Goal: Task Accomplishment & Management: Complete application form

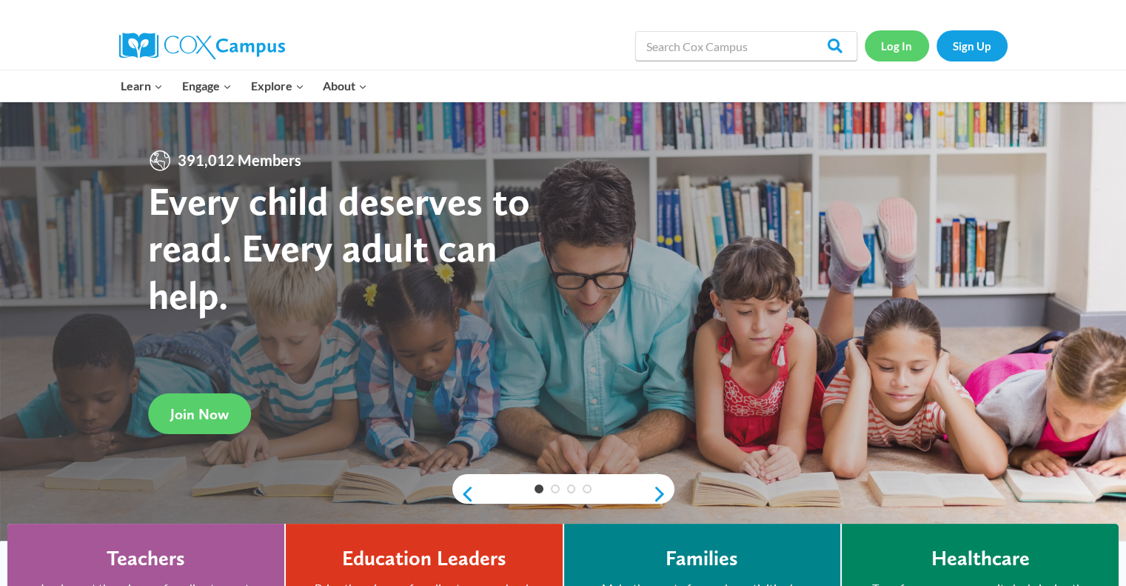
click at [888, 56] on link "Log In" at bounding box center [897, 45] width 64 height 30
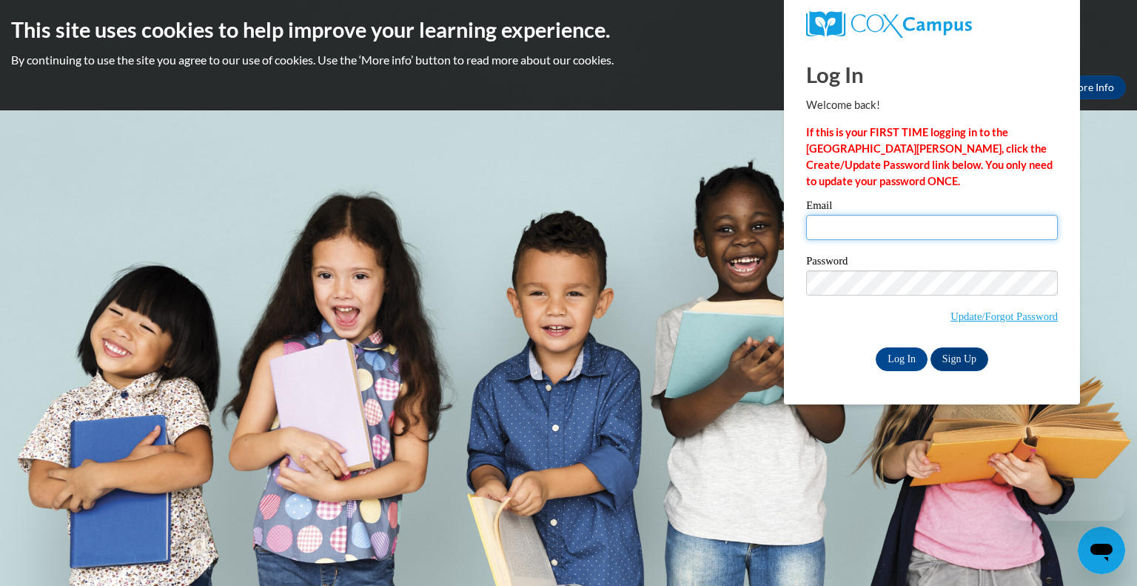
click at [838, 233] on input "Email" at bounding box center [932, 227] width 252 height 25
type input "[EMAIL_ADDRESS][DOMAIN_NAME]"
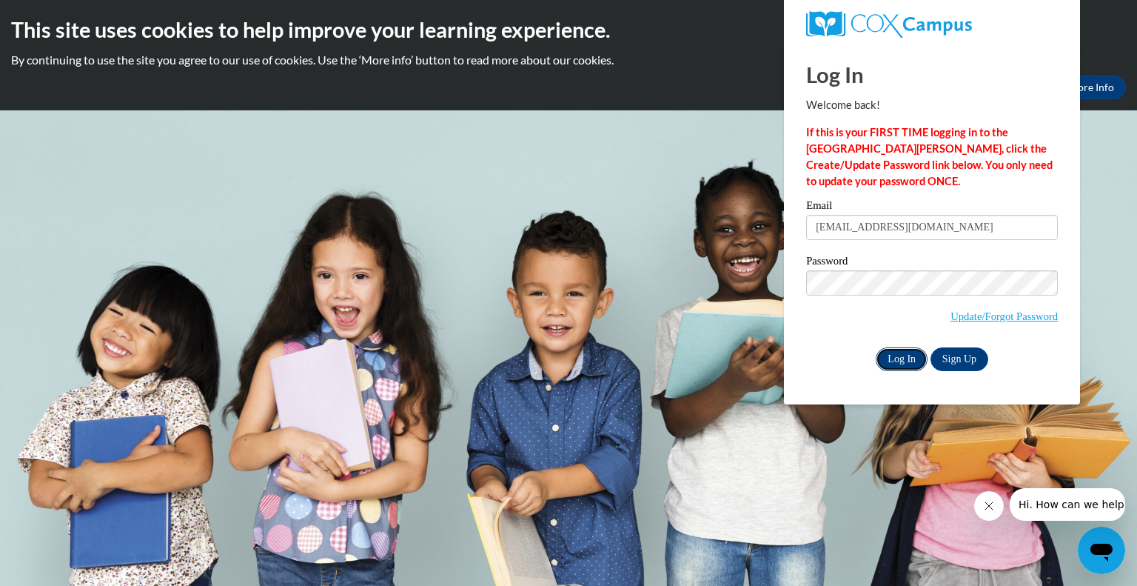
click at [900, 358] on input "Log In" at bounding box center [902, 359] width 52 height 24
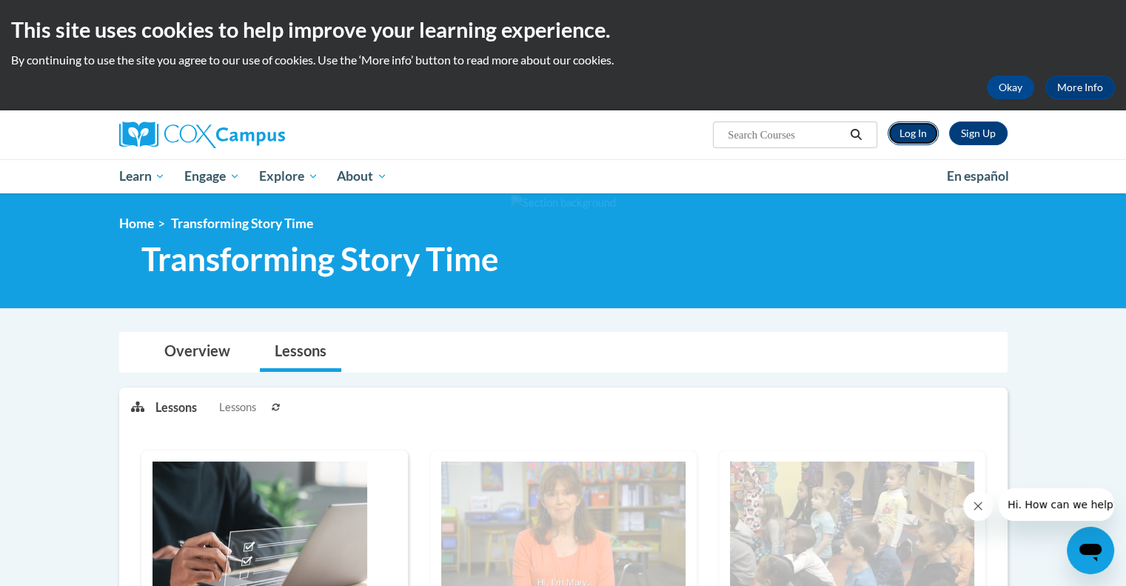
click at [919, 139] on link "Log In" at bounding box center [913, 133] width 51 height 24
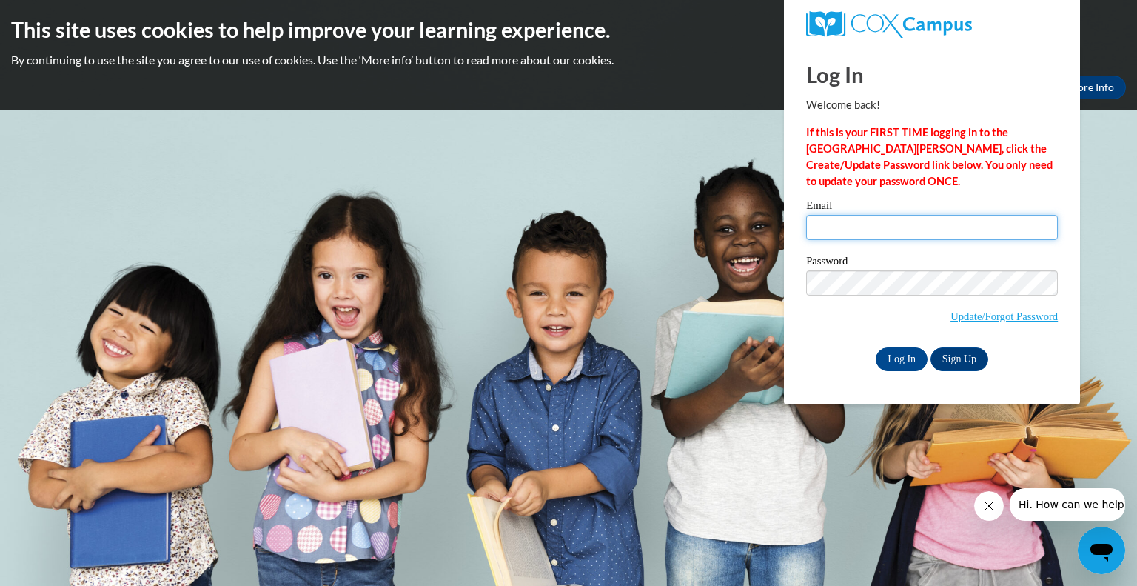
click at [895, 233] on input "Email" at bounding box center [932, 227] width 252 height 25
type input "[EMAIL_ADDRESS][DOMAIN_NAME]"
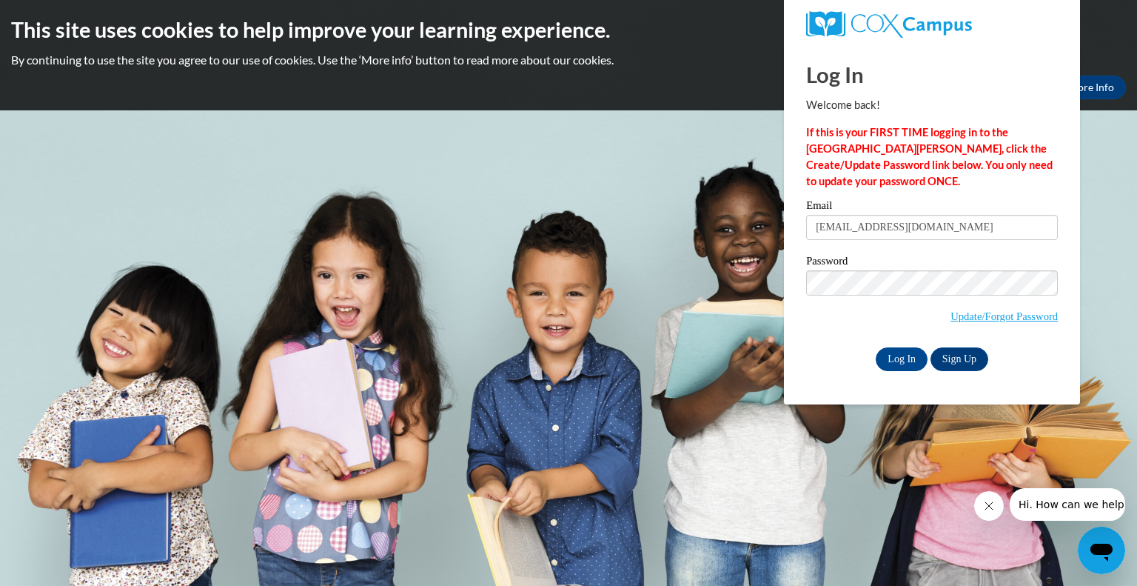
drag, startPoint x: 841, startPoint y: 344, endPoint x: 924, endPoint y: 368, distance: 86.3
click at [924, 368] on div "Email cfenster@kusd.edu Password Update/Forgot Password Log In Sign Up OR" at bounding box center [932, 285] width 252 height 170
click at [913, 366] on input "Log In" at bounding box center [902, 359] width 52 height 24
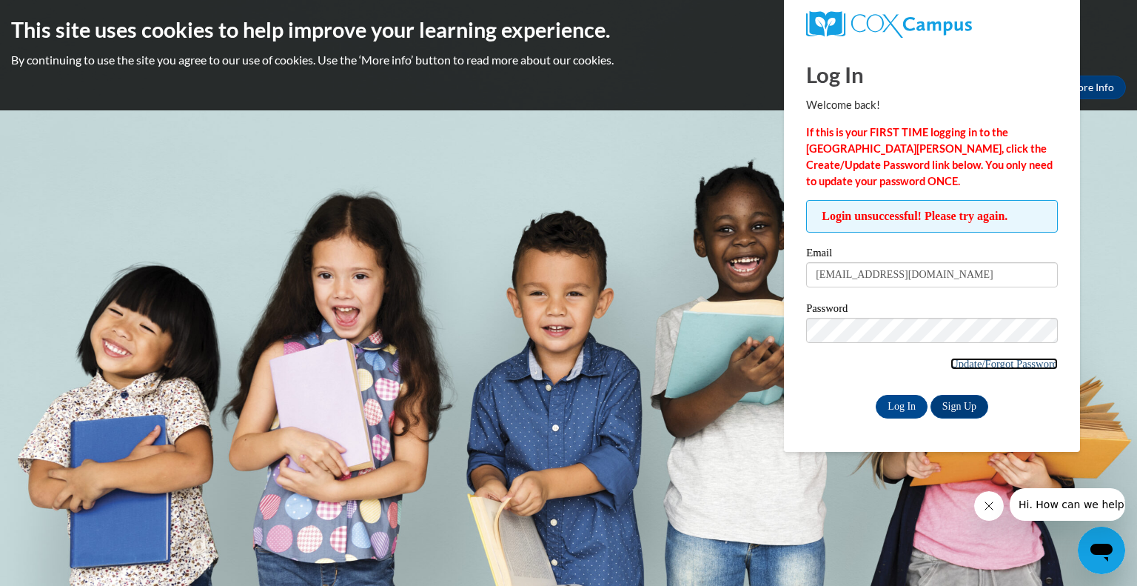
click at [996, 366] on link "Update/Forgot Password" at bounding box center [1004, 364] width 107 height 12
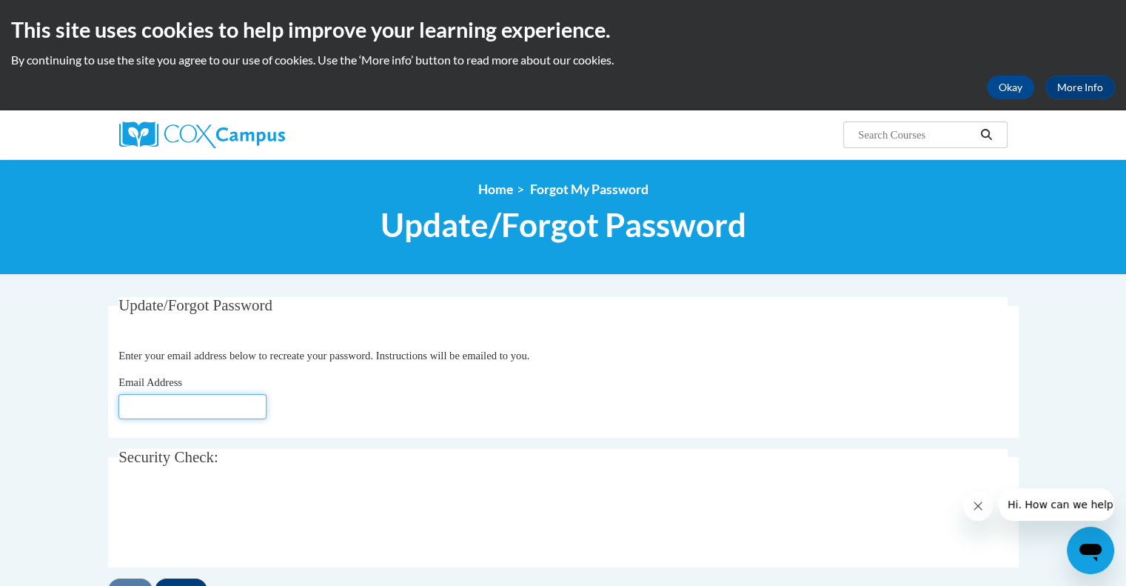
click at [158, 412] on input "Email Address" at bounding box center [192, 406] width 148 height 25
type input "[EMAIL_ADDRESS][DOMAIN_NAME]"
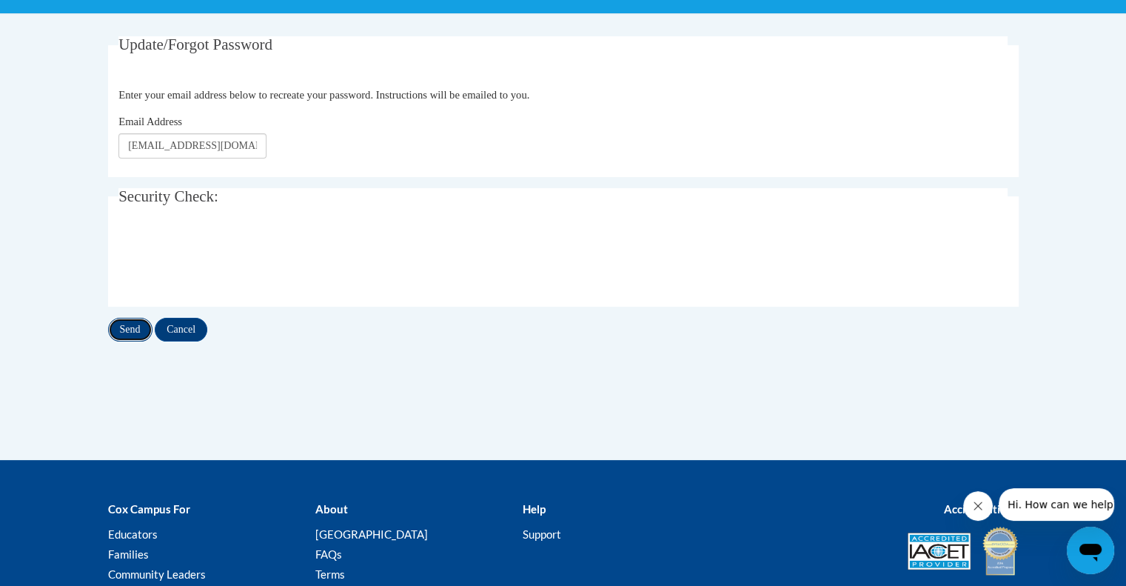
click at [127, 333] on input "Send" at bounding box center [130, 330] width 44 height 24
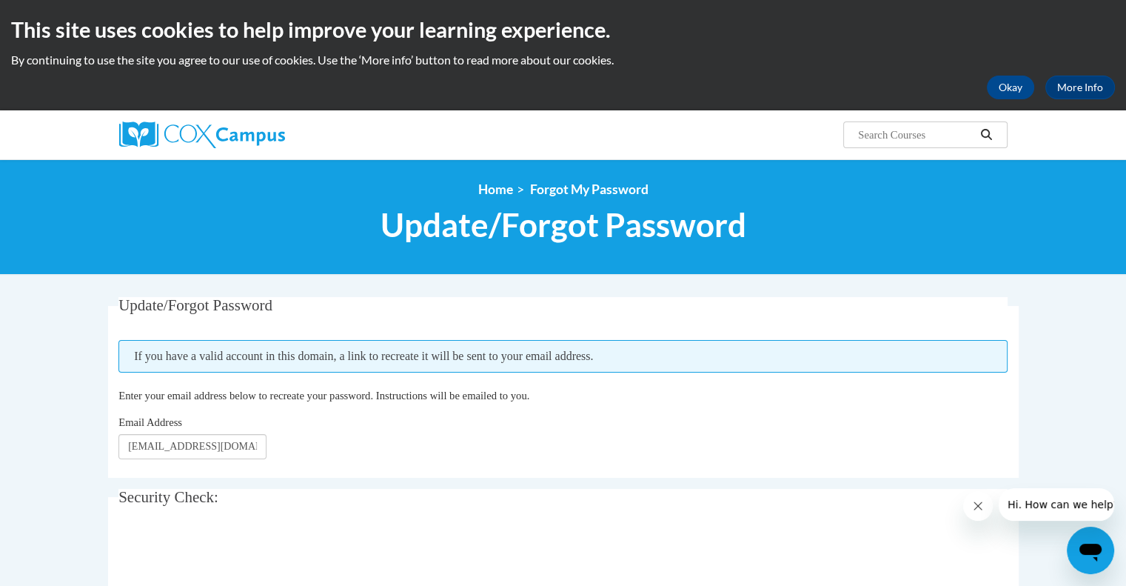
scroll to position [120, 0]
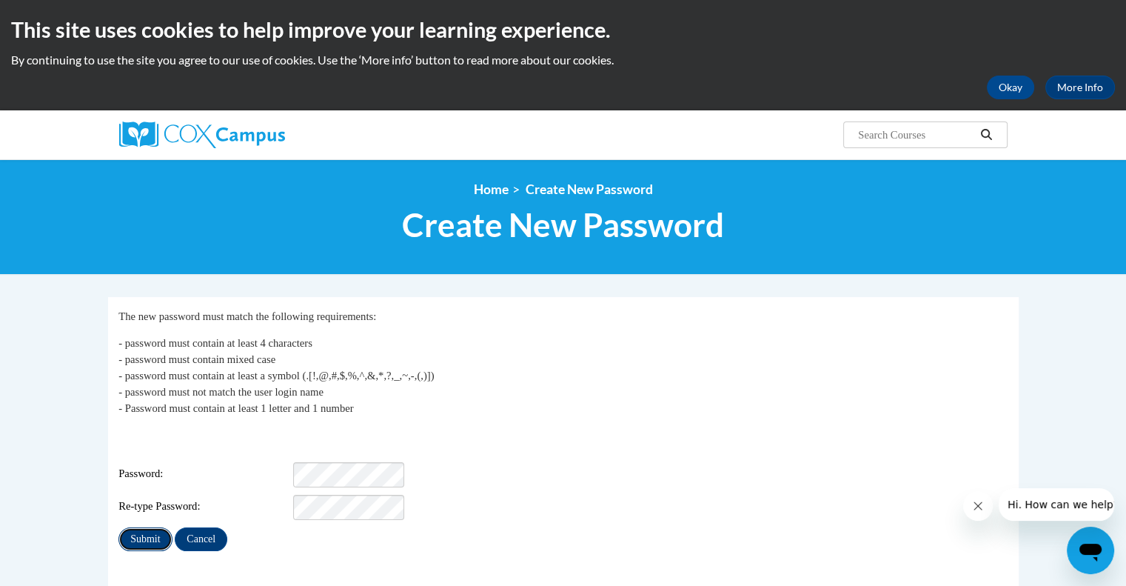
click at [149, 529] on input "Submit" at bounding box center [144, 539] width 53 height 24
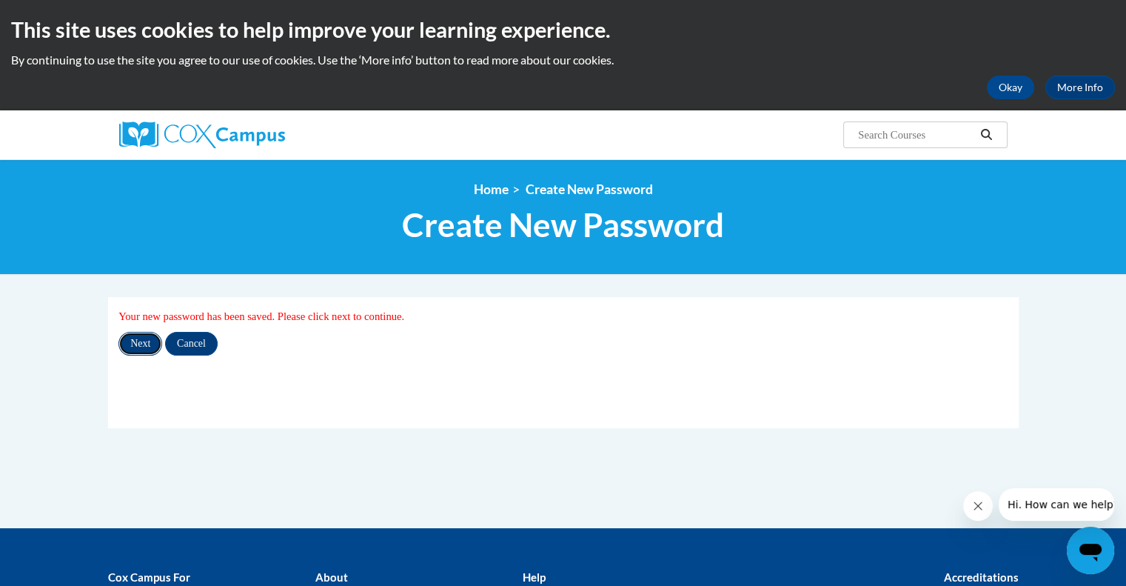
click at [151, 335] on input "Next" at bounding box center [140, 344] width 44 height 24
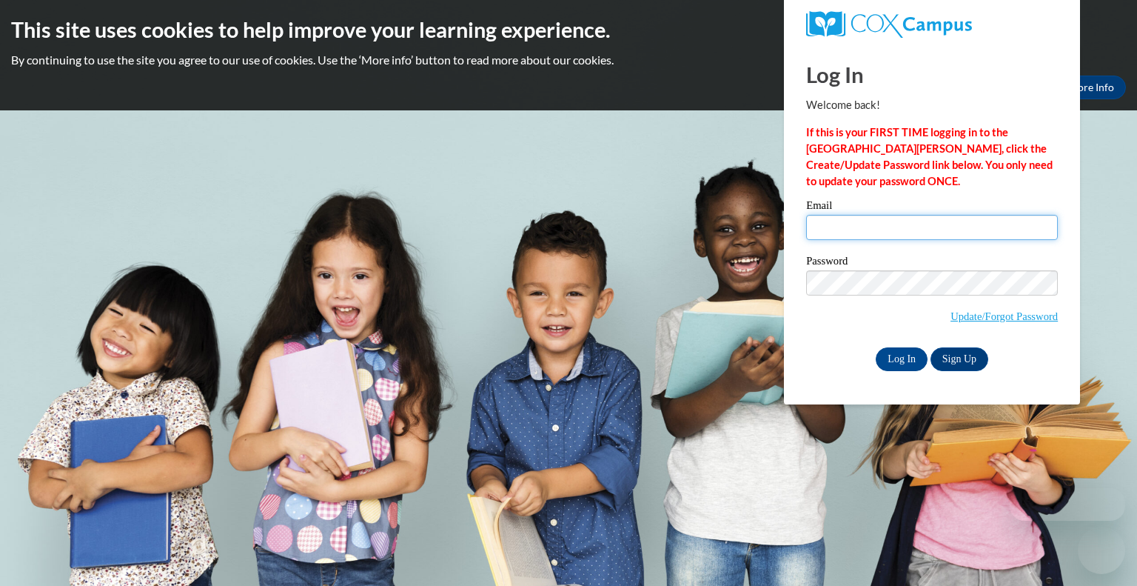
type input "[EMAIL_ADDRESS][DOMAIN_NAME]"
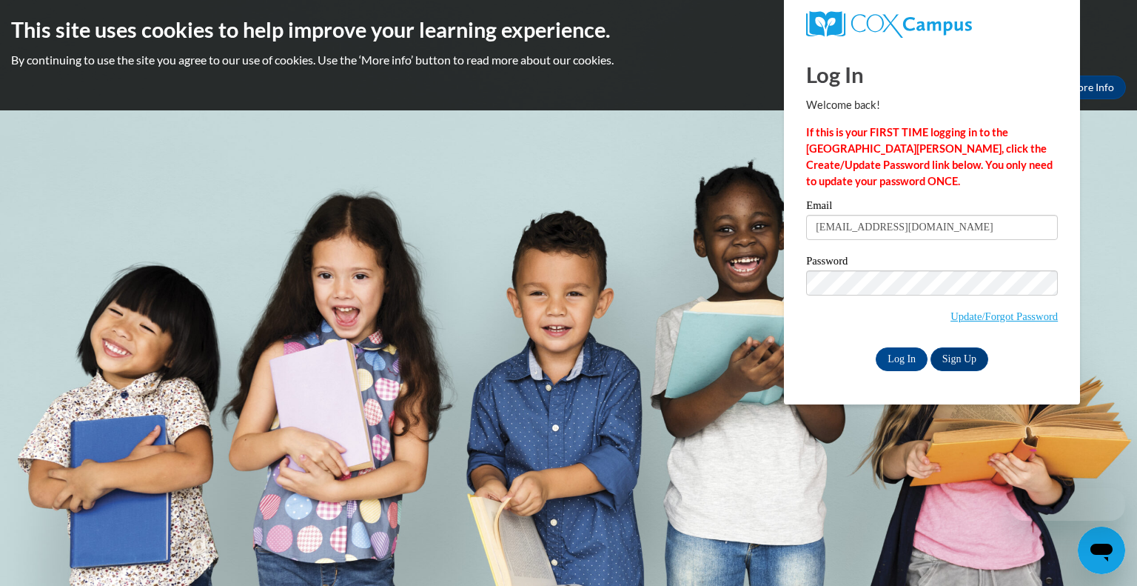
click at [988, 245] on div "Email [EMAIL_ADDRESS][DOMAIN_NAME]" at bounding box center [932, 225] width 252 height 51
click at [884, 355] on input "Log In" at bounding box center [902, 359] width 52 height 24
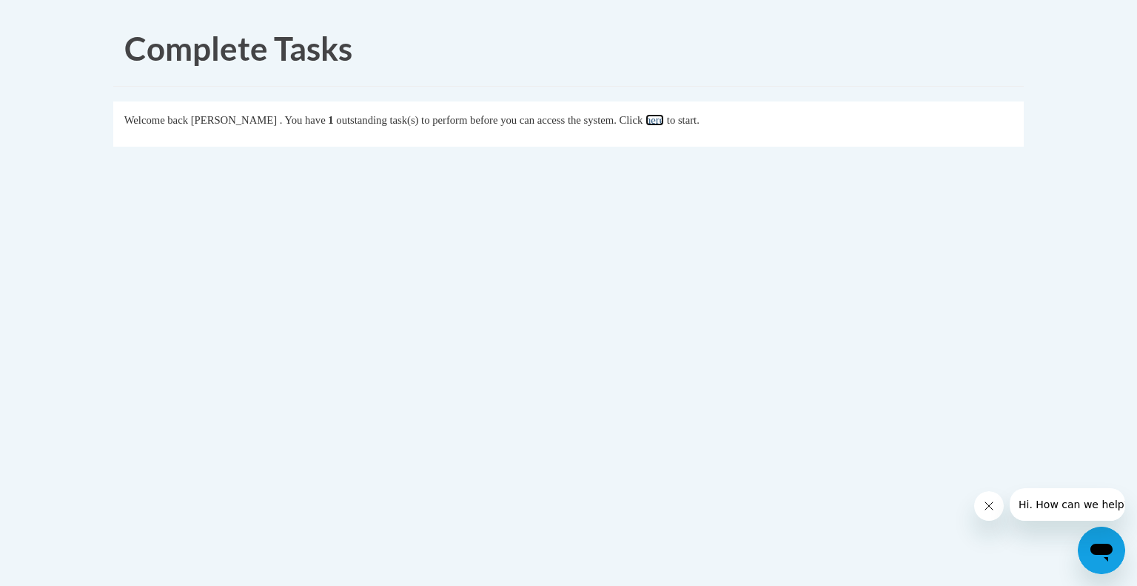
click at [664, 121] on link "here" at bounding box center [655, 120] width 19 height 12
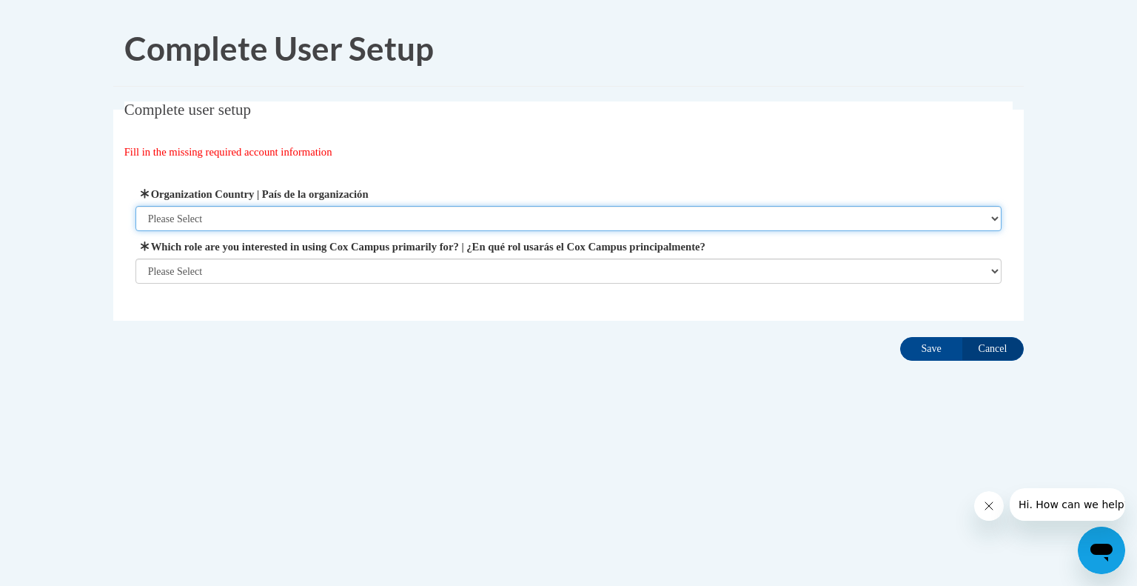
click at [610, 217] on select "Please Select United States | Estados Unidos Outside of the United States | Fue…" at bounding box center [569, 218] width 867 height 25
select select "ad49bcad-a171-4b2e-b99c-48b446064914"
click at [136, 206] on select "Please Select United States | Estados Unidos Outside of the United States | Fue…" at bounding box center [569, 218] width 867 height 25
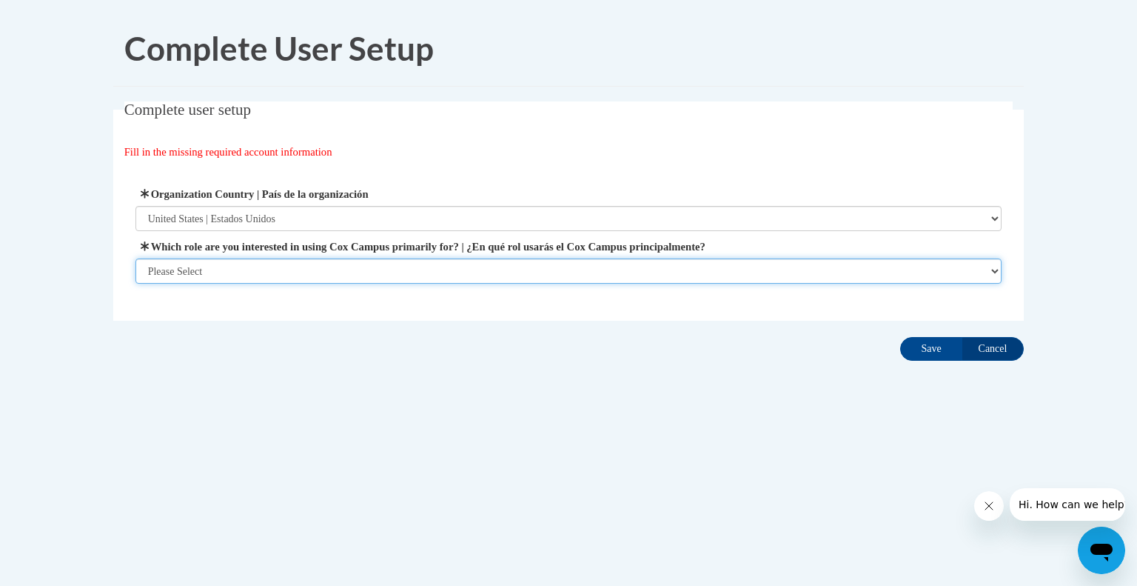
click at [379, 275] on select "Please Select College/University | Colegio/Universidad Community/Nonprofit Part…" at bounding box center [569, 270] width 867 height 25
select select "fbf2d438-af2f-41f8-98f1-81c410e29de3"
click at [136, 284] on select "Please Select College/University | Colegio/Universidad Community/Nonprofit Part…" at bounding box center [569, 270] width 867 height 25
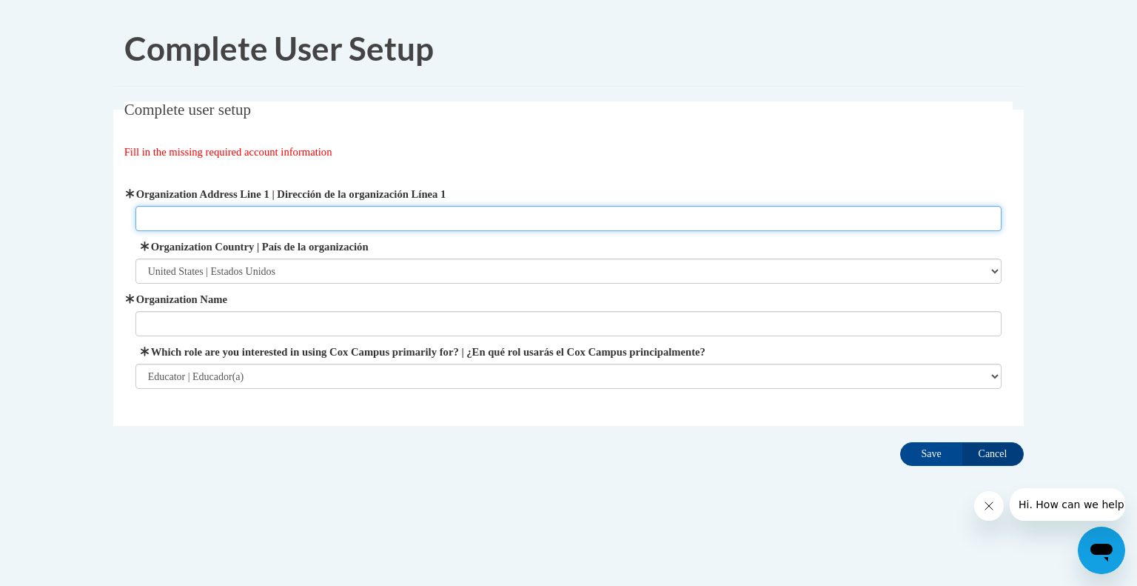
click at [376, 215] on input "Organization Address Line 1 | Dirección de la organización Línea 1" at bounding box center [569, 218] width 867 height 25
type input "6300 27th Ave"
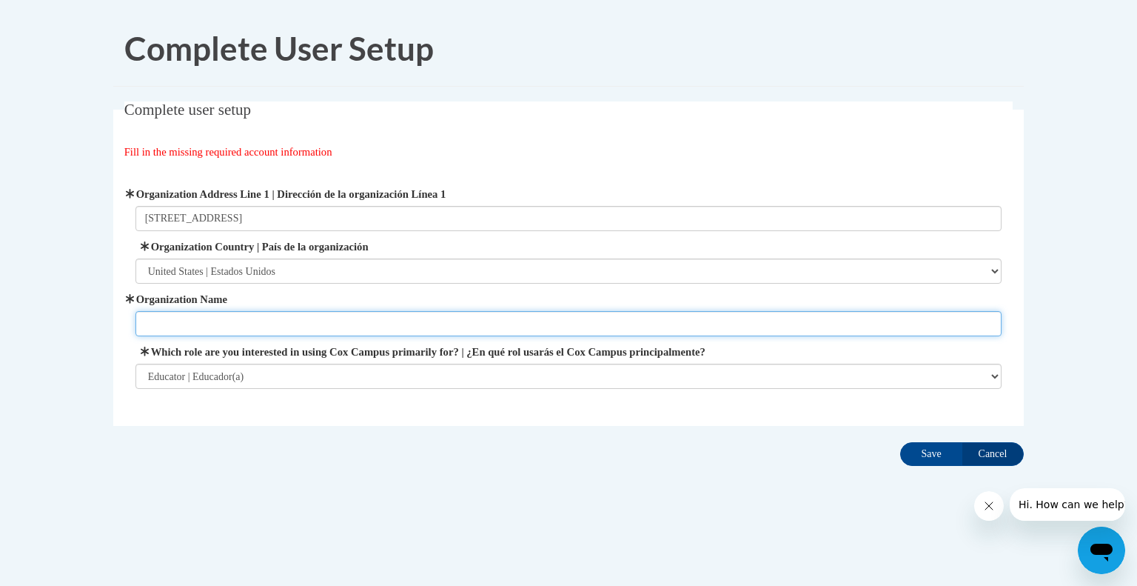
click at [358, 322] on input "Organization Name" at bounding box center [569, 323] width 867 height 25
type input "Chavez Learning Station"
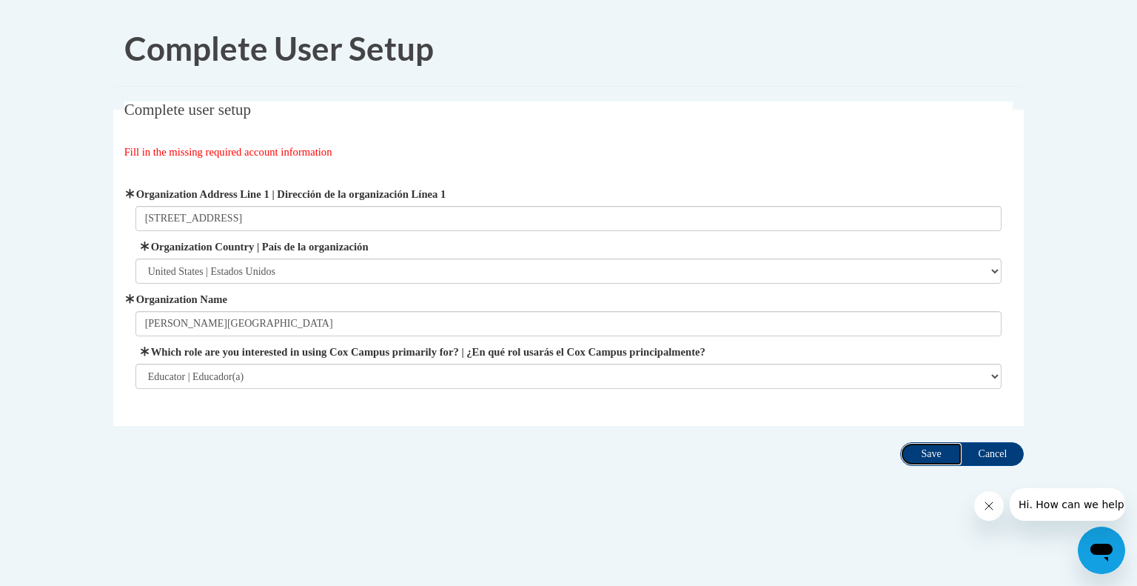
click at [924, 456] on input "Save" at bounding box center [931, 454] width 62 height 24
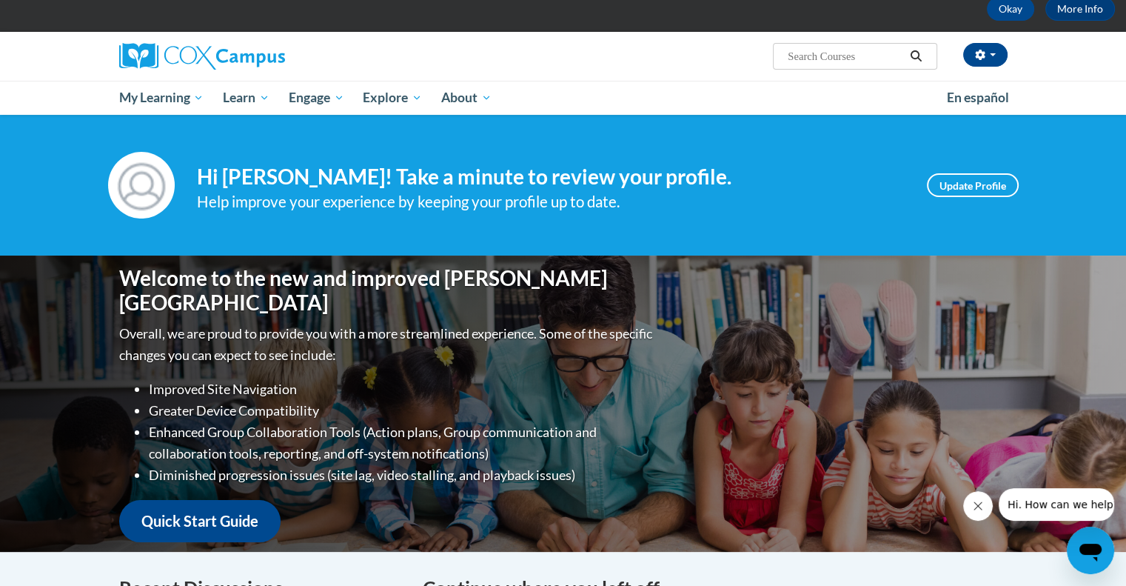
scroll to position [22, 0]
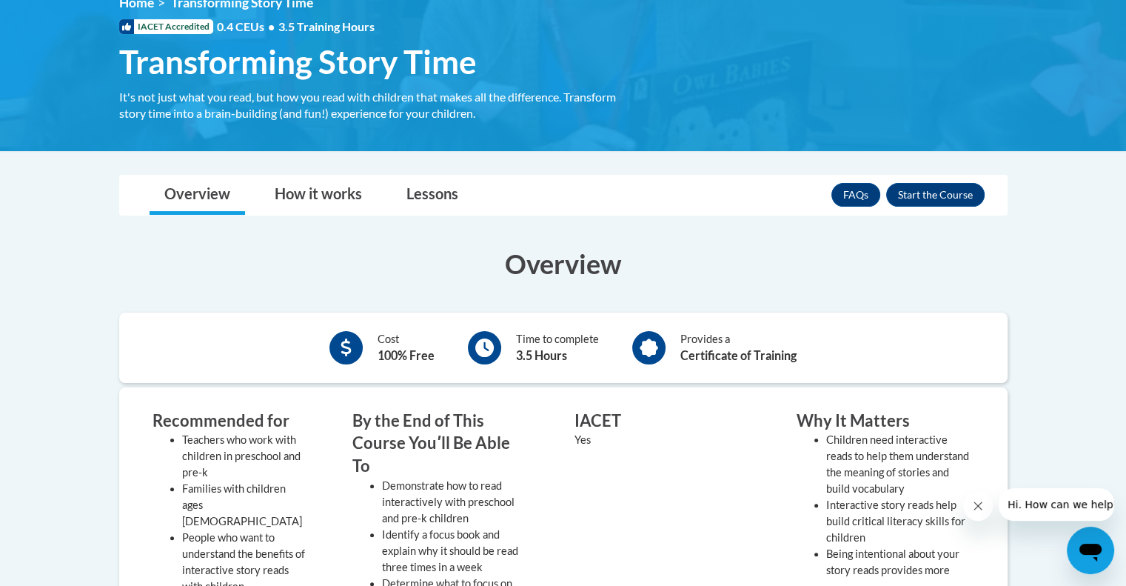
scroll to position [219, 0]
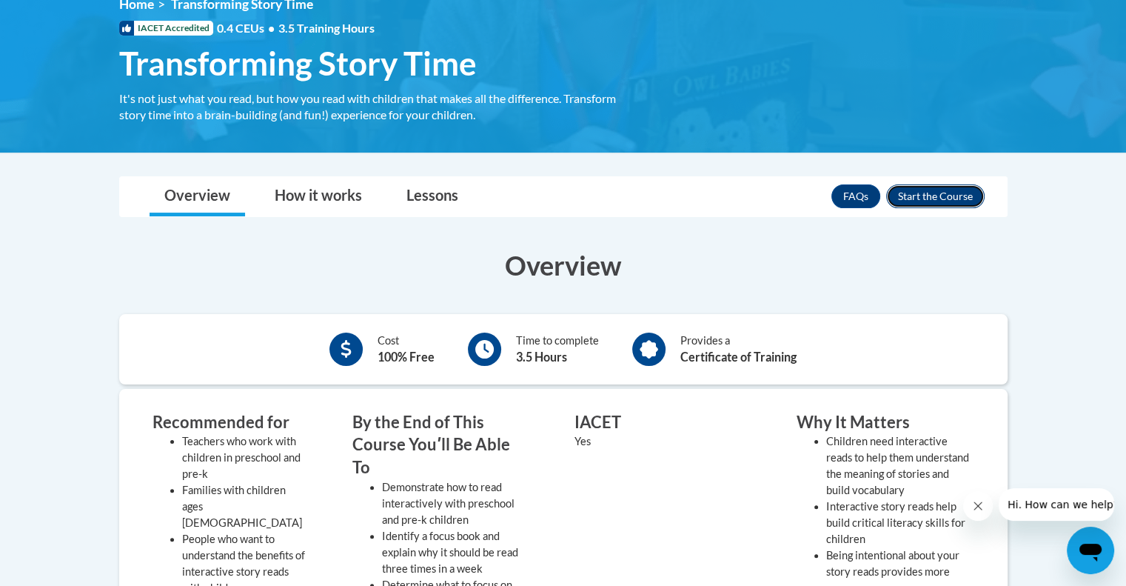
click at [960, 196] on button "Enroll" at bounding box center [935, 196] width 98 height 24
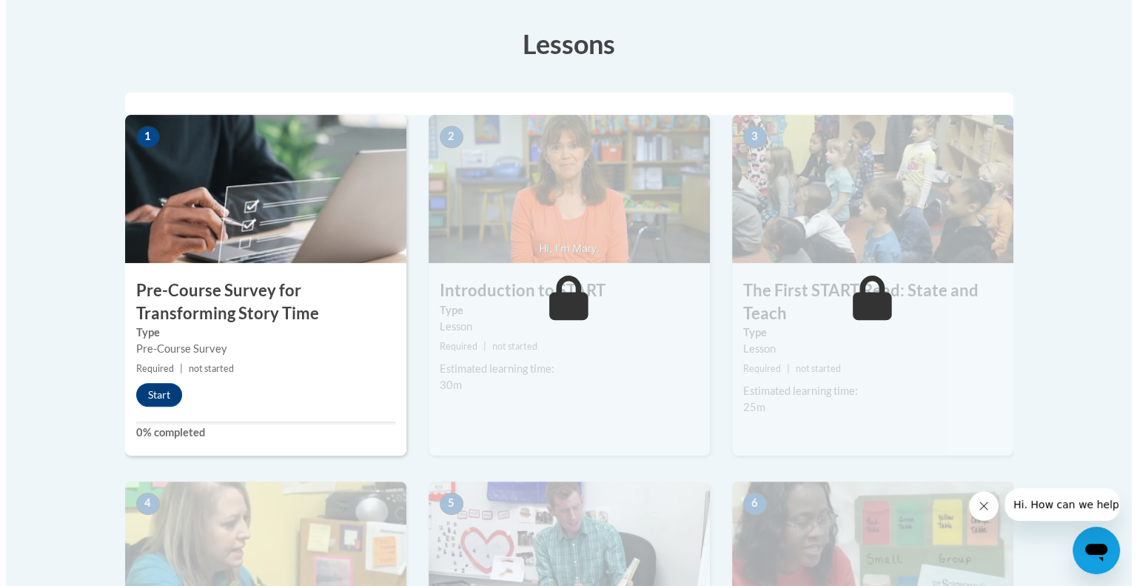
scroll to position [406, 0]
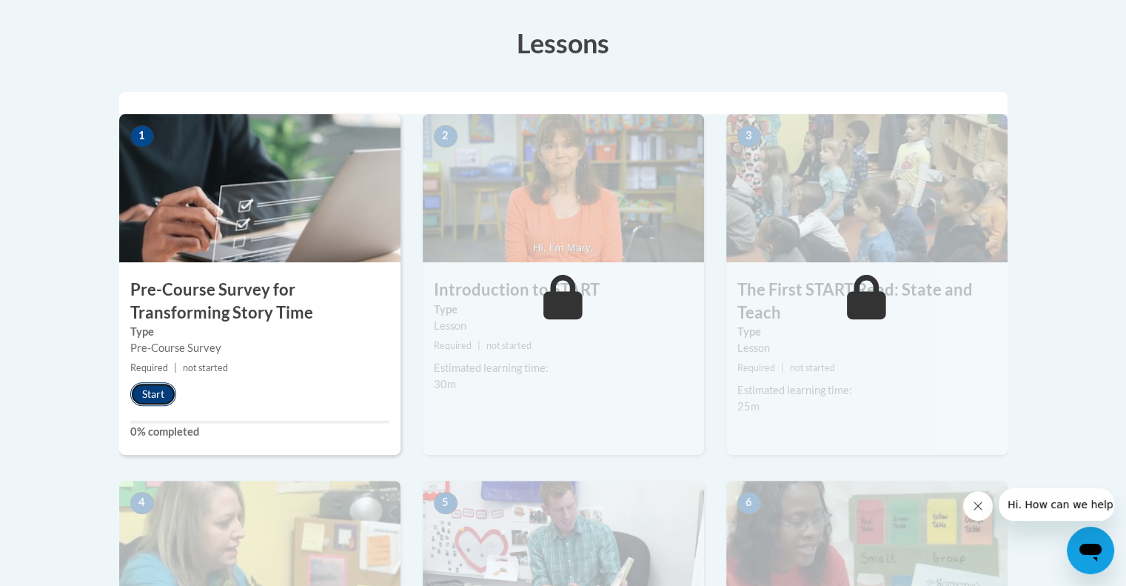
click at [142, 389] on button "Start" at bounding box center [153, 394] width 46 height 24
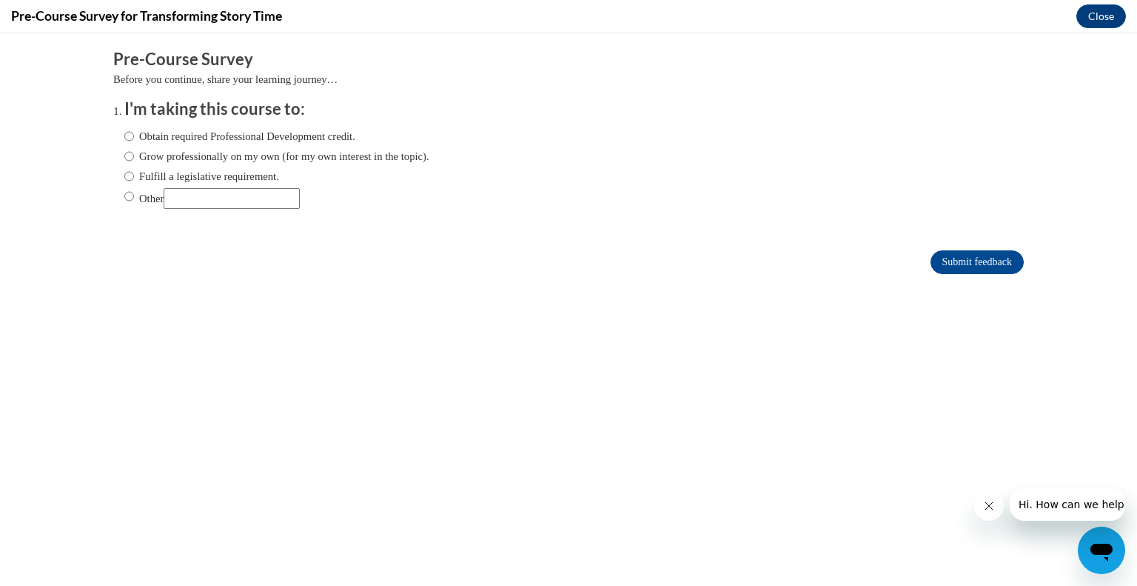
scroll to position [0, 0]
click at [124, 142] on input "Obtain required Professional Development credit." at bounding box center [129, 136] width 10 height 16
radio input "true"
click at [987, 259] on input "Submit feedback" at bounding box center [977, 262] width 93 height 24
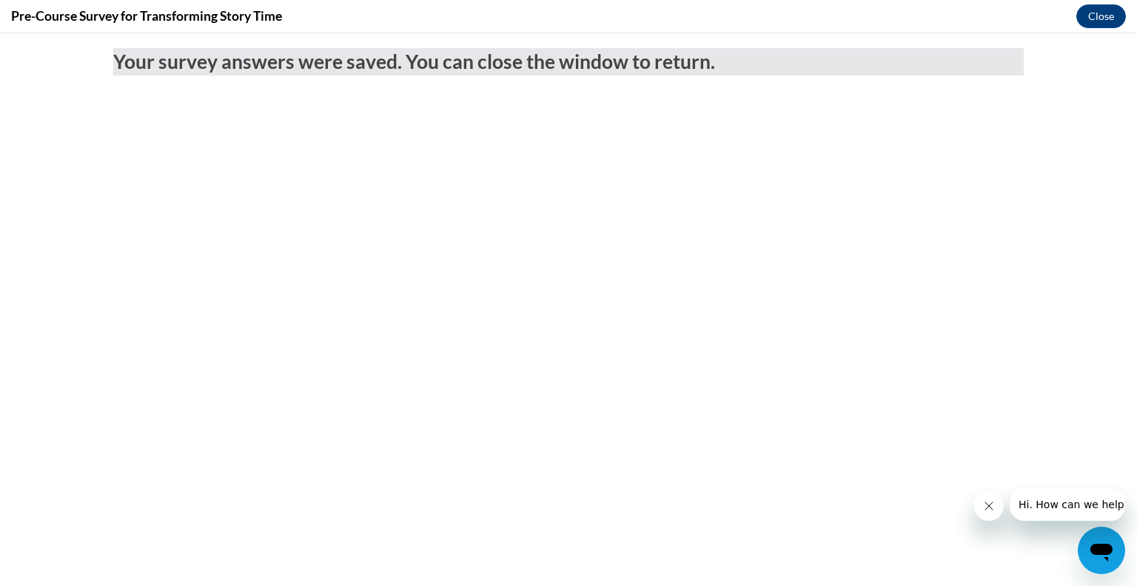
click at [989, 504] on icon "Close message from company" at bounding box center [989, 506] width 12 height 12
click at [987, 505] on icon "Close message from company" at bounding box center [989, 506] width 12 height 12
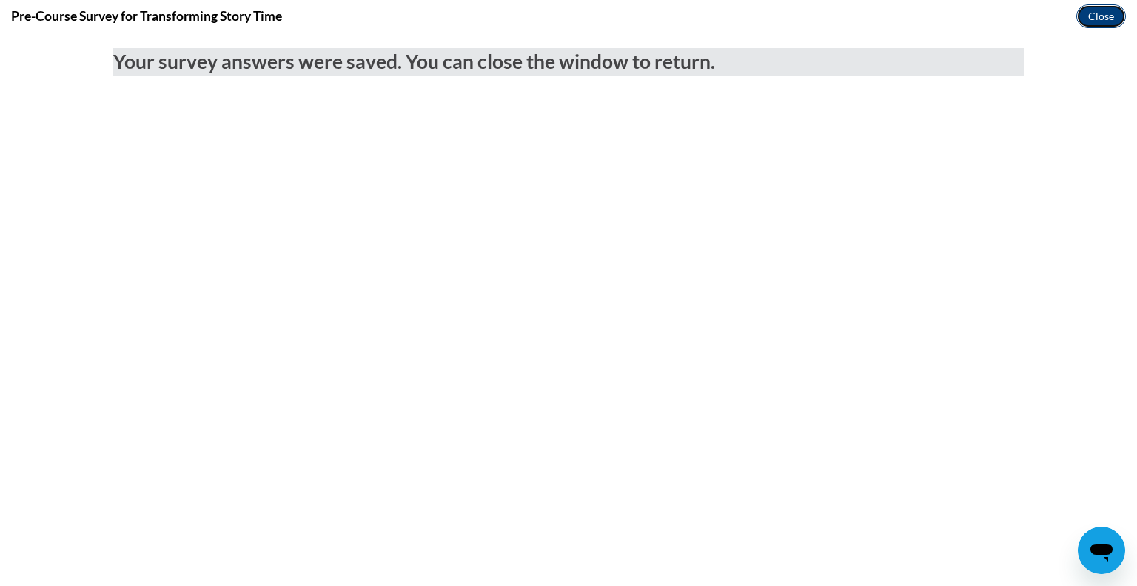
click at [1110, 20] on button "Close" at bounding box center [1102, 16] width 50 height 24
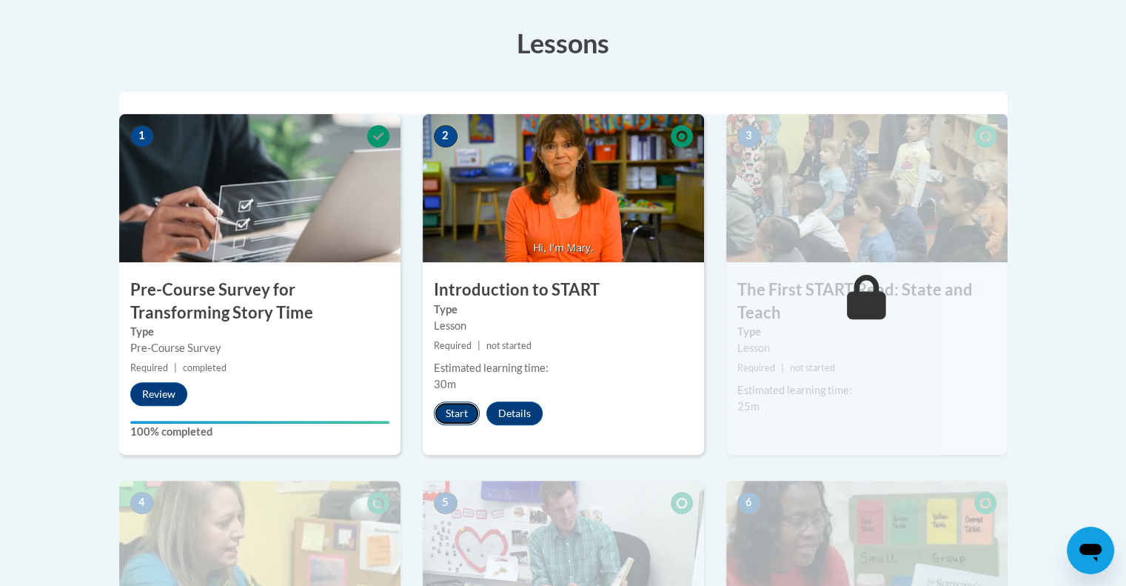
click at [461, 408] on button "Start" at bounding box center [457, 413] width 46 height 24
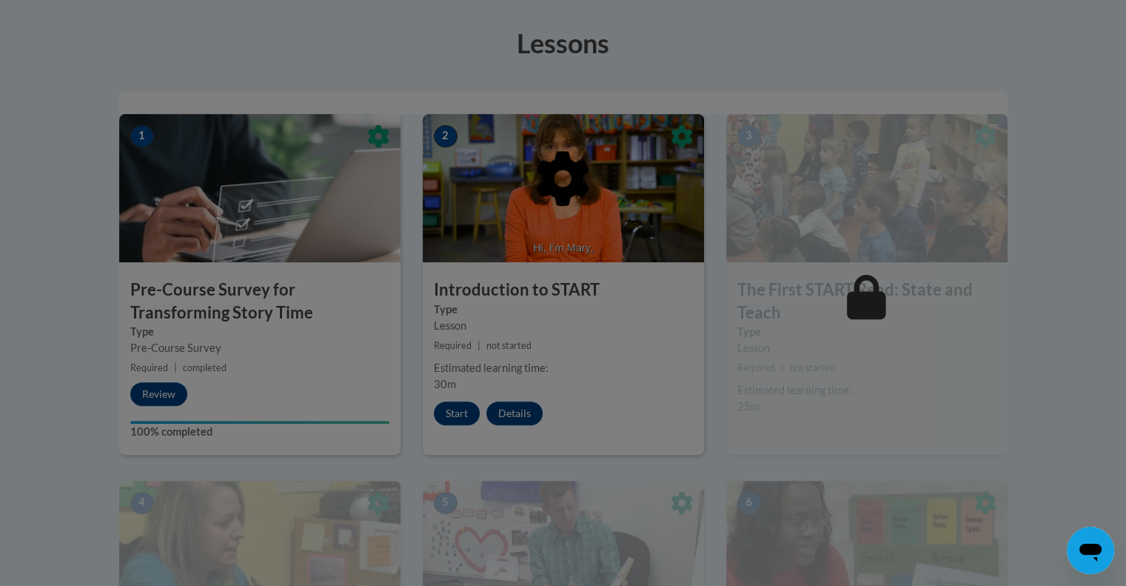
click at [1073, 50] on div at bounding box center [563, 293] width 1126 height 586
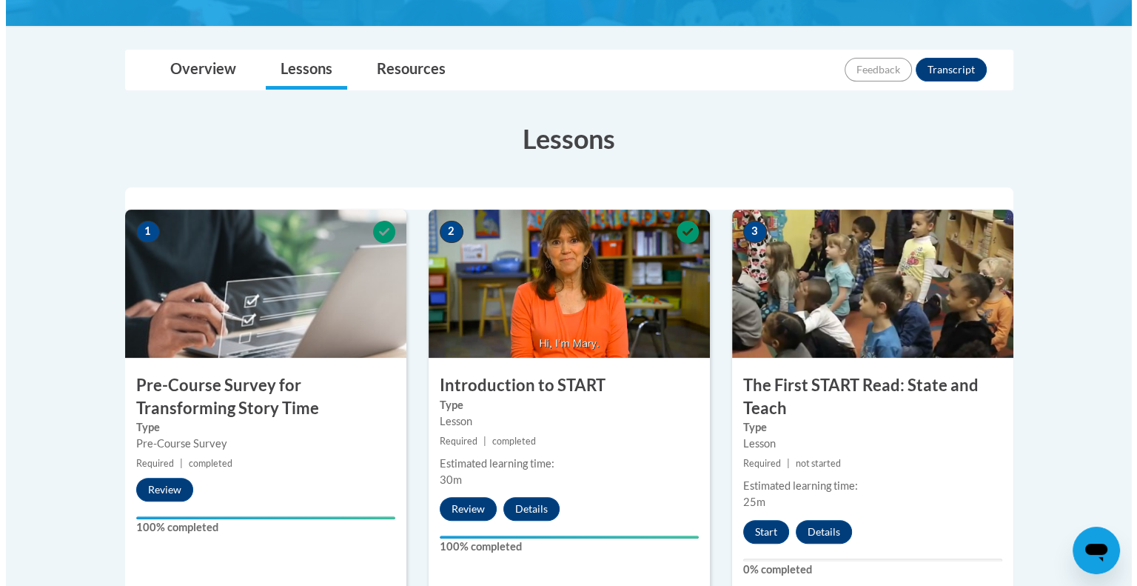
scroll to position [311, 0]
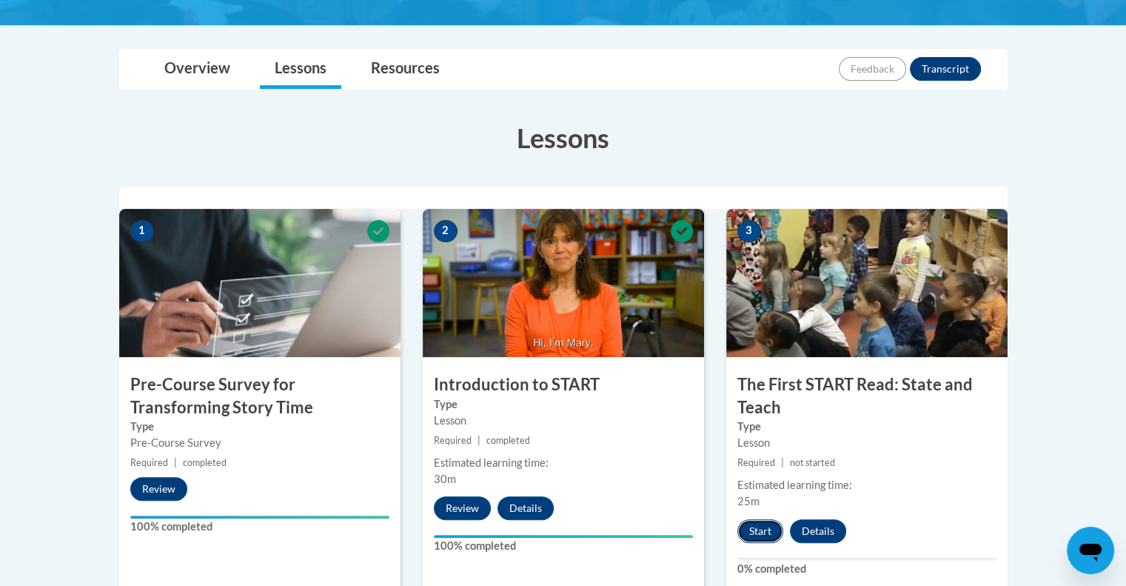
click at [759, 535] on button "Start" at bounding box center [761, 531] width 46 height 24
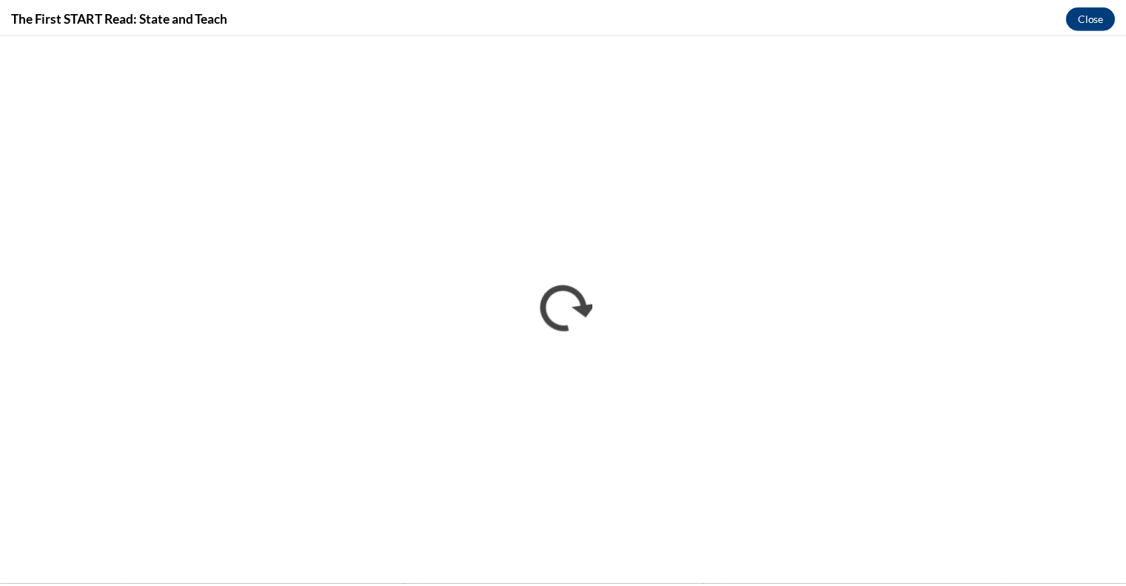
scroll to position [0, 0]
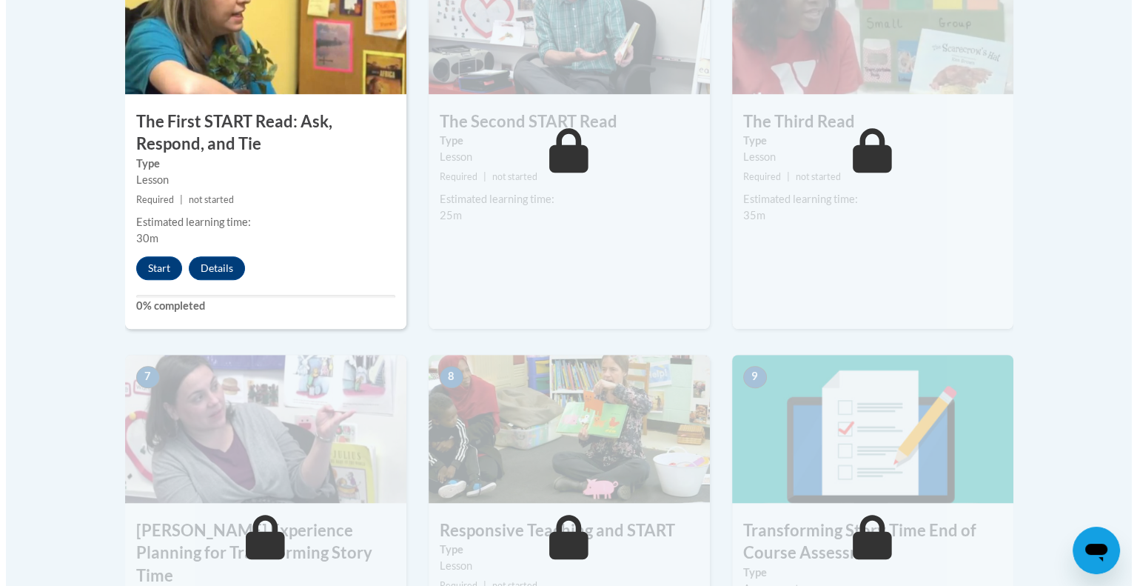
scroll to position [980, 0]
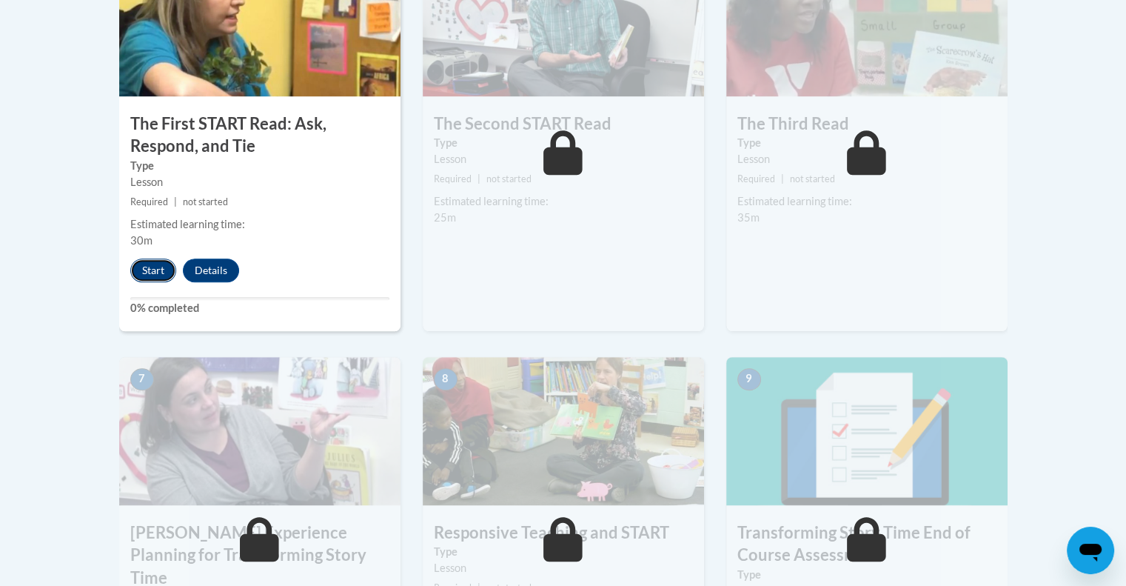
click at [163, 276] on button "Start" at bounding box center [153, 270] width 46 height 24
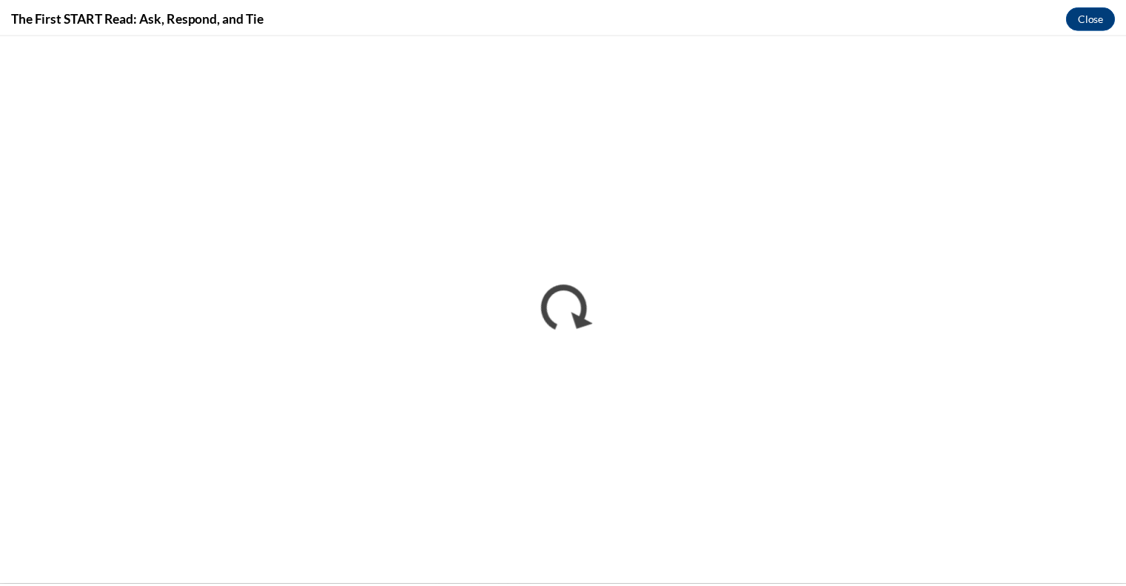
scroll to position [0, 0]
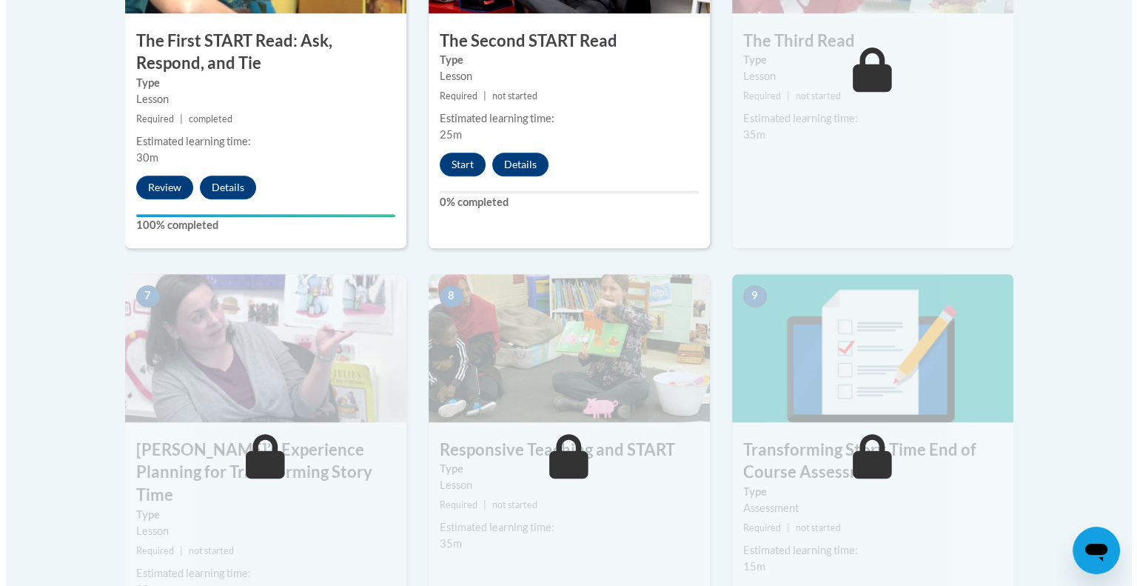
scroll to position [1065, 0]
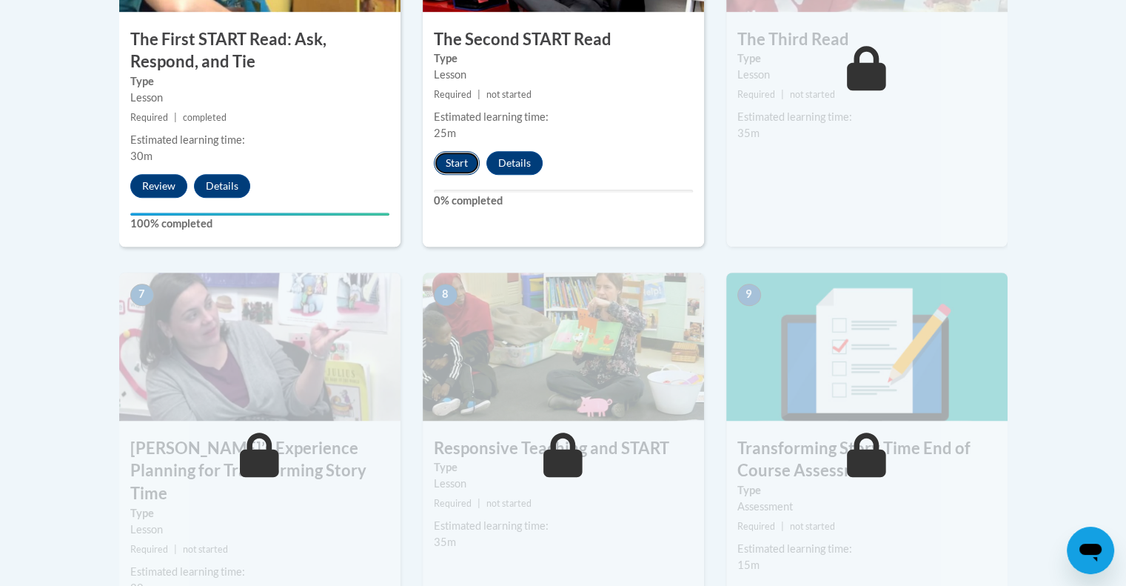
click at [455, 165] on button "Start" at bounding box center [457, 163] width 46 height 24
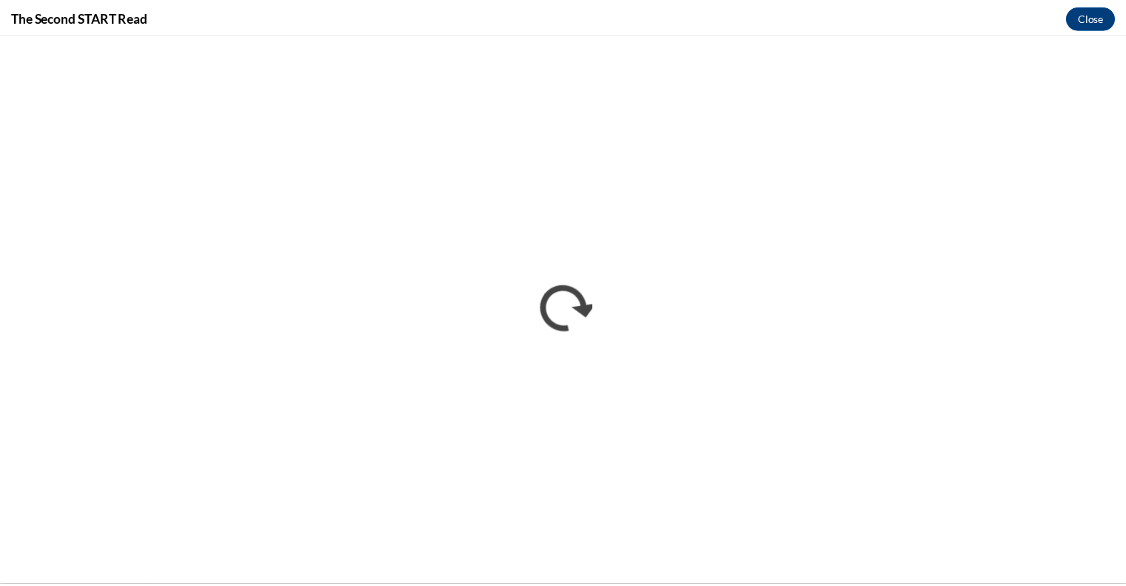
scroll to position [0, 0]
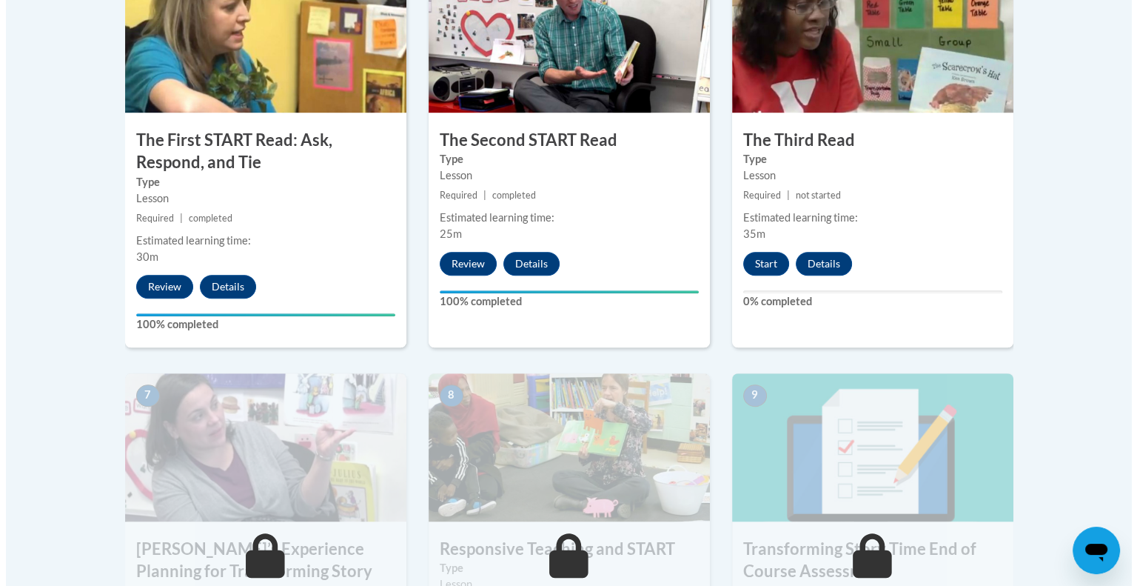
scroll to position [920, 0]
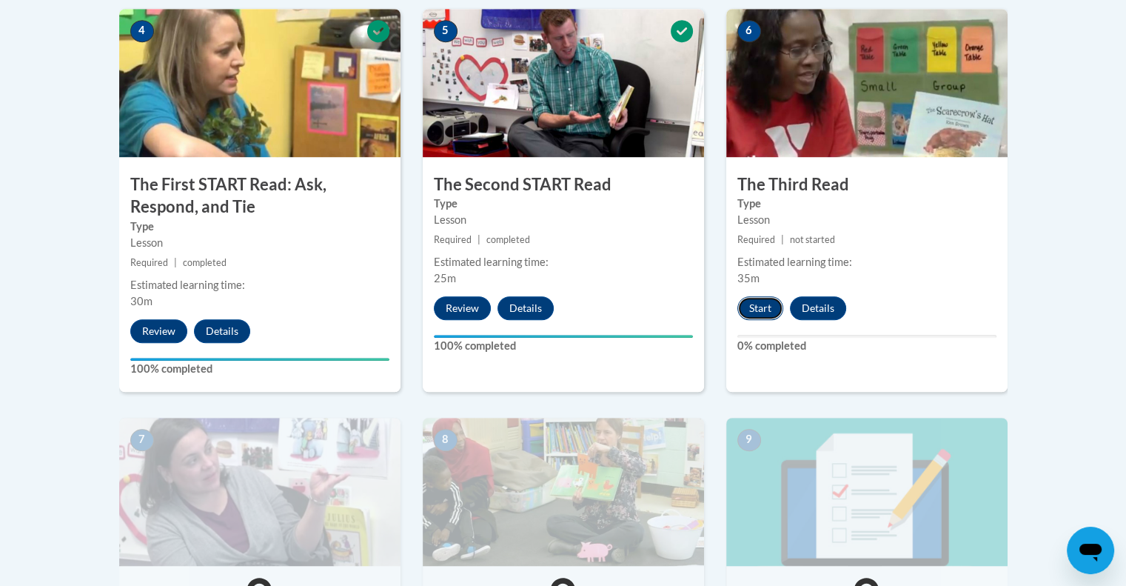
click at [758, 307] on button "Start" at bounding box center [761, 308] width 46 height 24
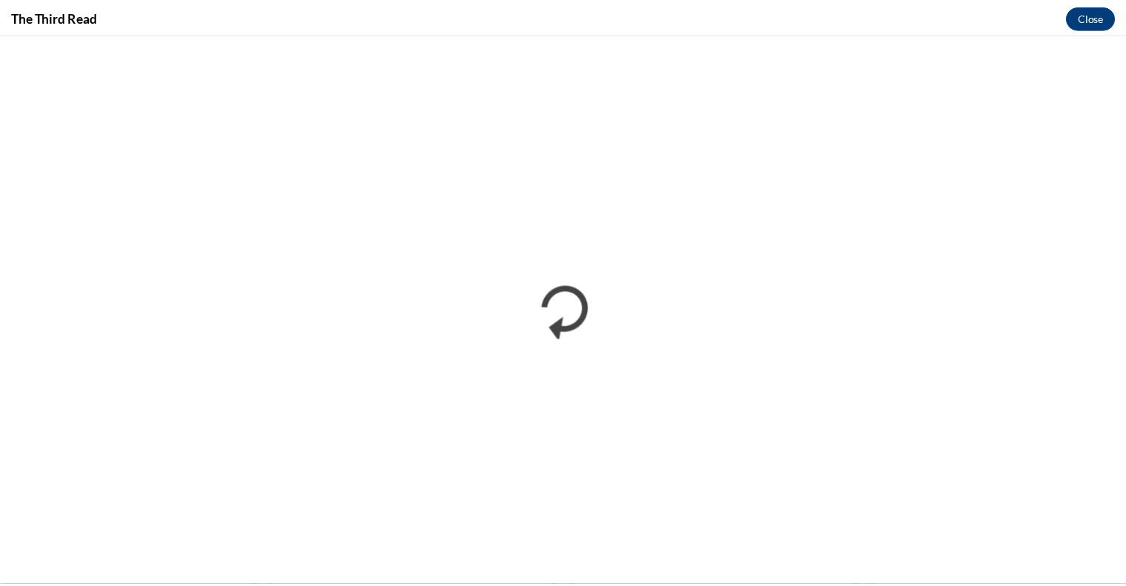
scroll to position [0, 0]
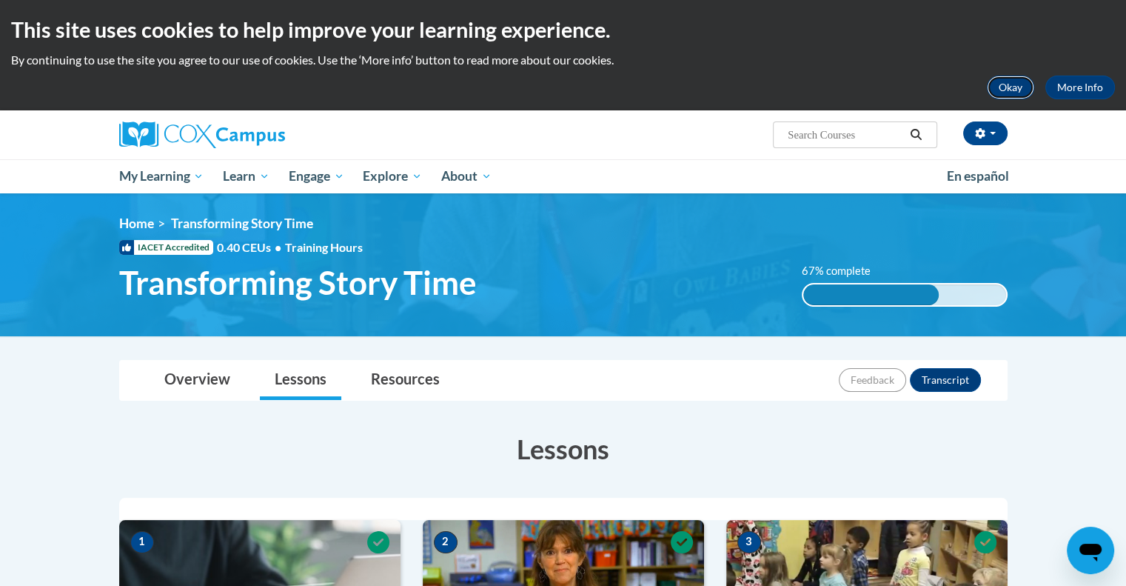
click at [1017, 76] on button "Okay" at bounding box center [1010, 88] width 47 height 24
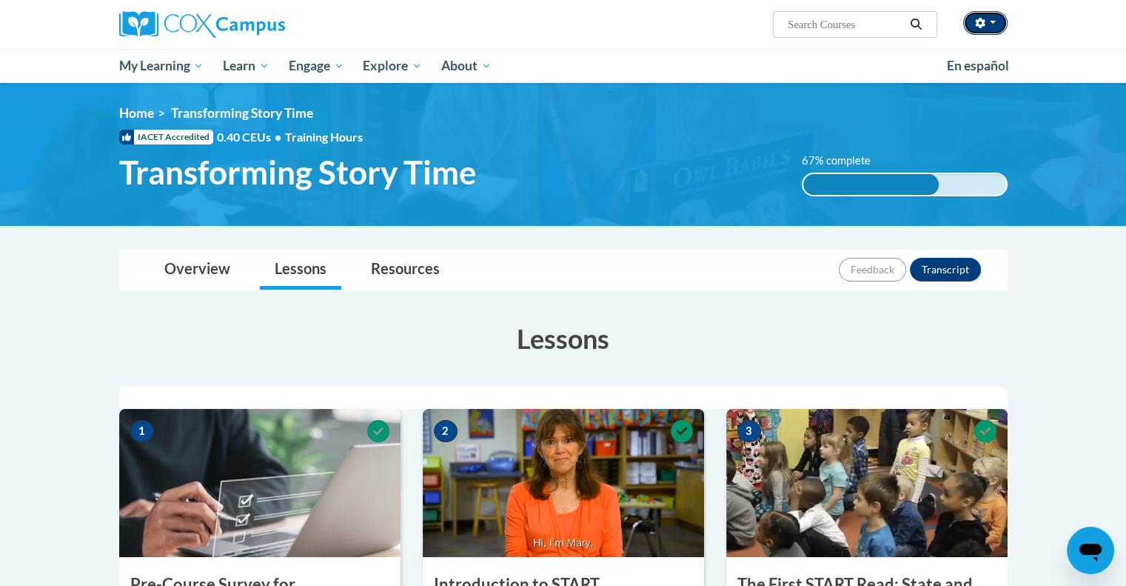
click at [992, 30] on button "button" at bounding box center [985, 23] width 44 height 24
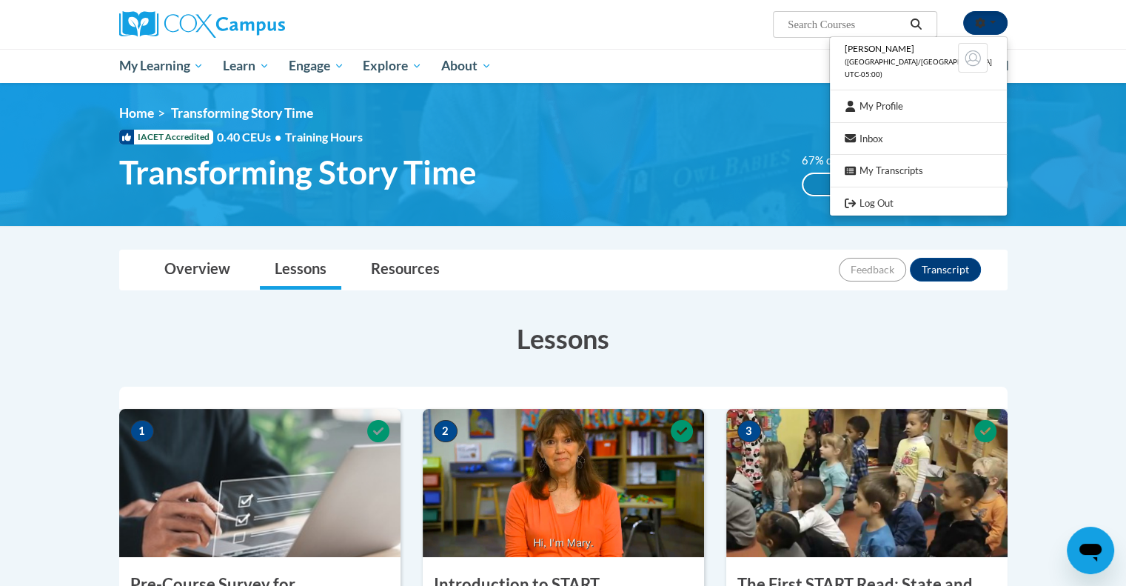
click at [992, 30] on button "button" at bounding box center [985, 23] width 44 height 24
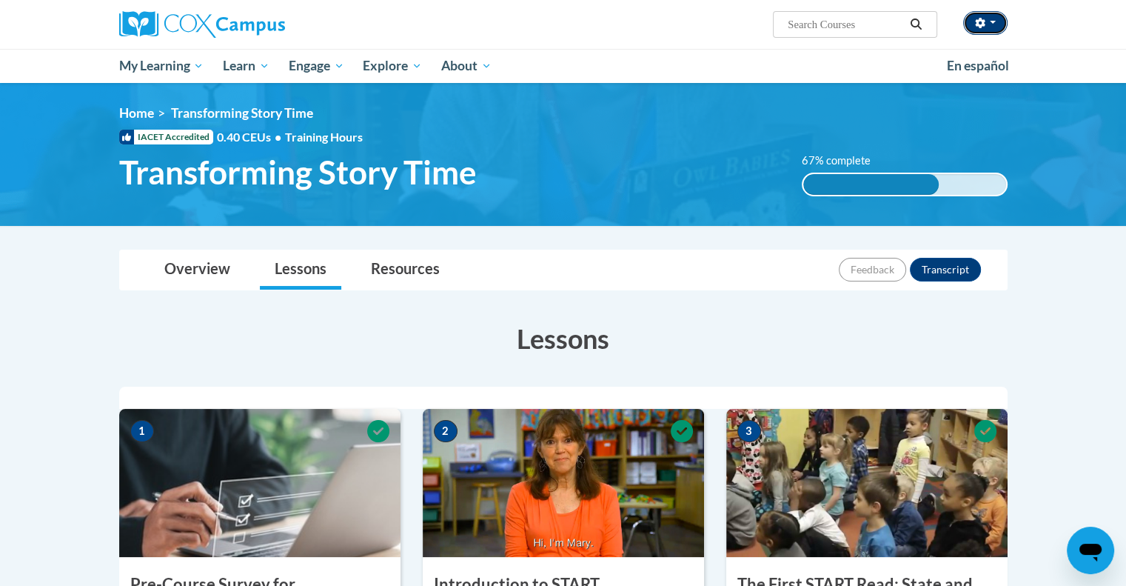
click at [994, 21] on span "button" at bounding box center [993, 22] width 6 height 3
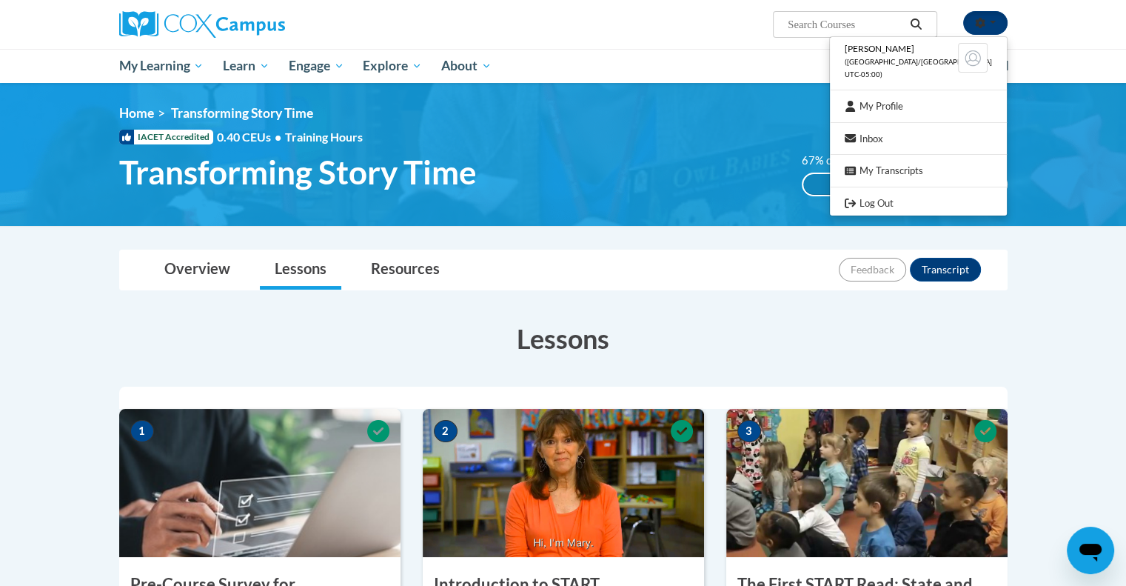
click at [994, 21] on span "button" at bounding box center [993, 22] width 6 height 3
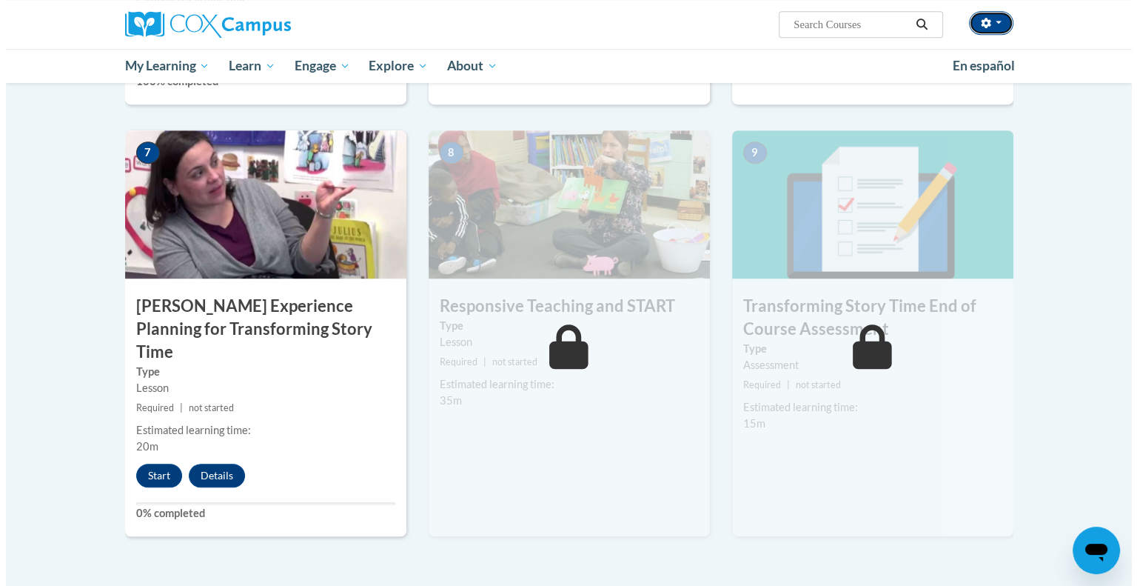
scroll to position [1097, 0]
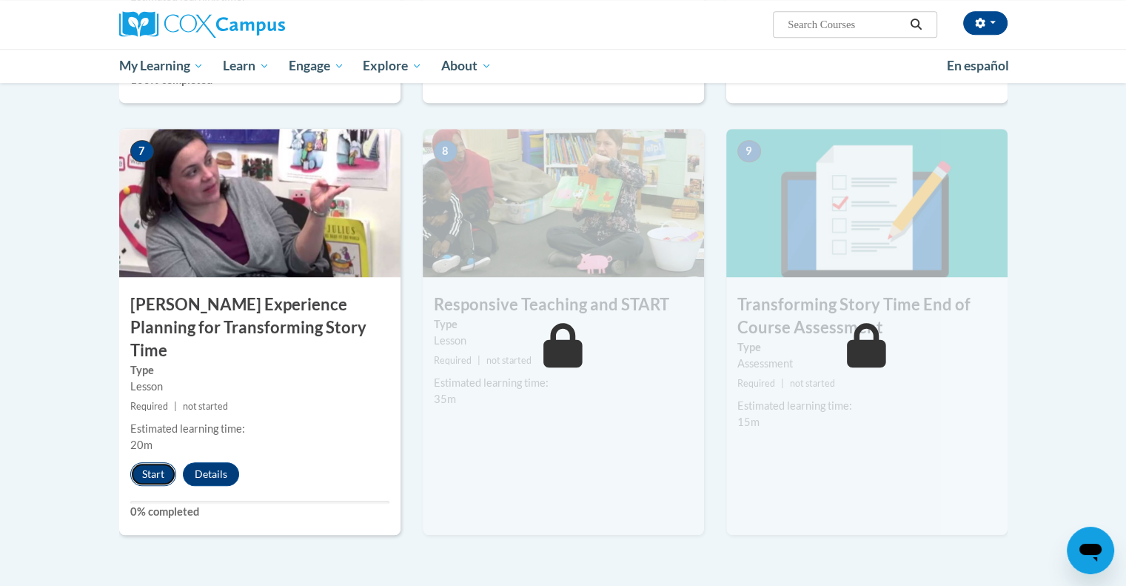
click at [148, 462] on button "Start" at bounding box center [153, 474] width 46 height 24
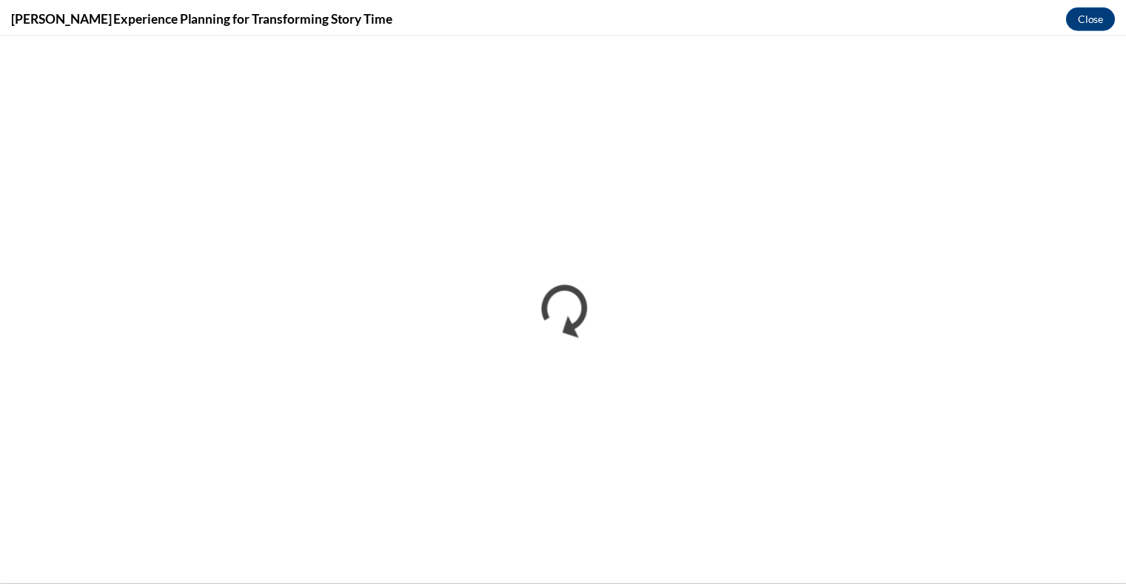
scroll to position [0, 0]
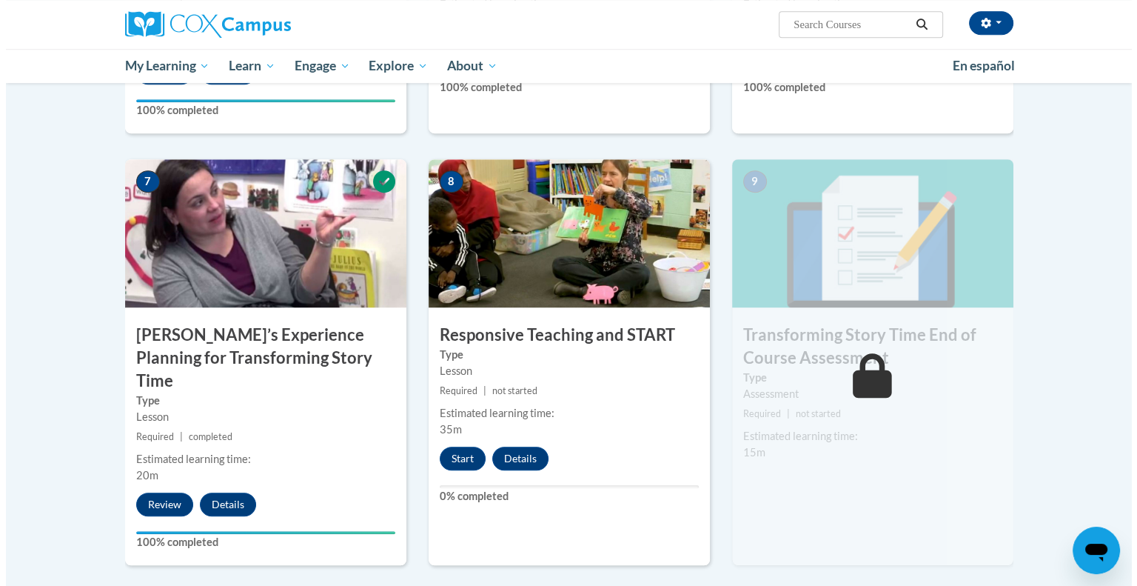
scroll to position [1098, 0]
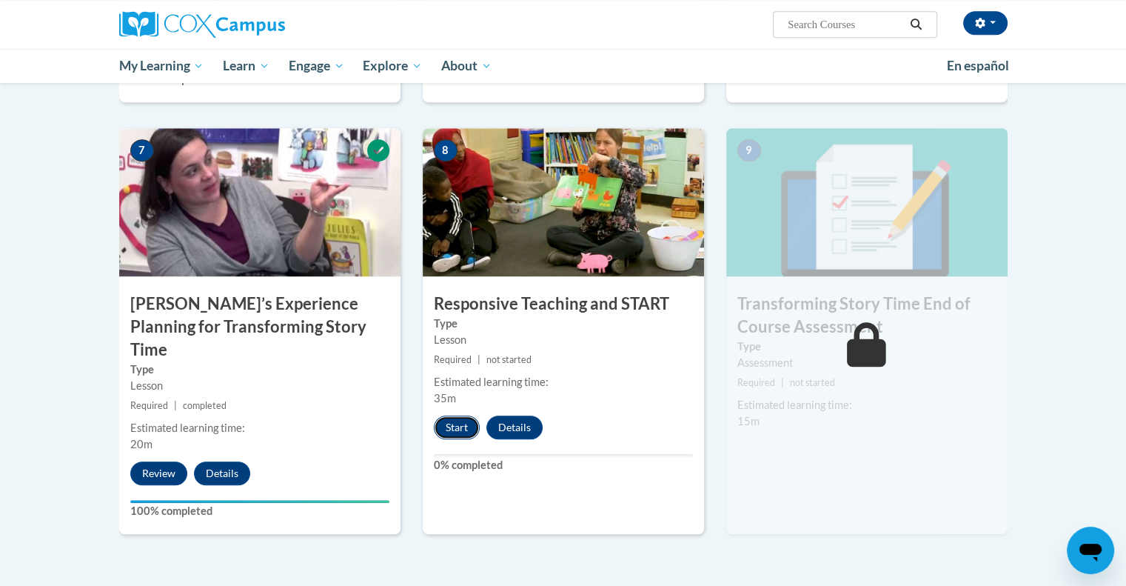
click at [467, 422] on button "Start" at bounding box center [457, 427] width 46 height 24
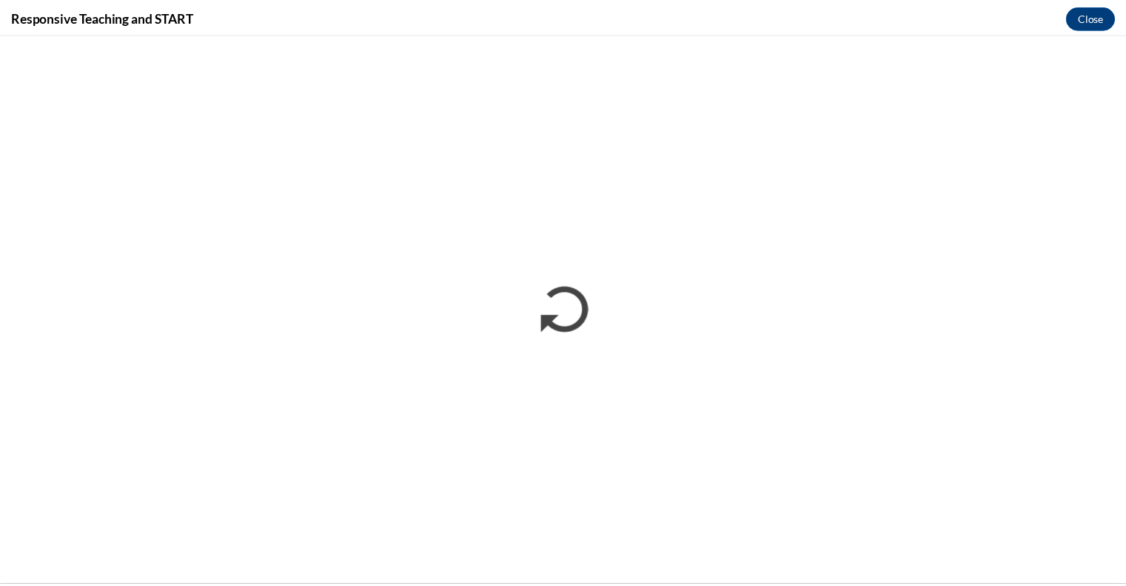
scroll to position [0, 0]
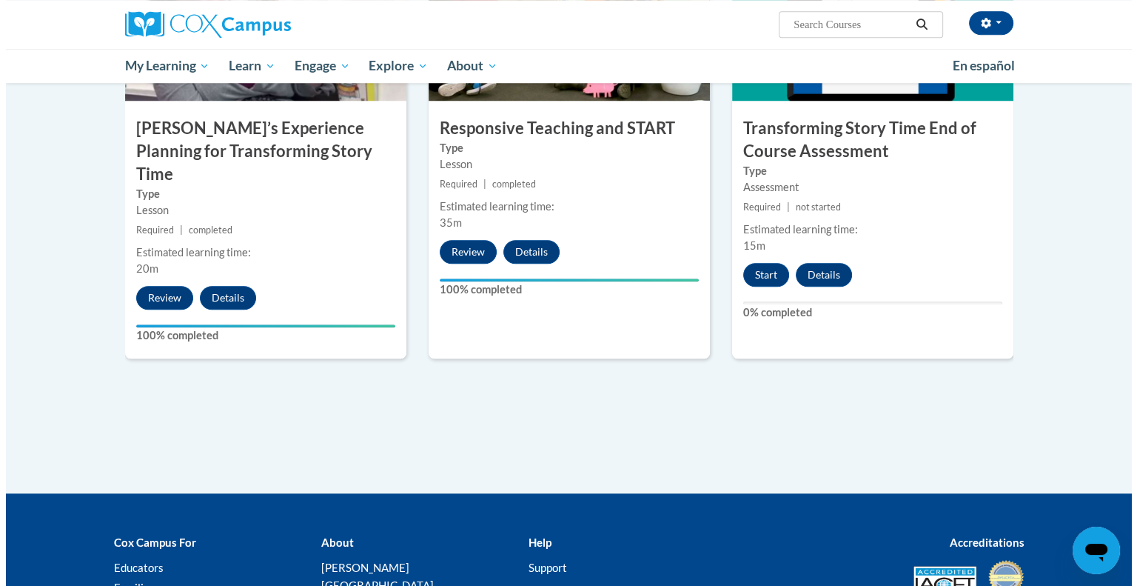
scroll to position [1297, 0]
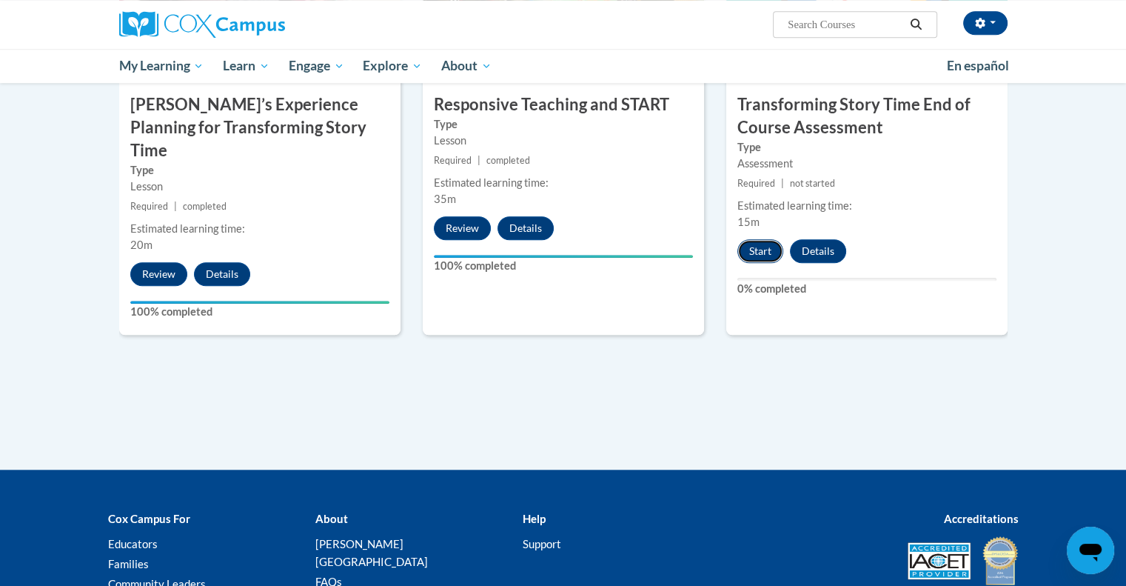
click at [777, 259] on button "Start" at bounding box center [761, 251] width 46 height 24
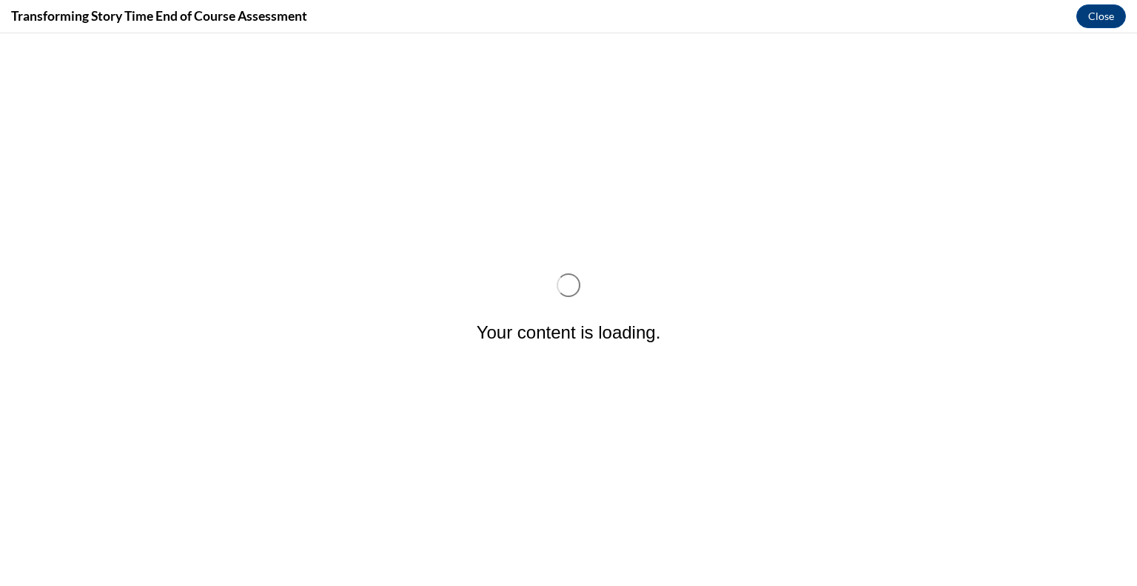
scroll to position [0, 0]
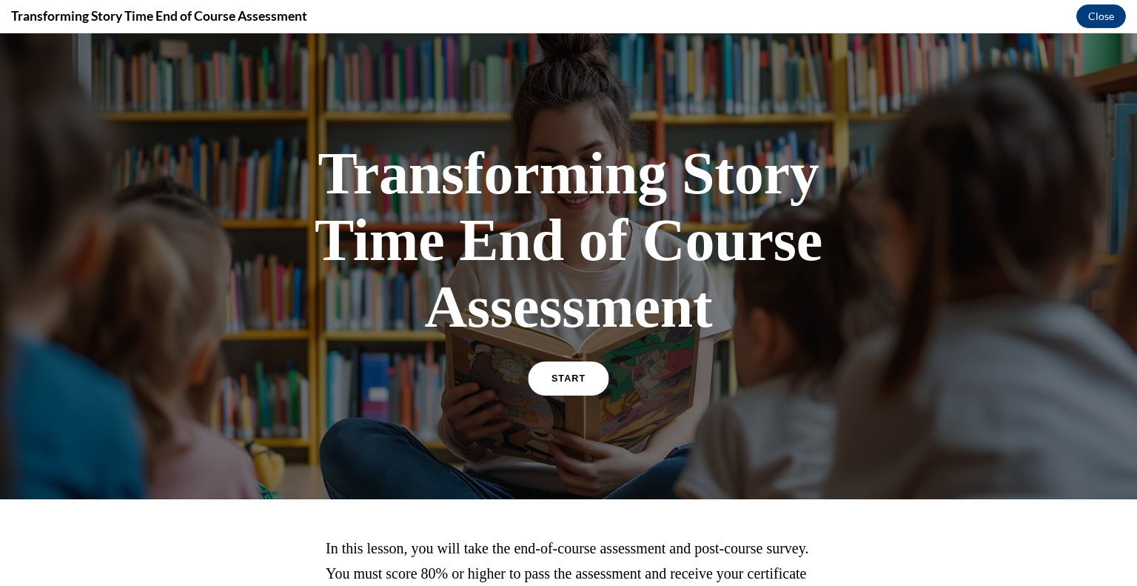
click at [598, 375] on div "START" at bounding box center [568, 384] width 77 height 45
click at [573, 375] on span "START" at bounding box center [569, 378] width 34 height 11
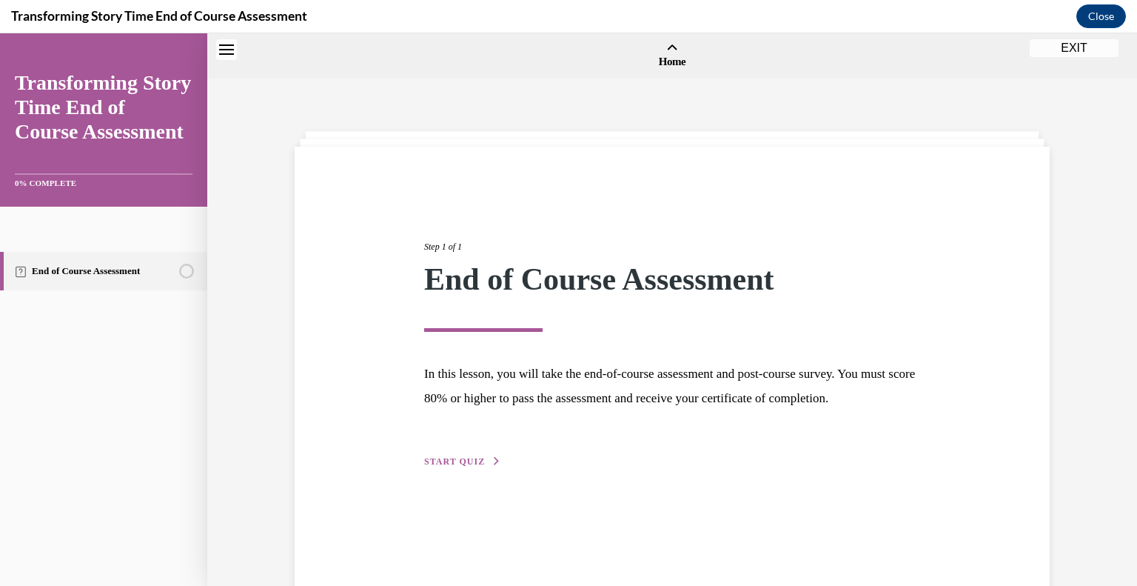
scroll to position [46, 0]
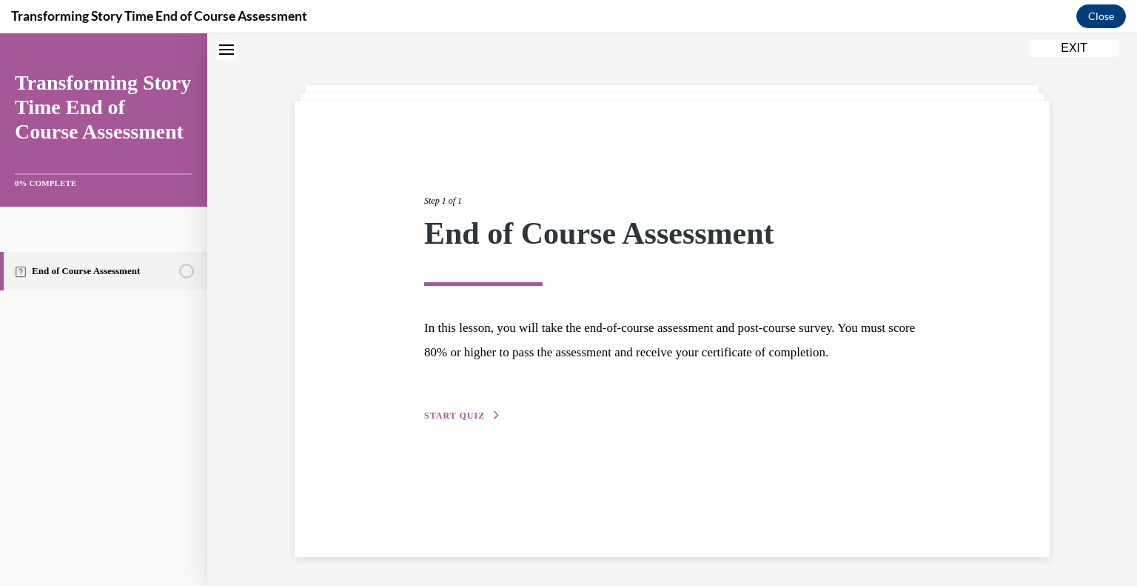
click at [465, 421] on span "START QUIZ" at bounding box center [454, 415] width 61 height 10
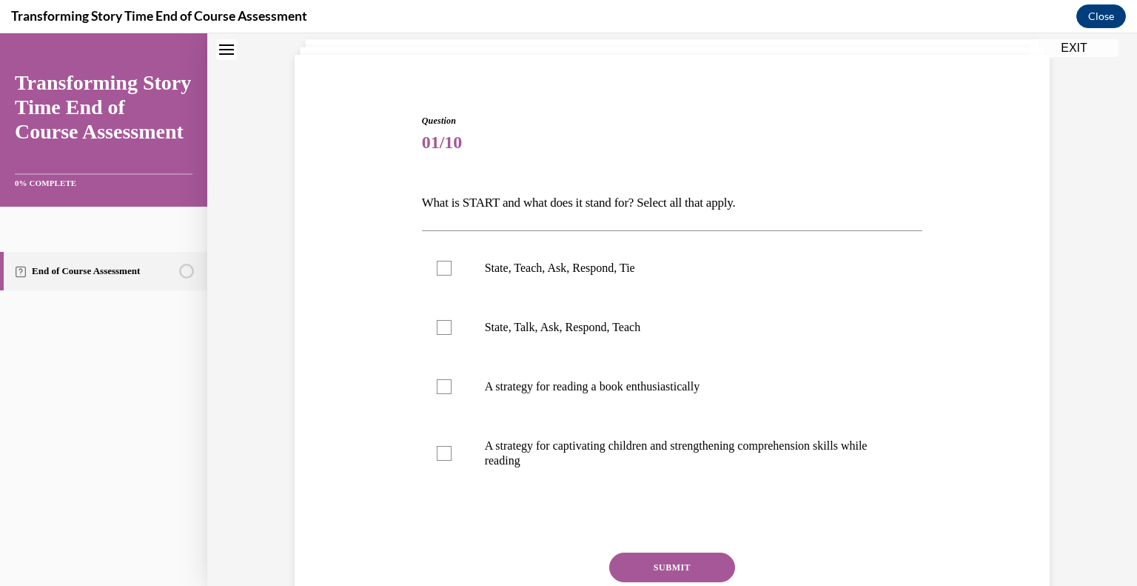
scroll to position [92, 0]
click at [450, 274] on label "State, Teach, Ask, Respond, Tie" at bounding box center [672, 267] width 501 height 59
click at [450, 274] on input "State, Teach, Ask, Respond, Tie" at bounding box center [444, 268] width 15 height 15
checkbox input "true"
click at [643, 565] on button "SUBMIT" at bounding box center [672, 567] width 126 height 30
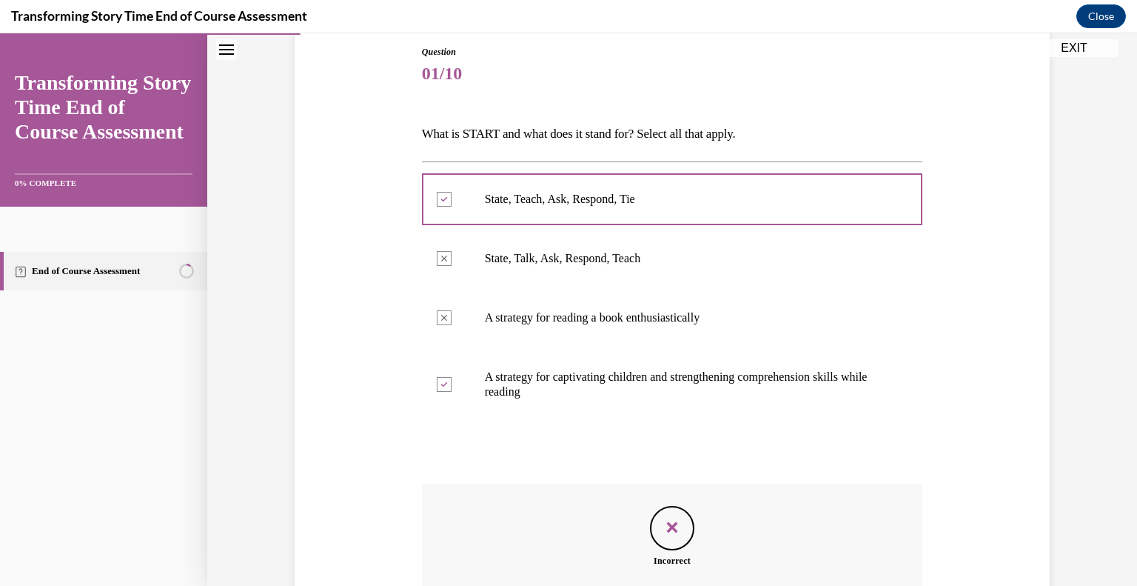
scroll to position [160, 0]
click at [521, 386] on p "A strategy for captivating children and strengthening comprehension skills whil…" at bounding box center [685, 385] width 401 height 30
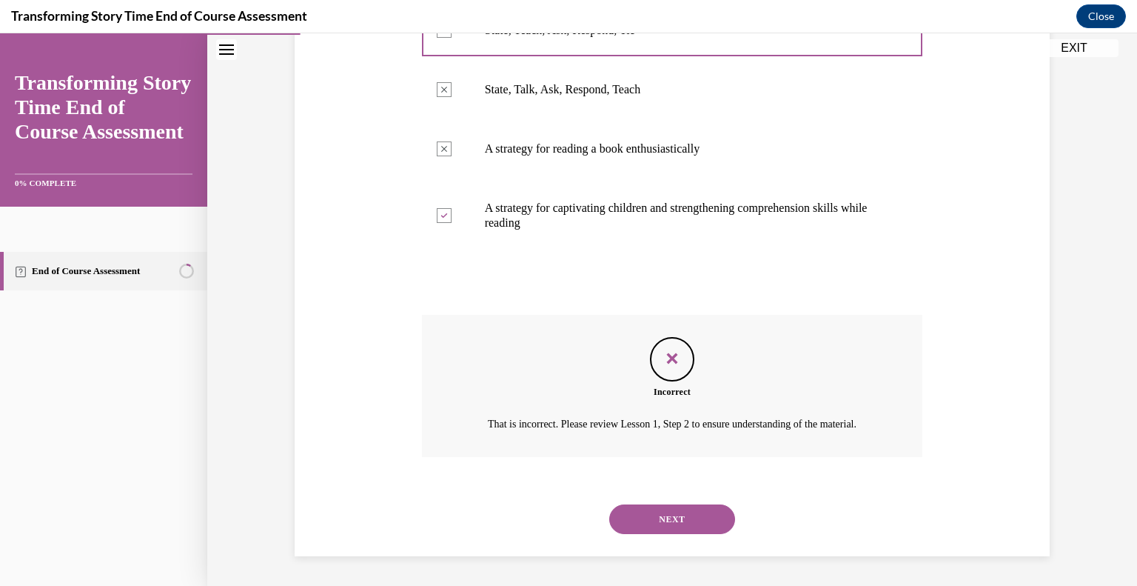
click at [690, 516] on button "NEXT" at bounding box center [672, 519] width 126 height 30
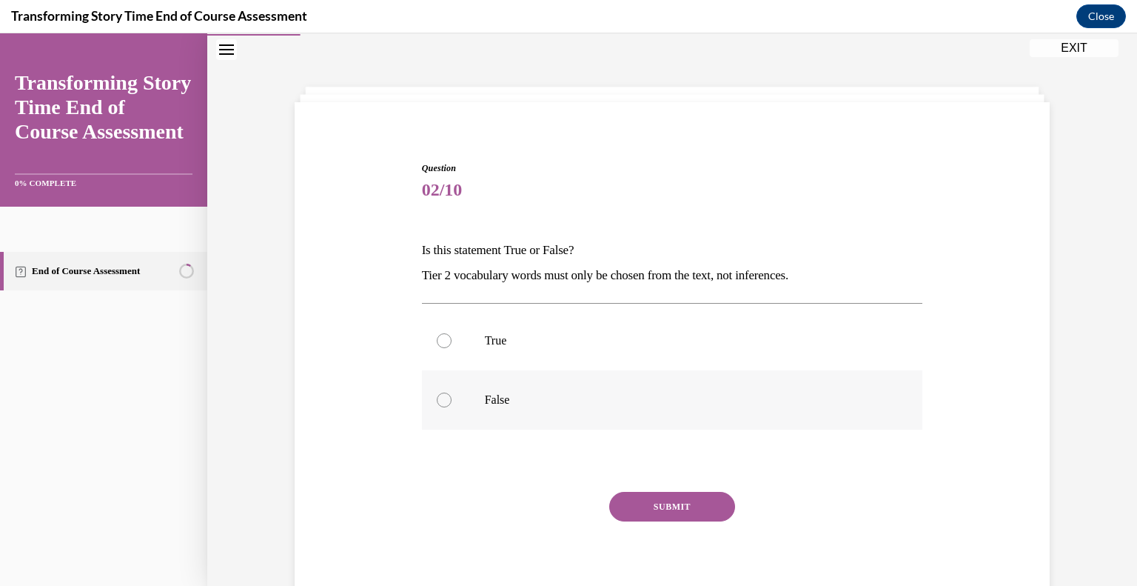
click at [441, 405] on div at bounding box center [444, 399] width 15 height 15
click at [441, 405] on input "False" at bounding box center [444, 399] width 15 height 15
radio input "true"
click at [669, 498] on button "SUBMIT" at bounding box center [672, 507] width 126 height 30
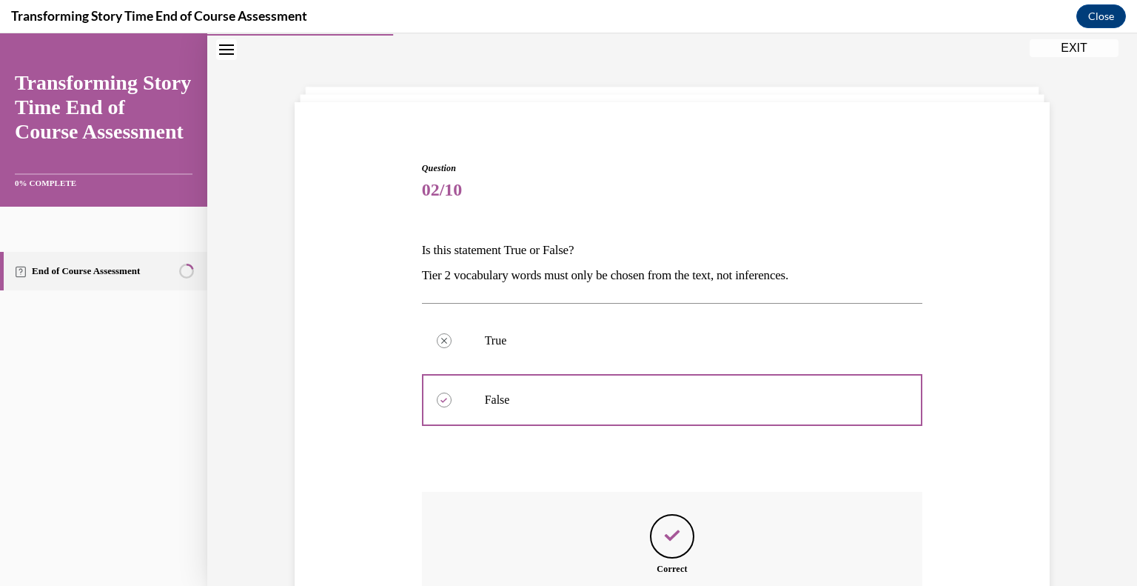
scroll to position [221, 0]
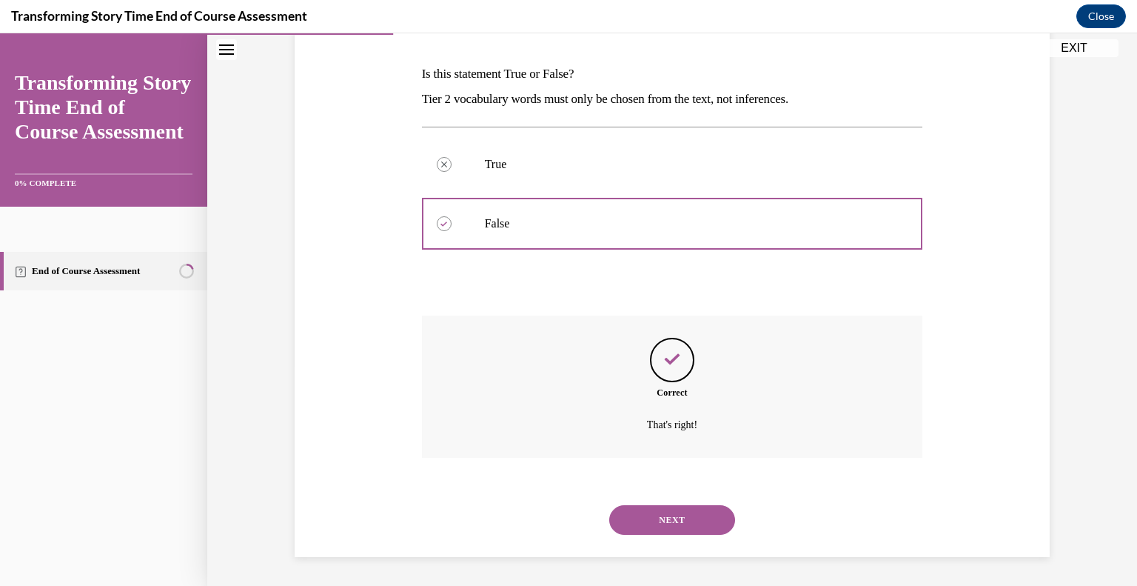
click at [661, 523] on button "NEXT" at bounding box center [672, 520] width 126 height 30
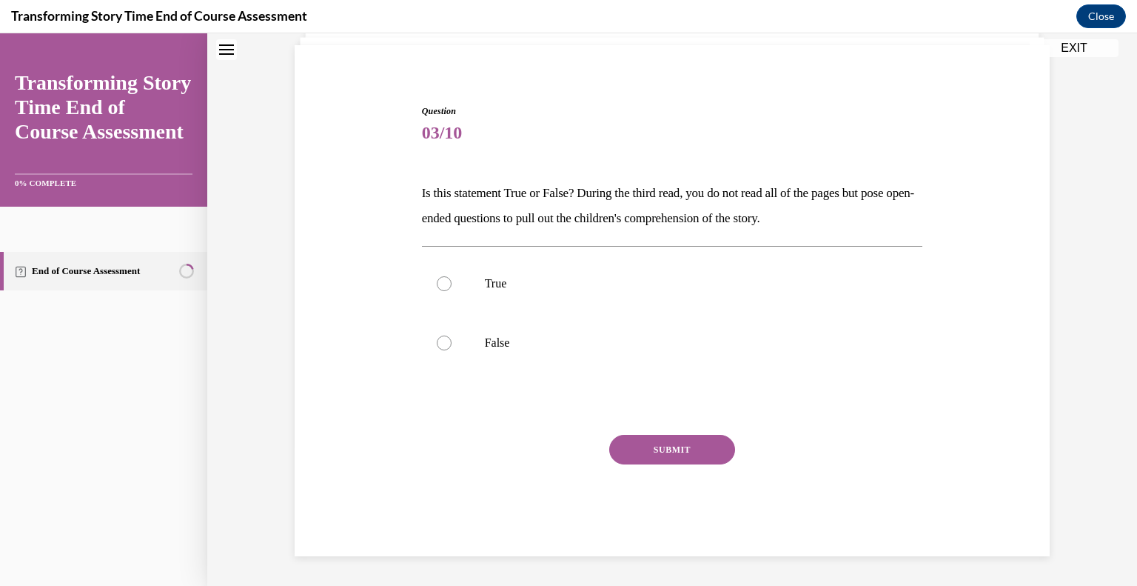
scroll to position [44, 0]
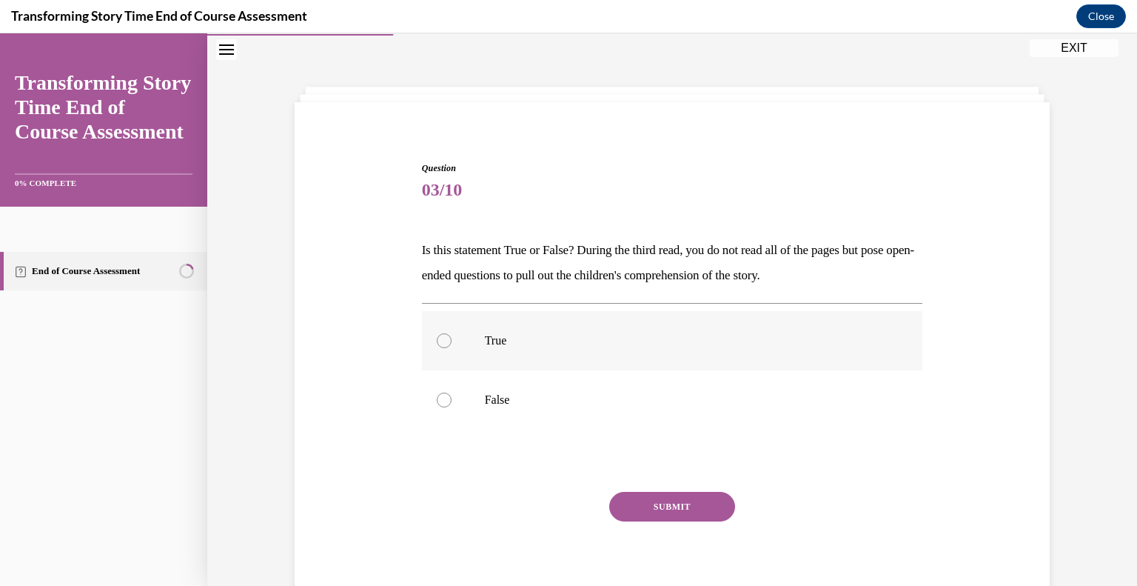
click at [464, 351] on label "True" at bounding box center [672, 340] width 501 height 59
click at [452, 348] on input "True" at bounding box center [444, 340] width 15 height 15
radio input "true"
click at [632, 497] on button "SUBMIT" at bounding box center [672, 507] width 126 height 30
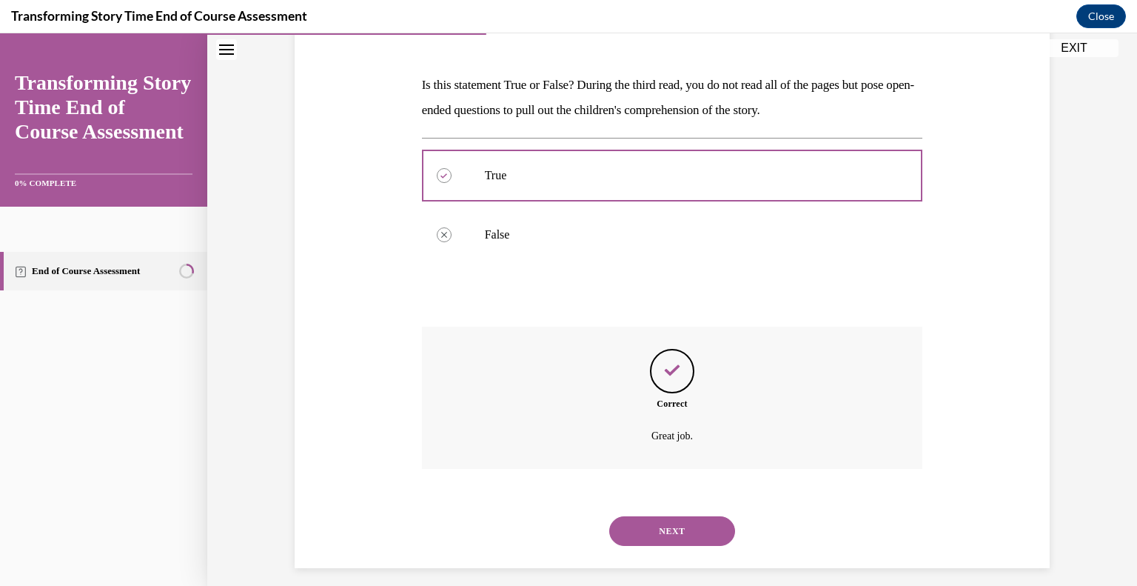
scroll to position [210, 0]
click at [648, 541] on button "NEXT" at bounding box center [672, 530] width 126 height 30
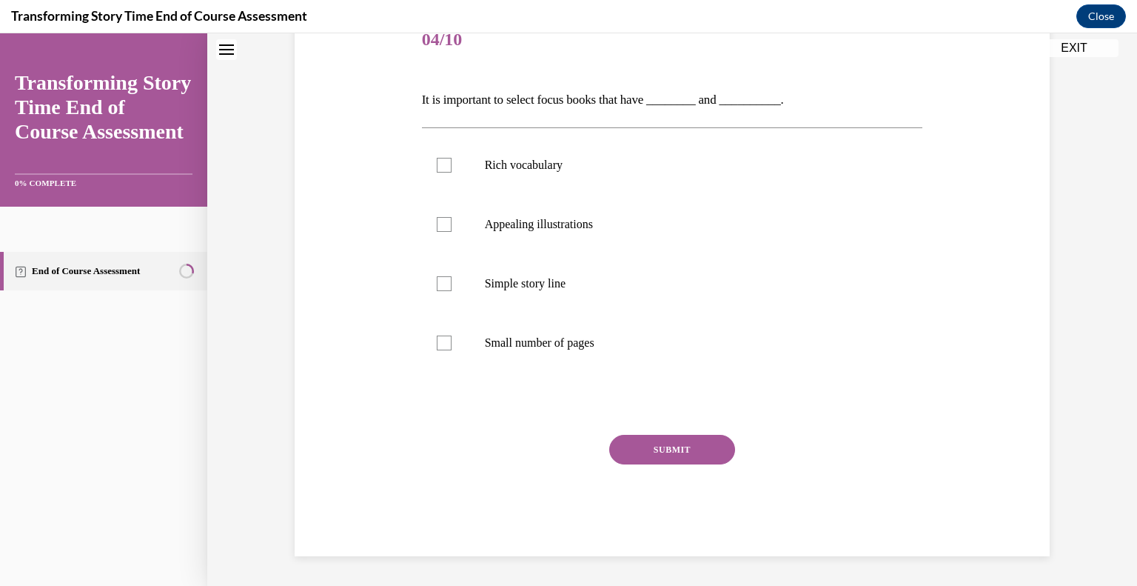
scroll to position [44, 0]
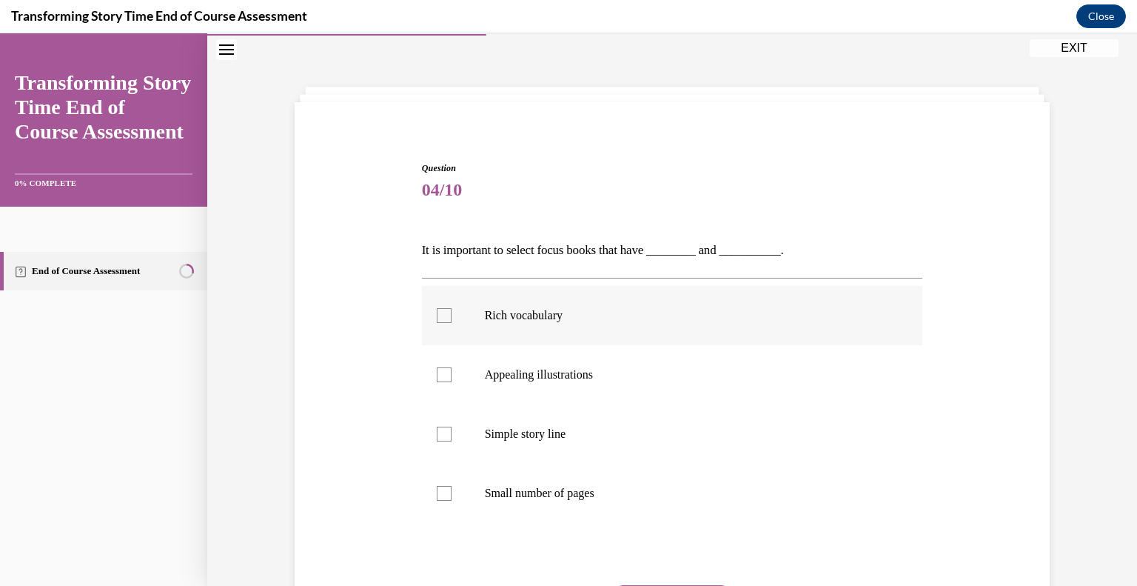
click at [503, 323] on label "Rich vocabulary" at bounding box center [672, 315] width 501 height 59
click at [452, 323] on input "Rich vocabulary" at bounding box center [444, 315] width 15 height 15
checkbox input "true"
click at [507, 375] on p "Appealing illustrations" at bounding box center [685, 374] width 401 height 15
click at [452, 375] on input "Appealing illustrations" at bounding box center [444, 374] width 15 height 15
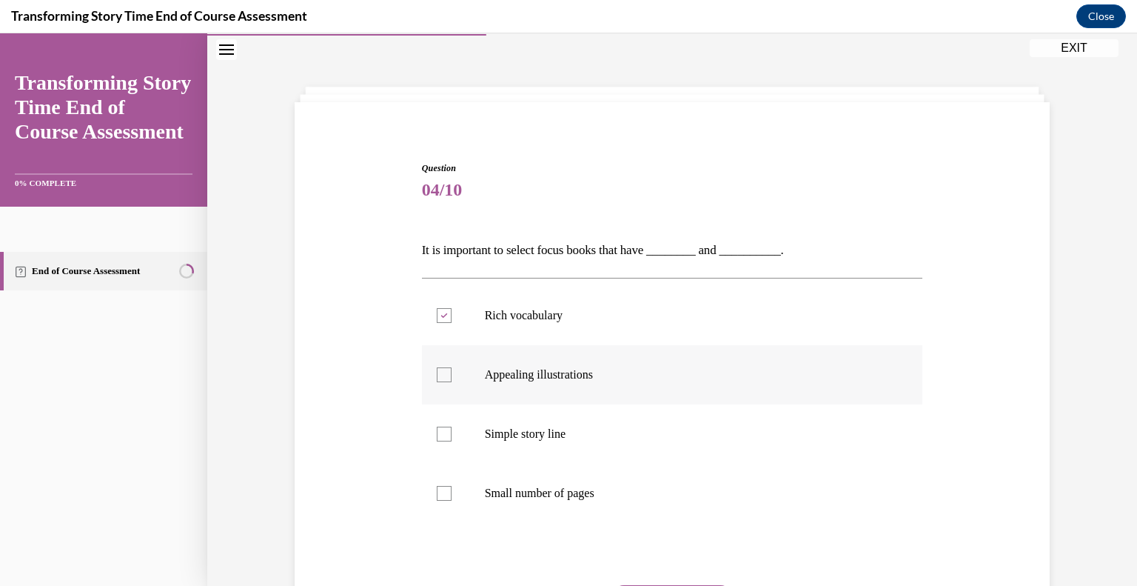
checkbox input "true"
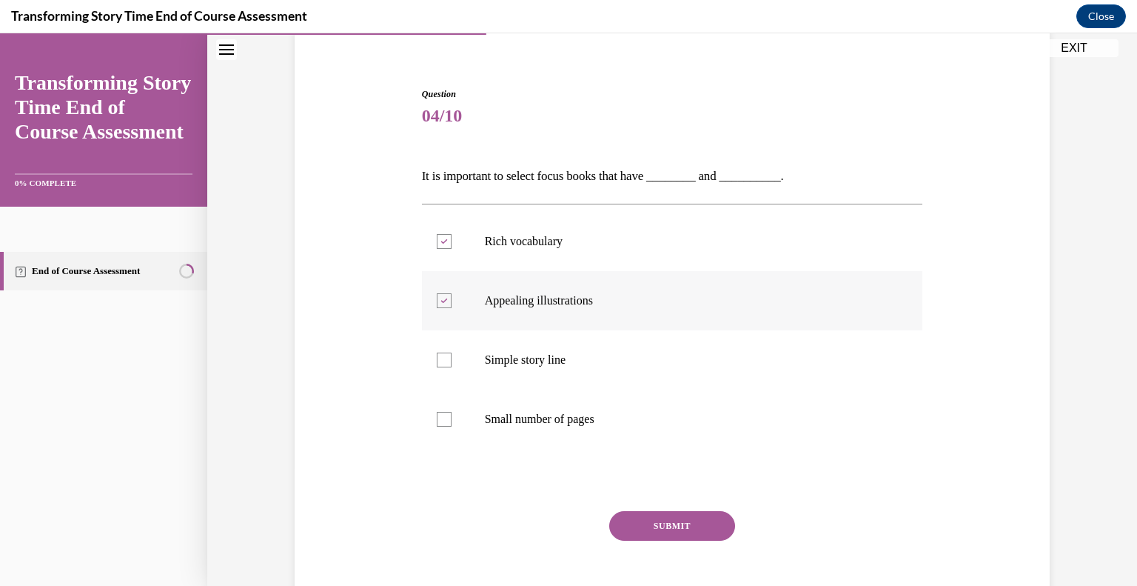
scroll to position [150, 0]
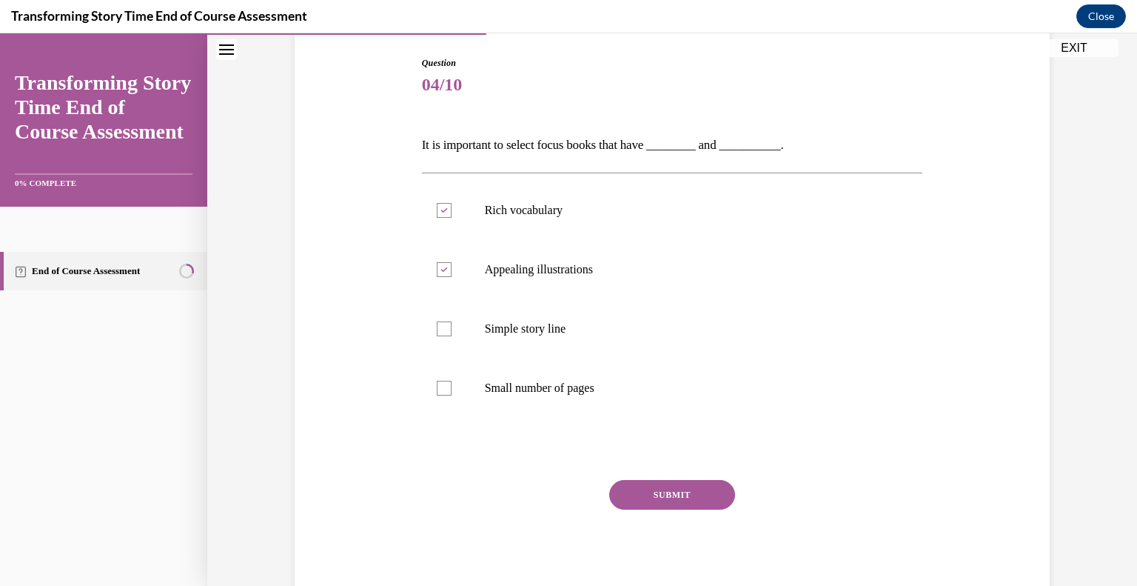
click at [647, 501] on button "SUBMIT" at bounding box center [672, 495] width 126 height 30
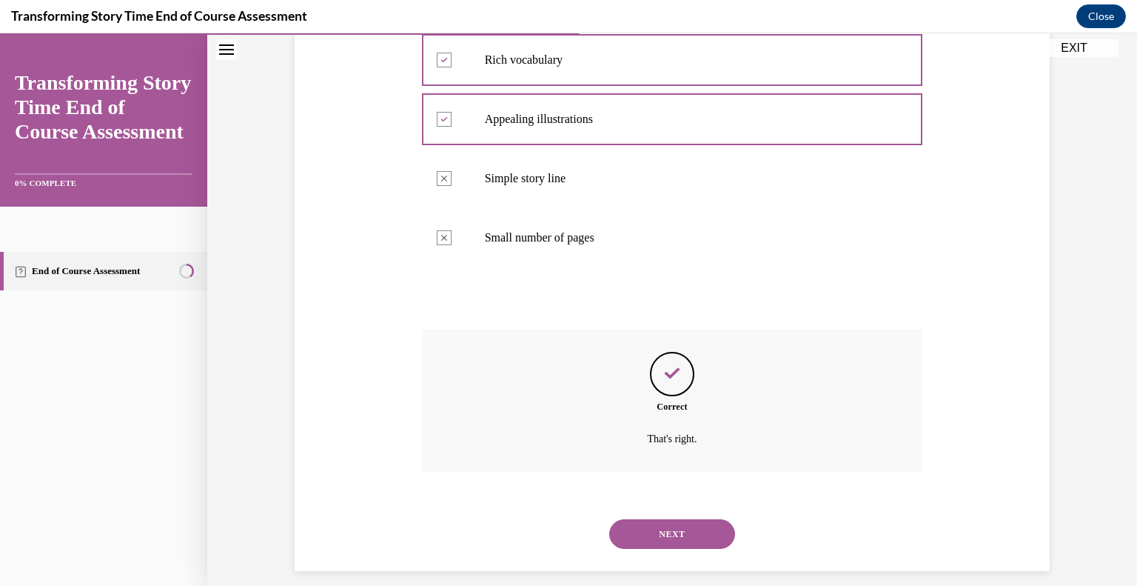
scroll to position [303, 0]
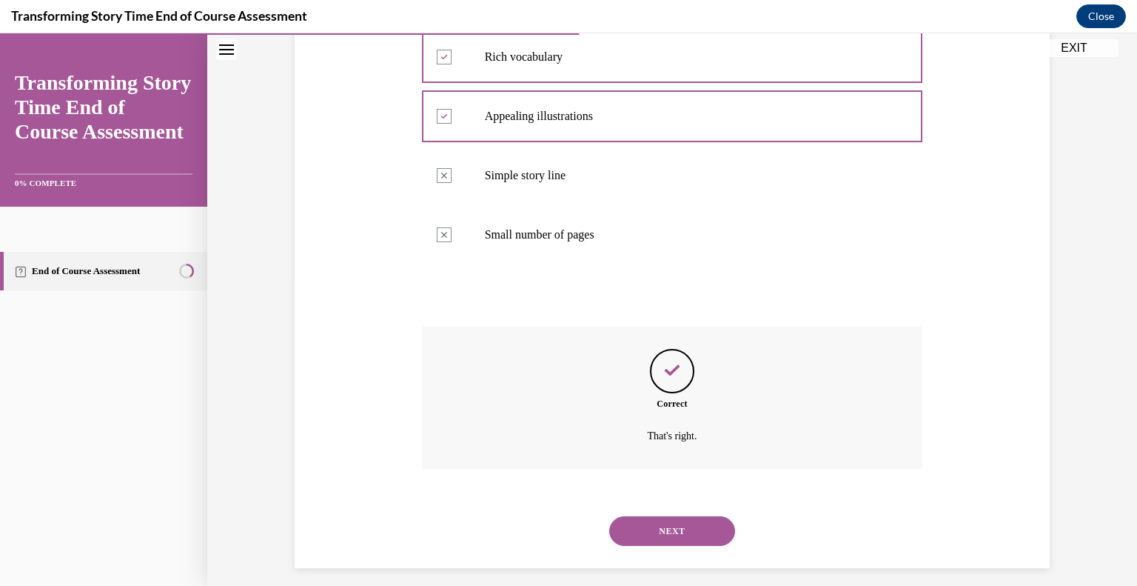
click at [658, 536] on button "NEXT" at bounding box center [672, 531] width 126 height 30
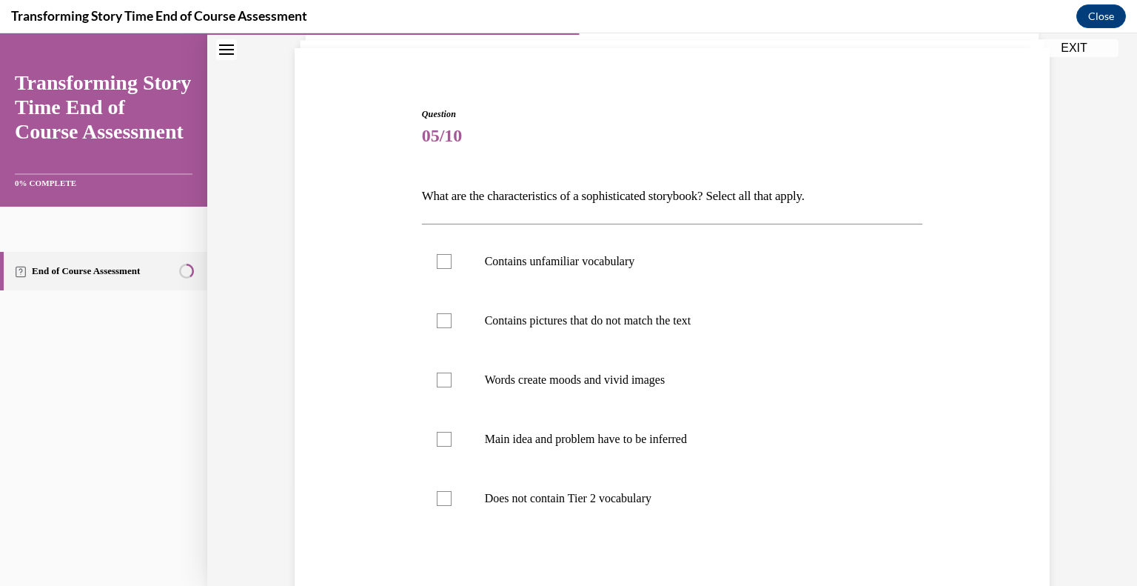
scroll to position [98, 0]
click at [446, 374] on label "Words create moods and vivid images" at bounding box center [672, 380] width 501 height 59
click at [446, 374] on input "Words create moods and vivid images" at bounding box center [444, 380] width 15 height 15
checkbox input "true"
click at [464, 275] on label "Contains unfamiliar vocabulary" at bounding box center [672, 262] width 501 height 59
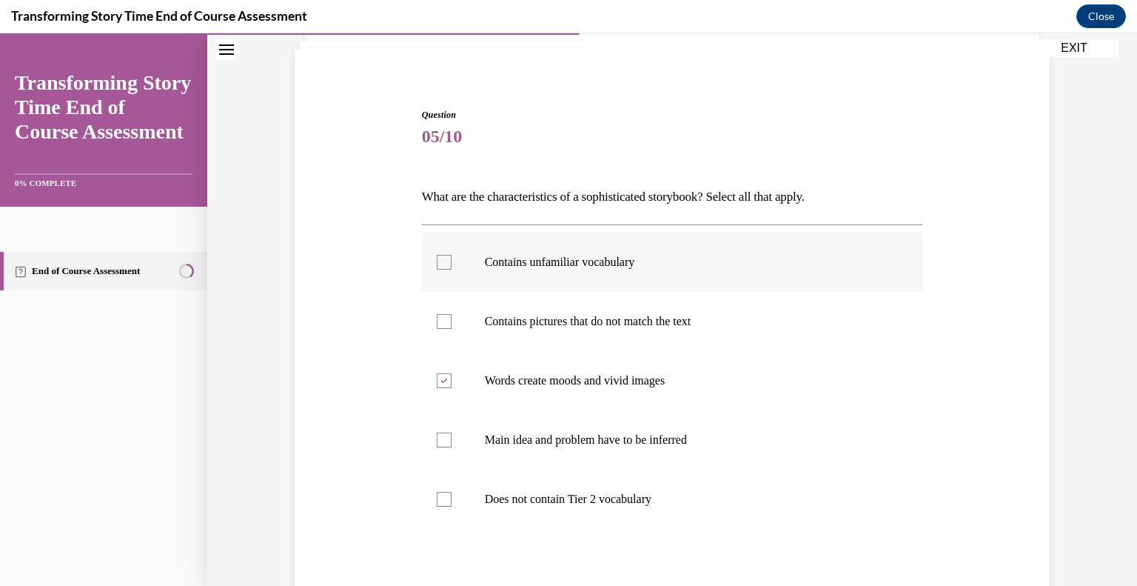
click at [452, 270] on input "Contains unfamiliar vocabulary" at bounding box center [444, 262] width 15 height 15
checkbox input "true"
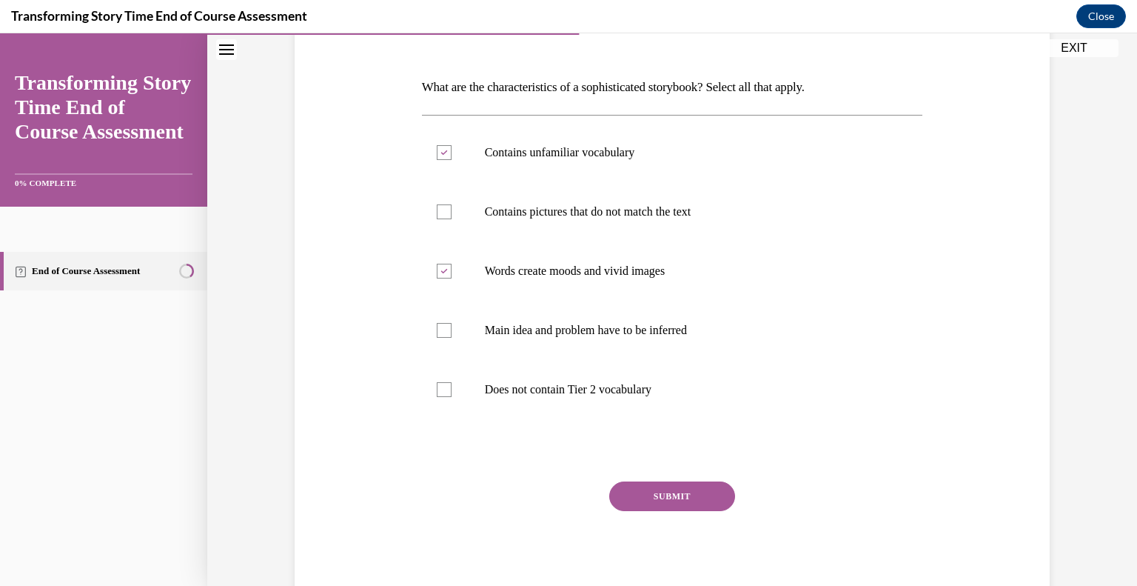
scroll to position [209, 0]
click at [675, 492] on button "SUBMIT" at bounding box center [672, 495] width 126 height 30
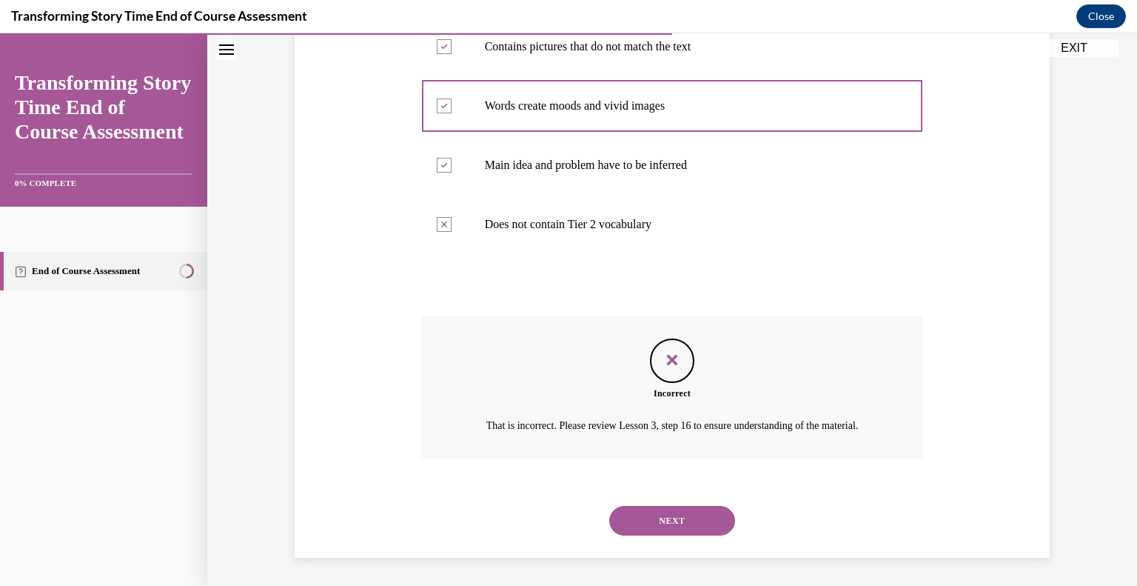
scroll to position [391, 0]
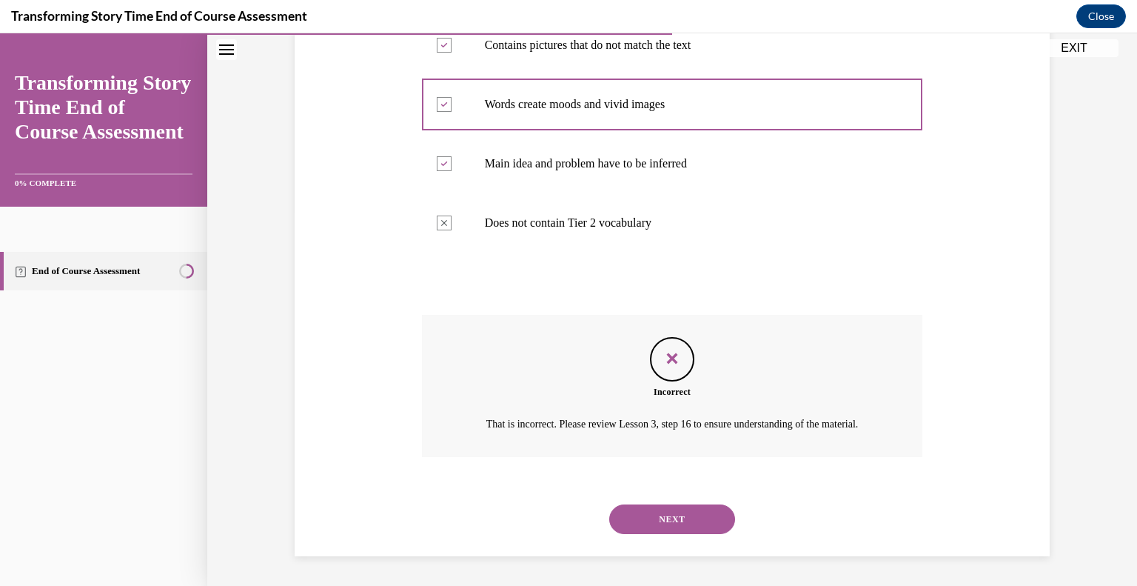
click at [661, 522] on button "NEXT" at bounding box center [672, 519] width 126 height 30
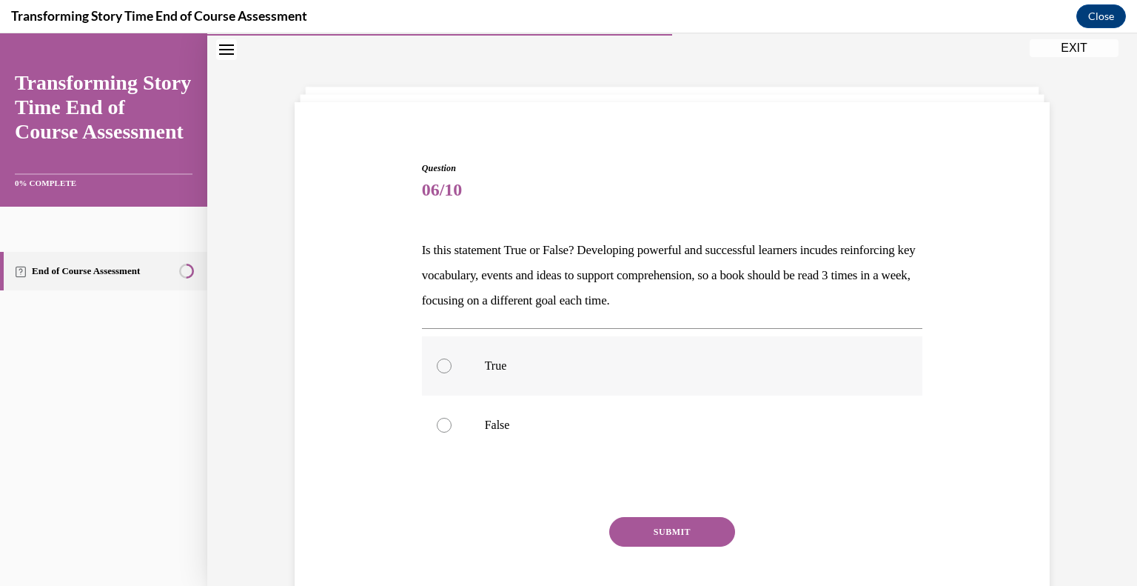
click at [484, 381] on label "True" at bounding box center [672, 365] width 501 height 59
click at [452, 373] on input "True" at bounding box center [444, 365] width 15 height 15
radio input "true"
click at [629, 540] on button "SUBMIT" at bounding box center [672, 532] width 126 height 30
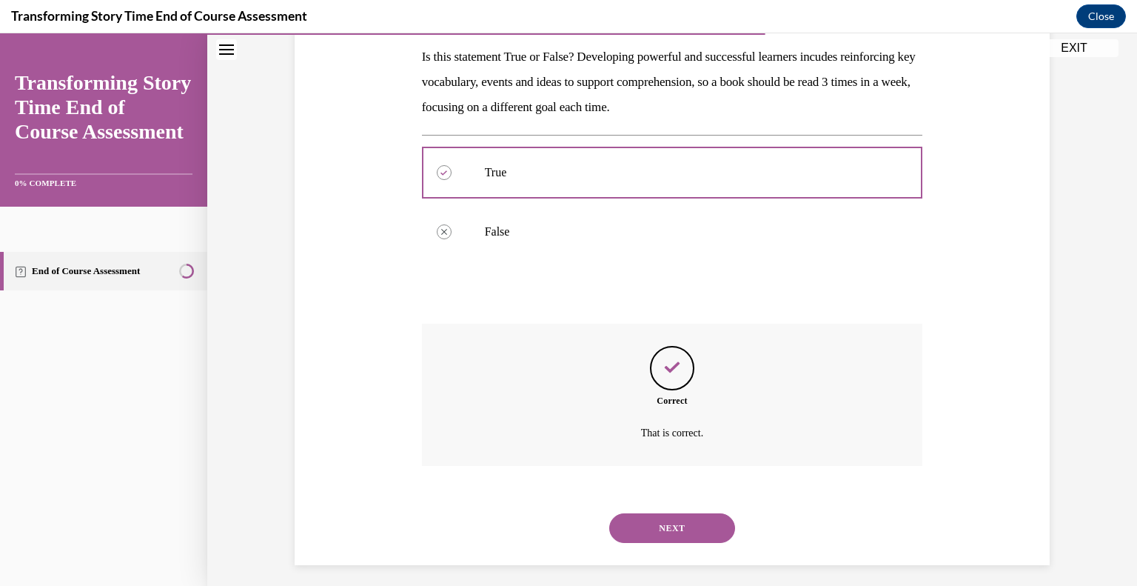
scroll to position [246, 0]
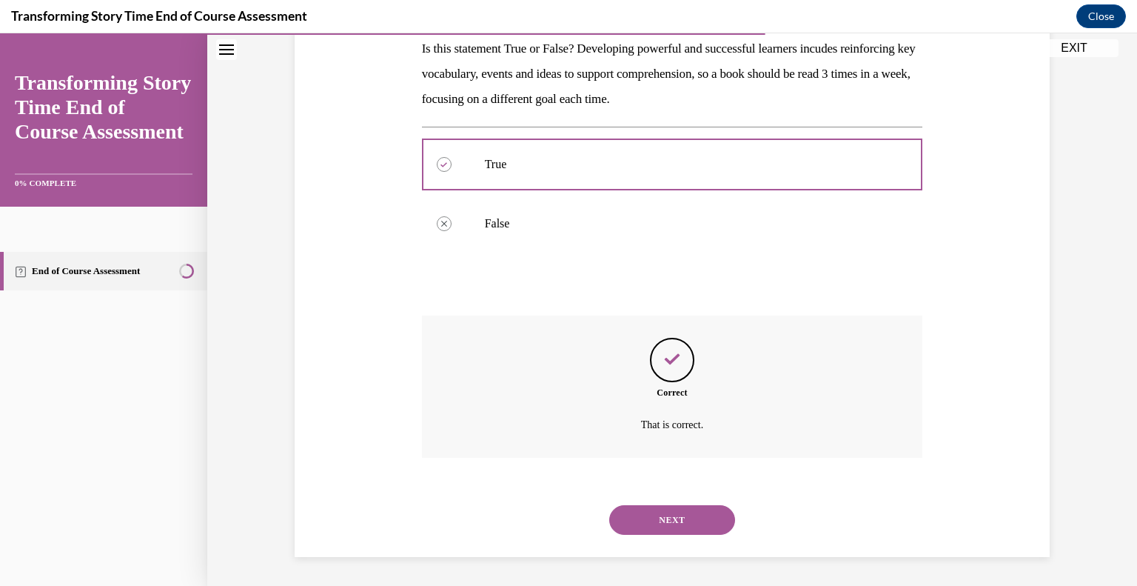
click at [632, 512] on button "NEXT" at bounding box center [672, 520] width 126 height 30
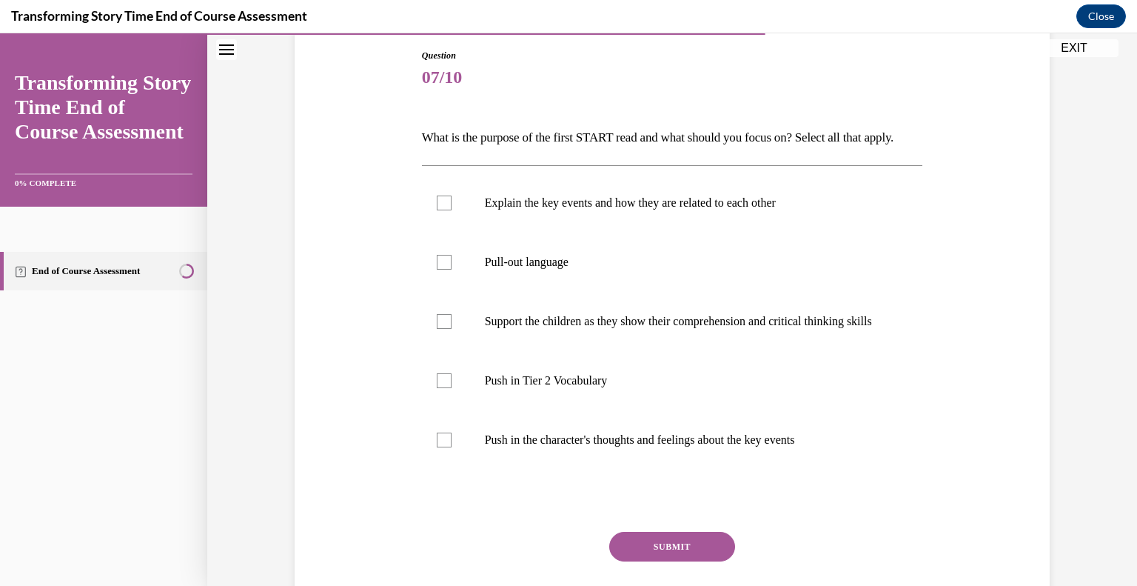
scroll to position [158, 0]
click at [432, 216] on label "Explain the key events and how they are related to each other" at bounding box center [672, 202] width 501 height 59
click at [437, 210] on input "Explain the key events and how they are related to each other" at bounding box center [444, 202] width 15 height 15
checkbox input "true"
click at [453, 469] on label "Push in the character's thoughts and feelings about the key events" at bounding box center [672, 439] width 501 height 59
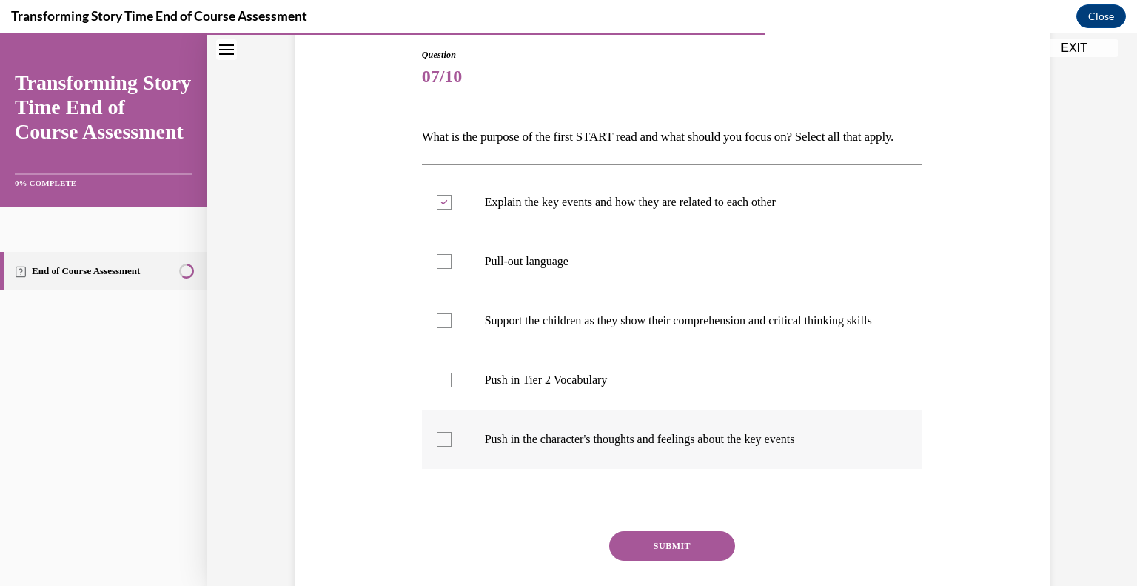
click at [452, 447] on input "Push in the character's thoughts and feelings about the key events" at bounding box center [444, 439] width 15 height 15
checkbox input "true"
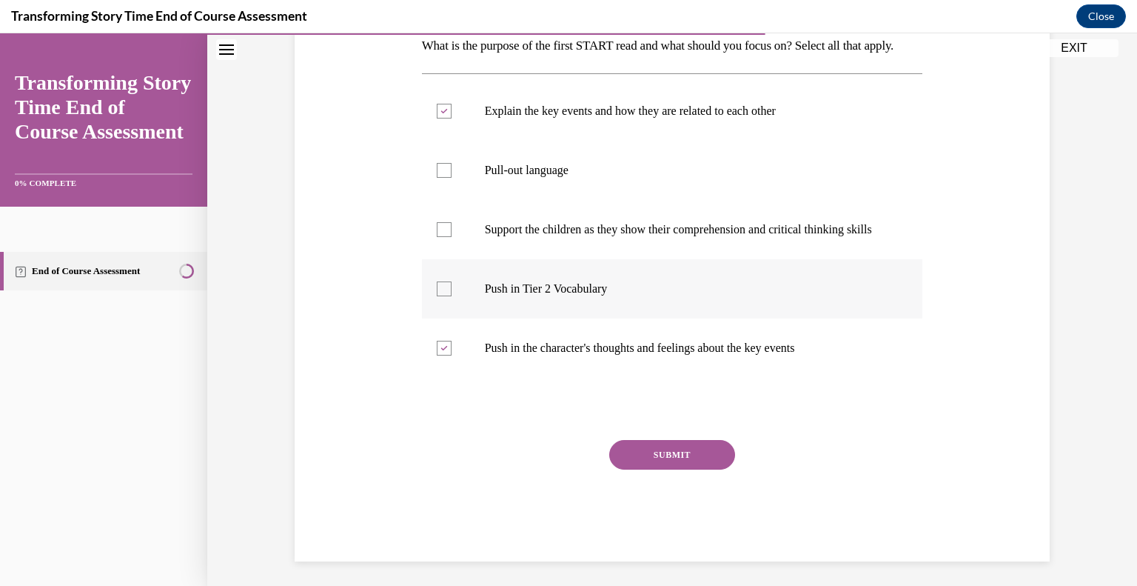
click at [486, 296] on p "Push in Tier 2 Vocabulary" at bounding box center [685, 288] width 401 height 15
click at [452, 296] on input "Push in Tier 2 Vocabulary" at bounding box center [444, 288] width 15 height 15
checkbox input "true"
click at [669, 470] on button "SUBMIT" at bounding box center [672, 455] width 126 height 30
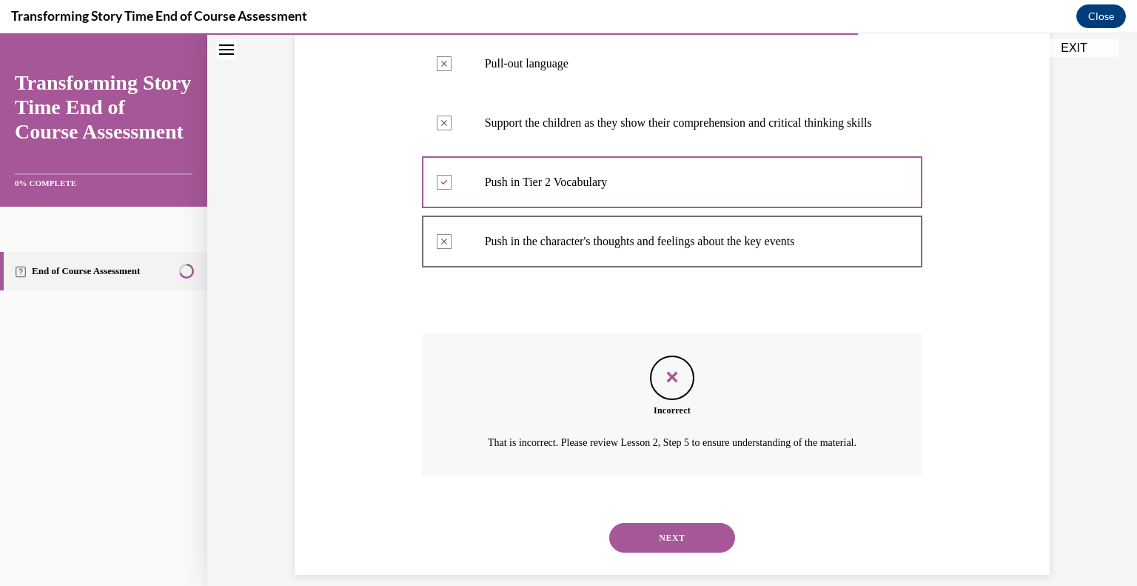
scroll to position [414, 0]
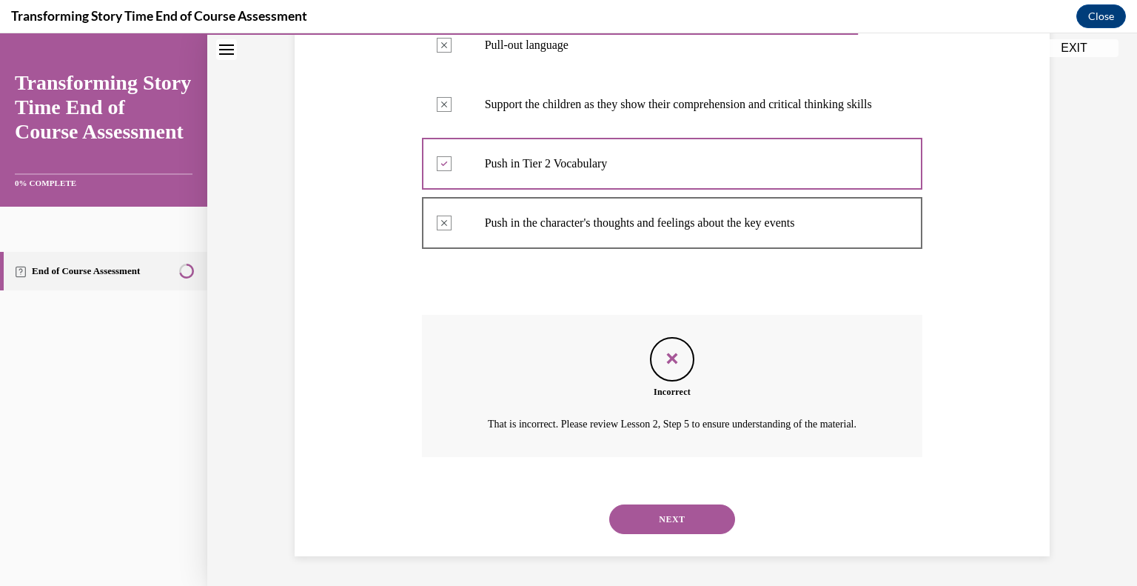
click at [684, 527] on button "NEXT" at bounding box center [672, 519] width 126 height 30
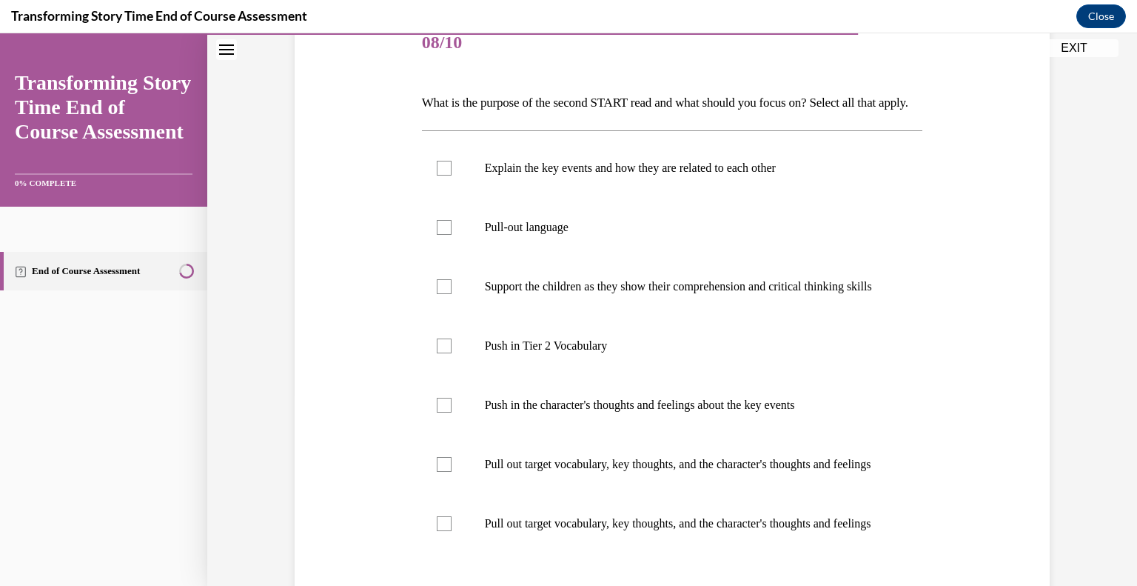
scroll to position [196, 0]
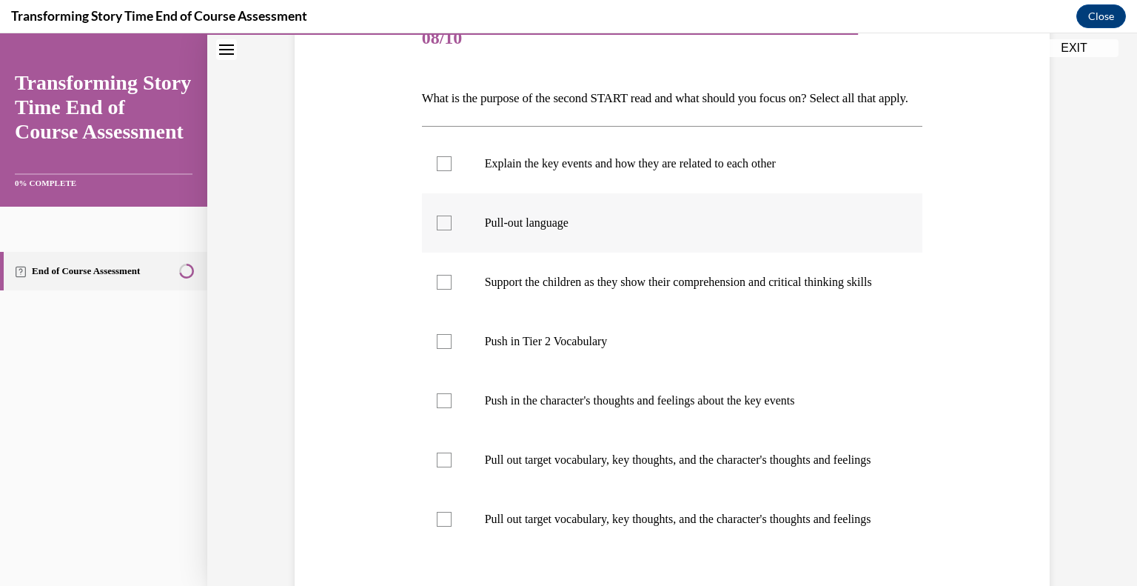
click at [504, 235] on label "Pull-out language" at bounding box center [672, 222] width 501 height 59
click at [452, 230] on input "Pull-out language" at bounding box center [444, 222] width 15 height 15
checkbox input "true"
click at [554, 429] on label "Push in the character's thoughts and feelings about the key events" at bounding box center [672, 400] width 501 height 59
click at [452, 408] on input "Push in the character's thoughts and feelings about the key events" at bounding box center [444, 400] width 15 height 15
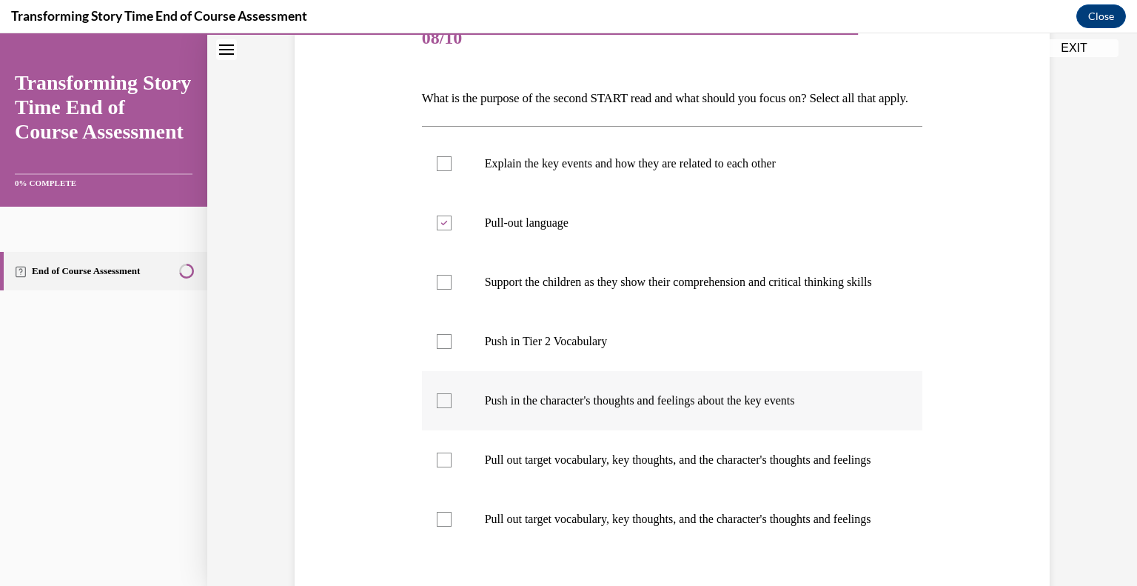
checkbox input "true"
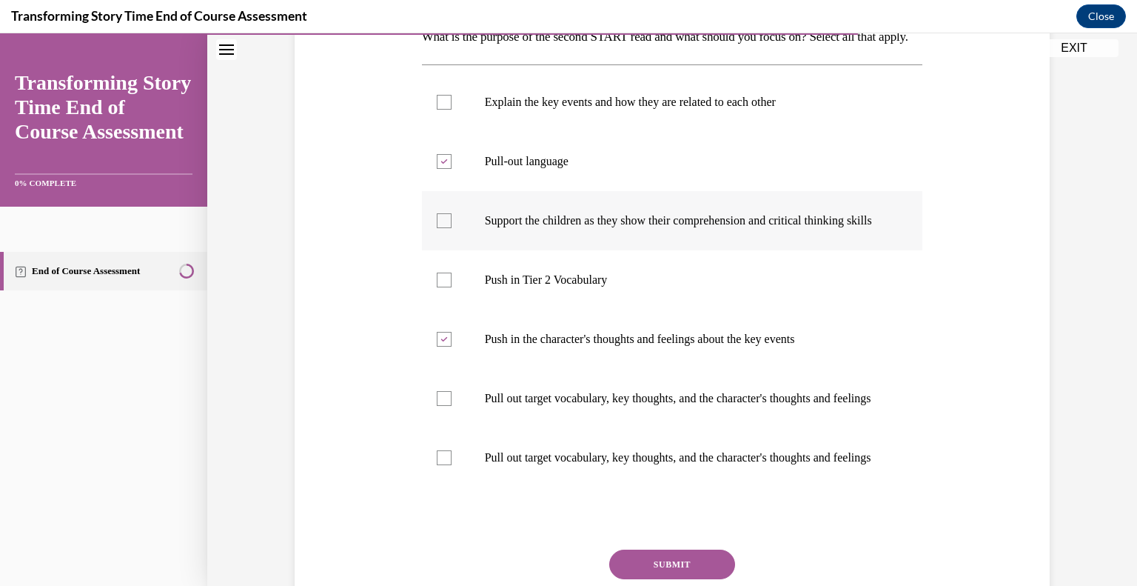
scroll to position [397, 0]
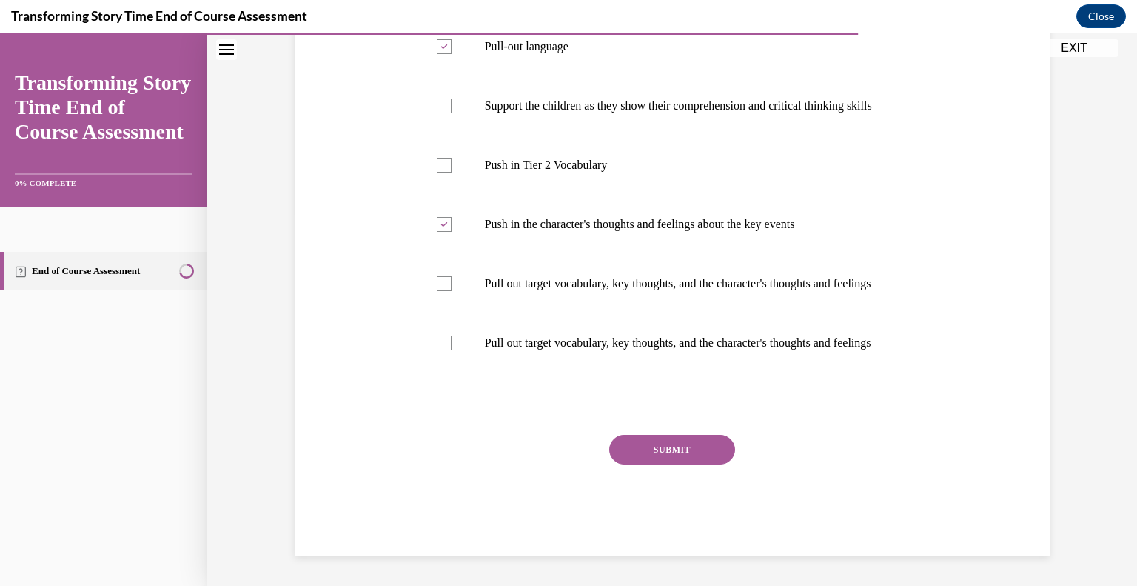
click at [679, 464] on button "SUBMIT" at bounding box center [672, 450] width 126 height 30
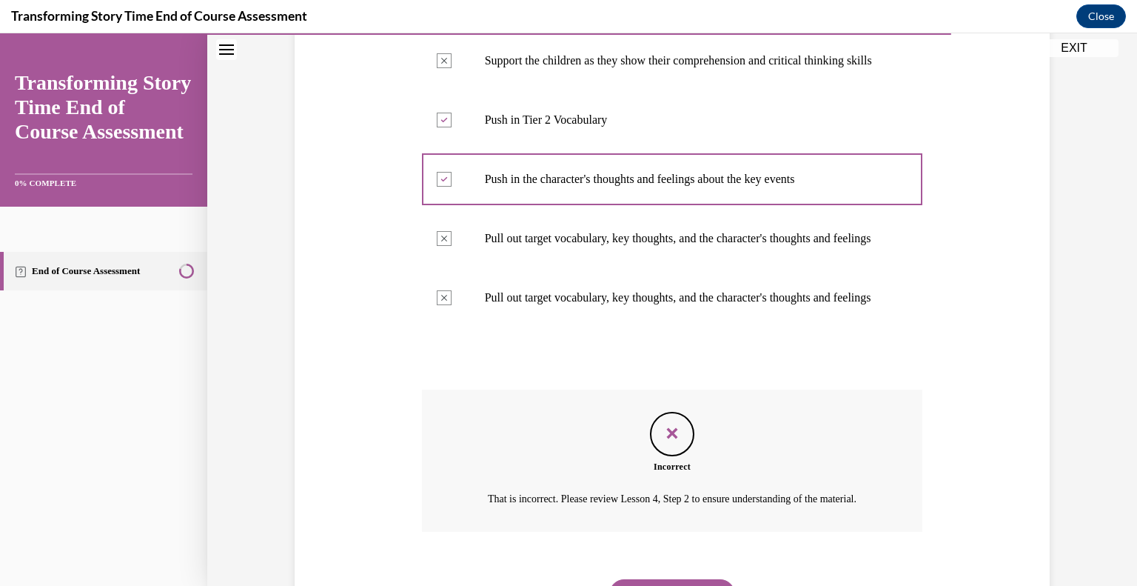
click at [672, 367] on div at bounding box center [672, 359] width 501 height 18
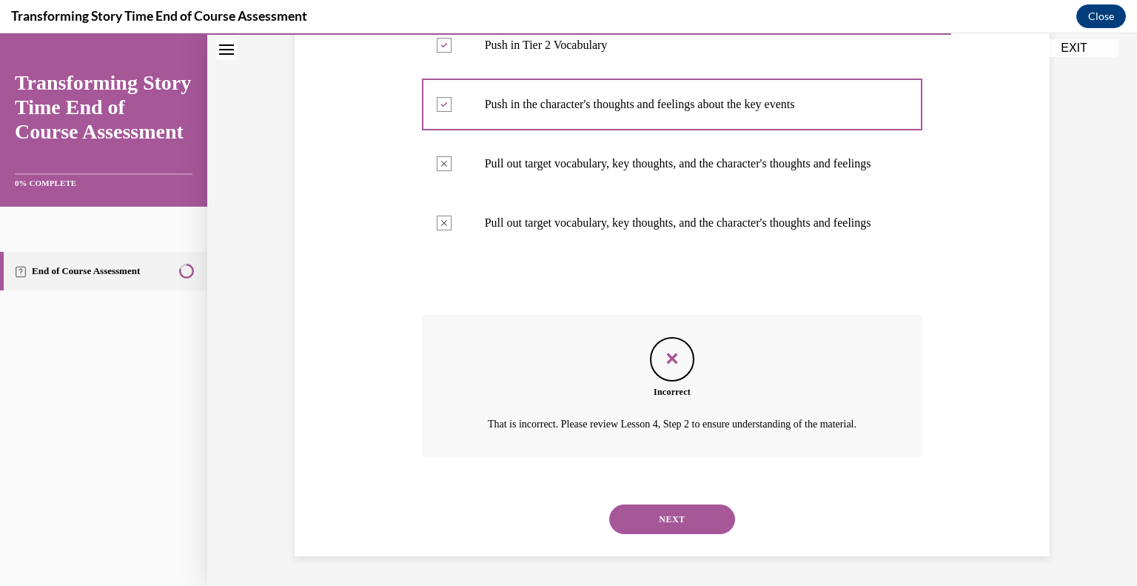
click at [664, 512] on button "NEXT" at bounding box center [672, 519] width 126 height 30
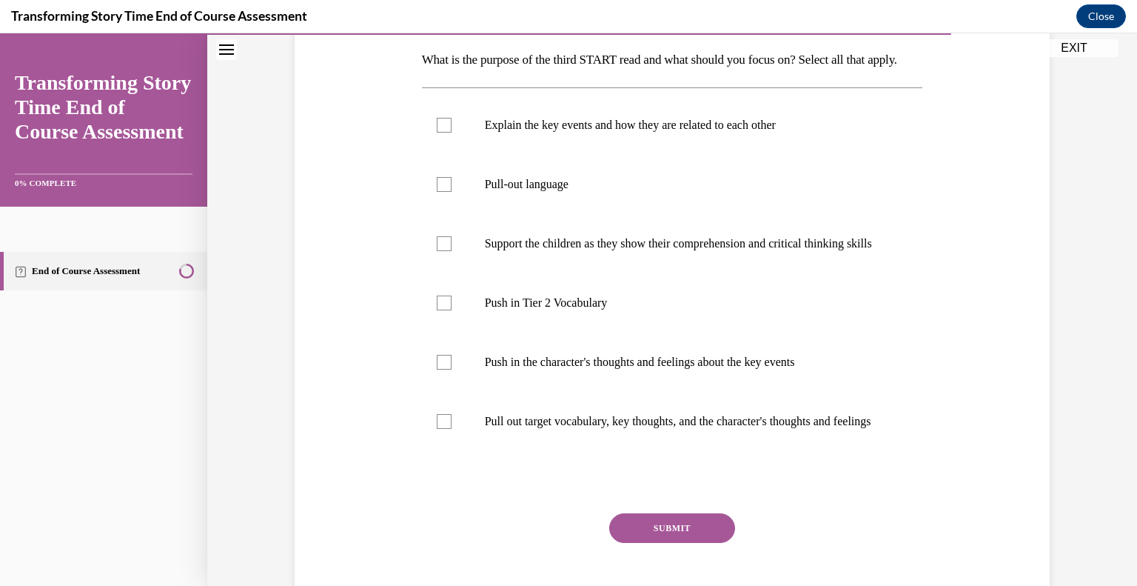
scroll to position [237, 0]
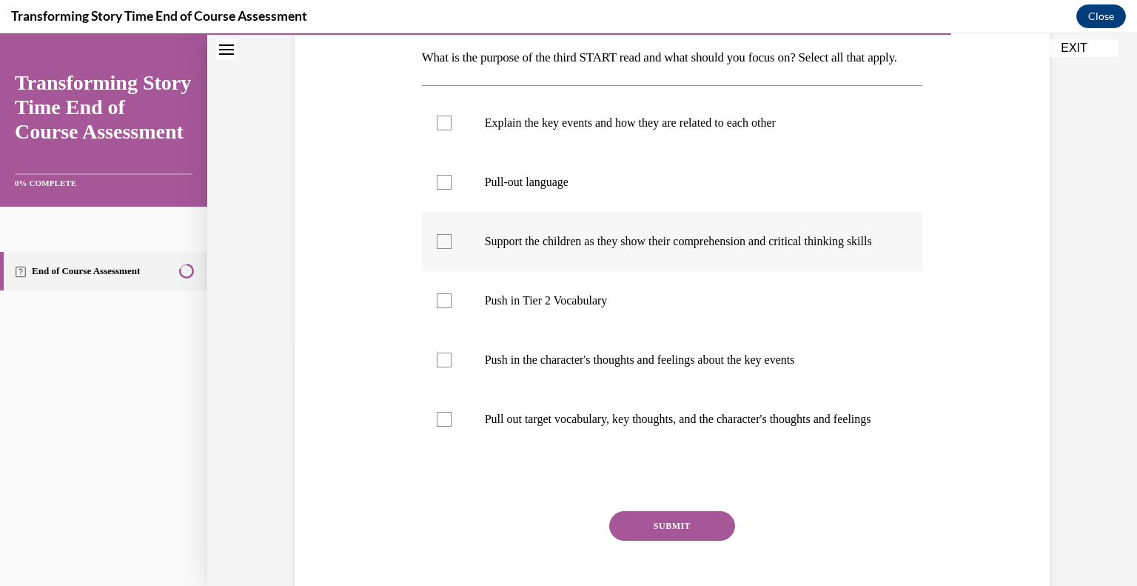
click at [437, 249] on div at bounding box center [444, 241] width 15 height 15
click at [437, 249] on input "Support the children as they show their comprehension and critical thinking ski…" at bounding box center [444, 241] width 15 height 15
checkbox input "true"
click at [444, 367] on div at bounding box center [444, 359] width 15 height 15
click at [444, 367] on input "Push in the character's thoughts and feelings about the key events" at bounding box center [444, 359] width 15 height 15
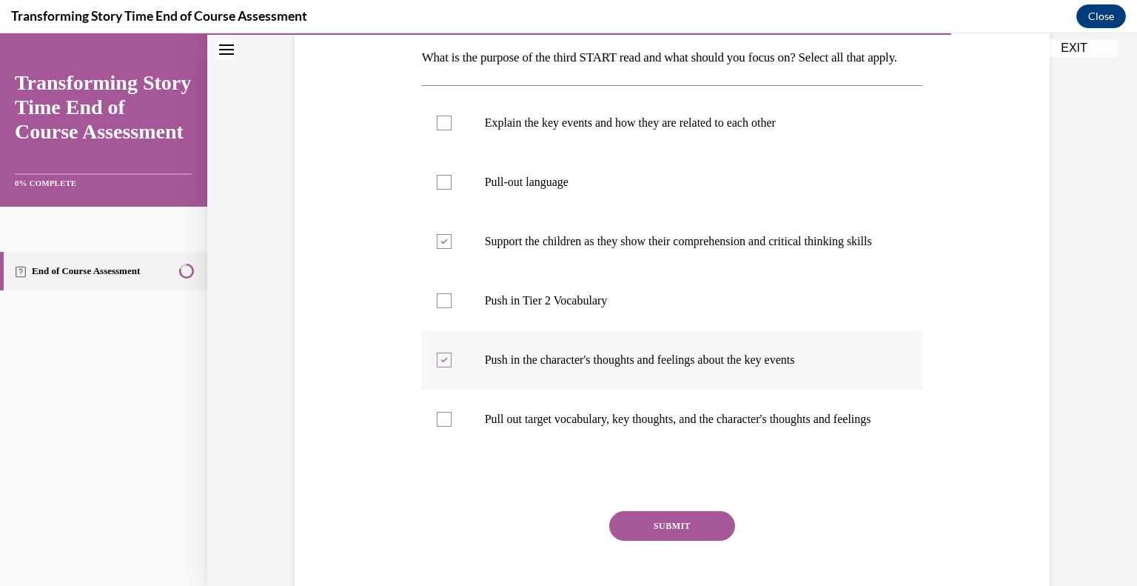
click at [444, 367] on div at bounding box center [444, 359] width 15 height 15
click at [444, 367] on input "Push in the character's thoughts and feelings about the key events" at bounding box center [444, 359] width 15 height 15
checkbox input "false"
click at [447, 449] on label "Pull out target vocabulary, key thoughts, and the character's thoughts and feel…" at bounding box center [672, 419] width 501 height 59
click at [447, 427] on input "Pull out target vocabulary, key thoughts, and the character's thoughts and feel…" at bounding box center [444, 419] width 15 height 15
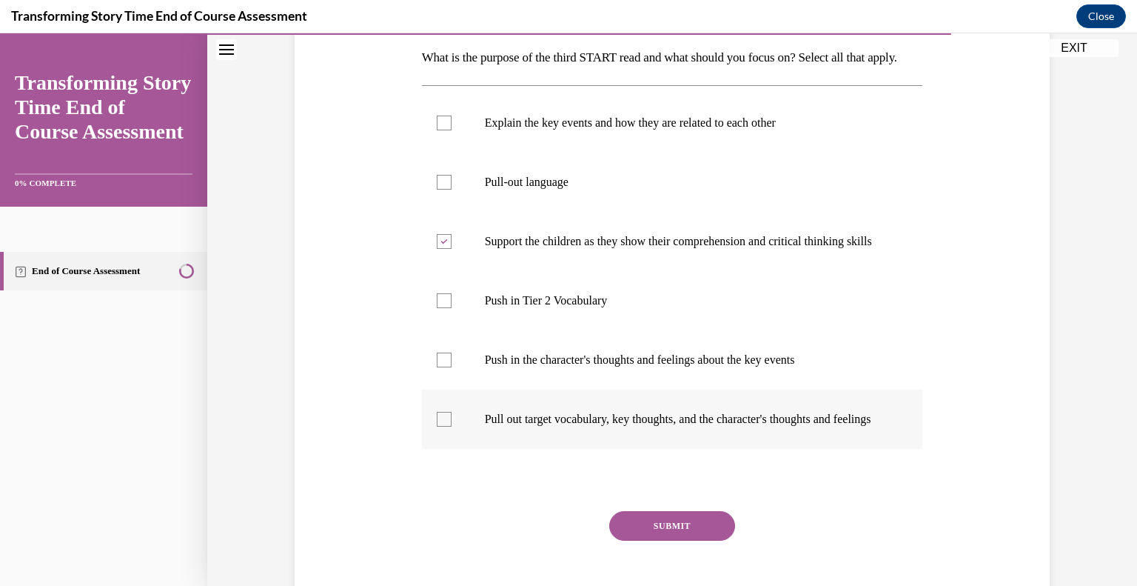
checkbox input "true"
click at [678, 541] on button "SUBMIT" at bounding box center [672, 526] width 126 height 30
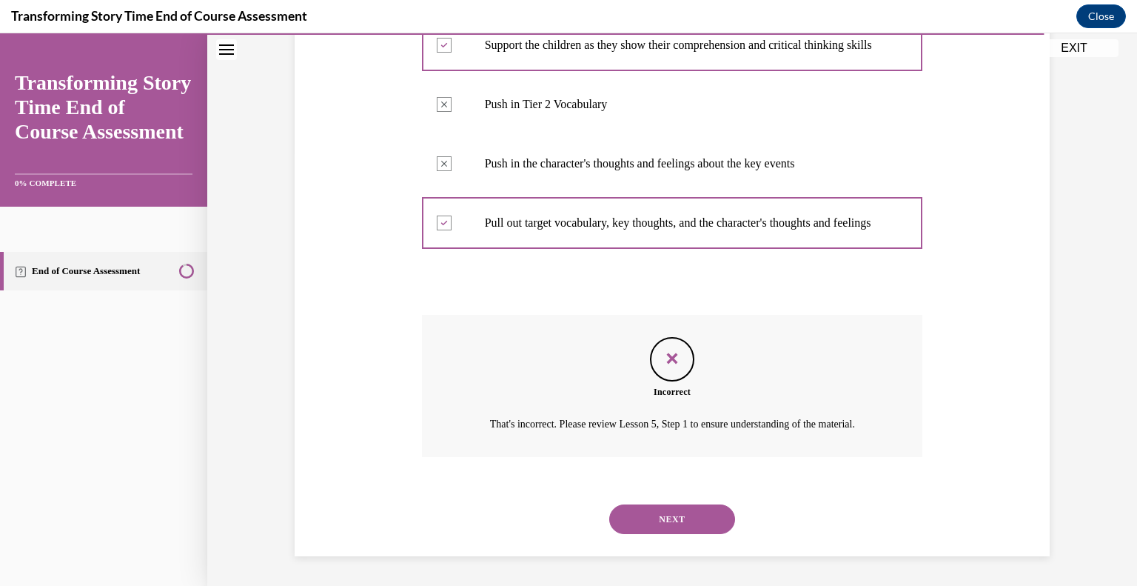
scroll to position [464, 0]
click at [688, 534] on button "NEXT" at bounding box center [672, 519] width 126 height 30
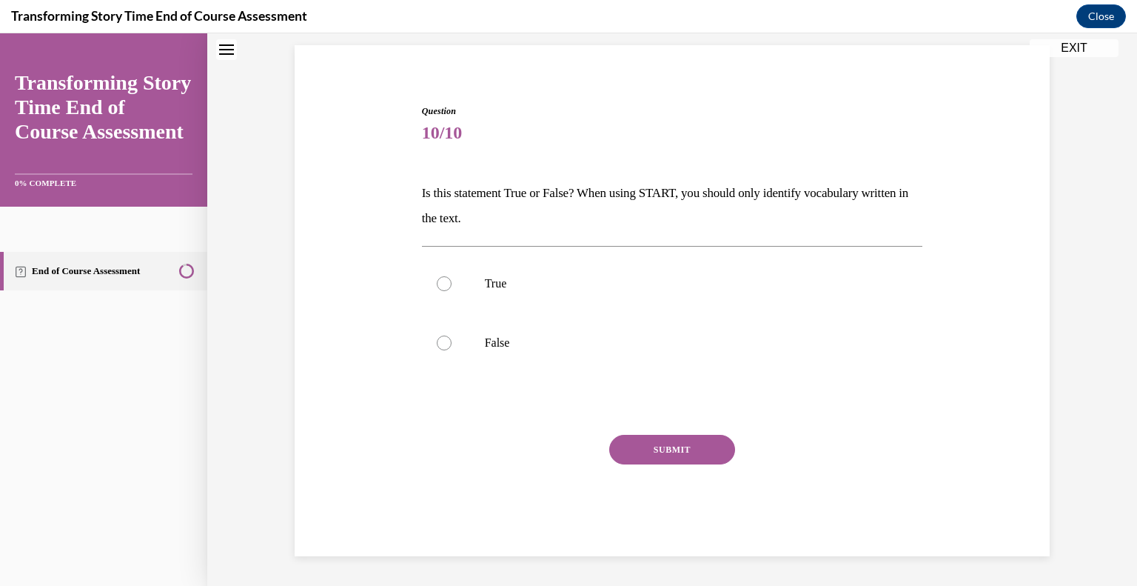
scroll to position [44, 0]
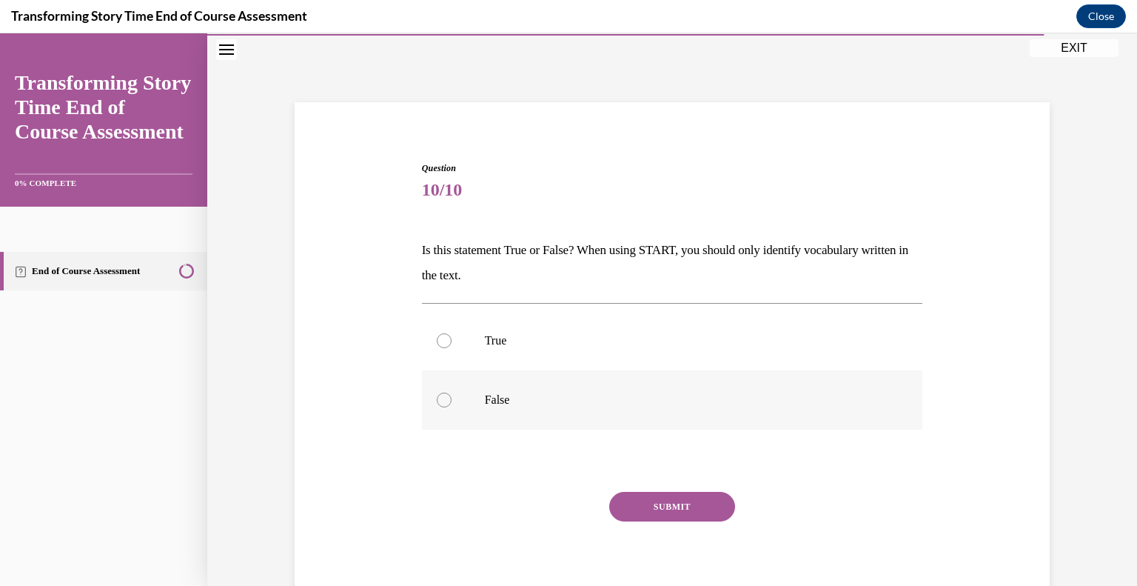
click at [518, 414] on label "False" at bounding box center [672, 399] width 501 height 59
click at [452, 407] on input "False" at bounding box center [444, 399] width 15 height 15
radio input "true"
click at [678, 494] on button "SUBMIT" at bounding box center [672, 507] width 126 height 30
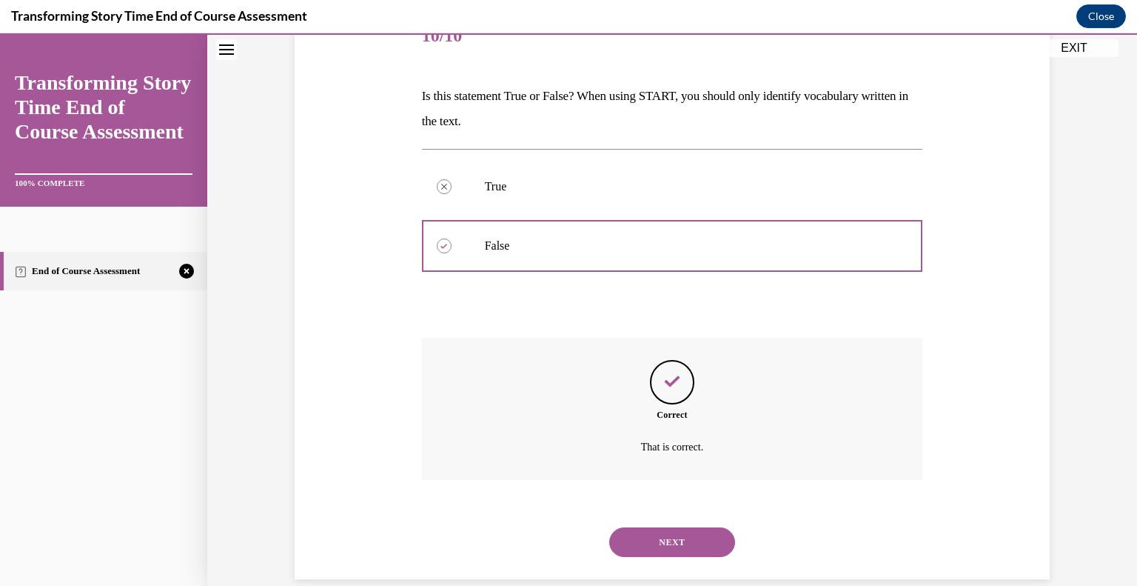
scroll to position [221, 0]
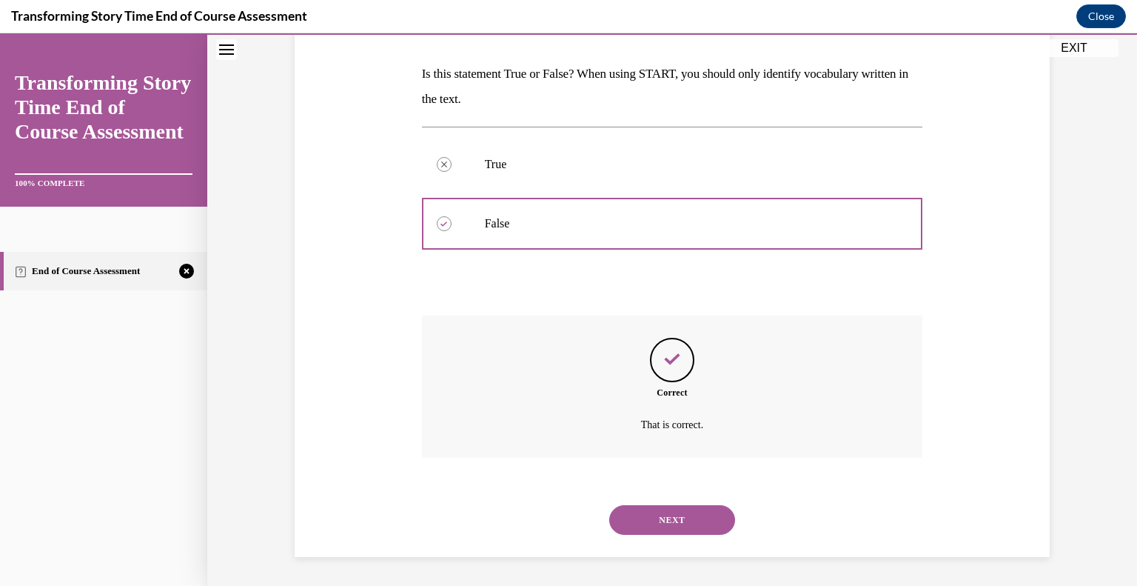
click at [680, 518] on button "NEXT" at bounding box center [672, 520] width 126 height 30
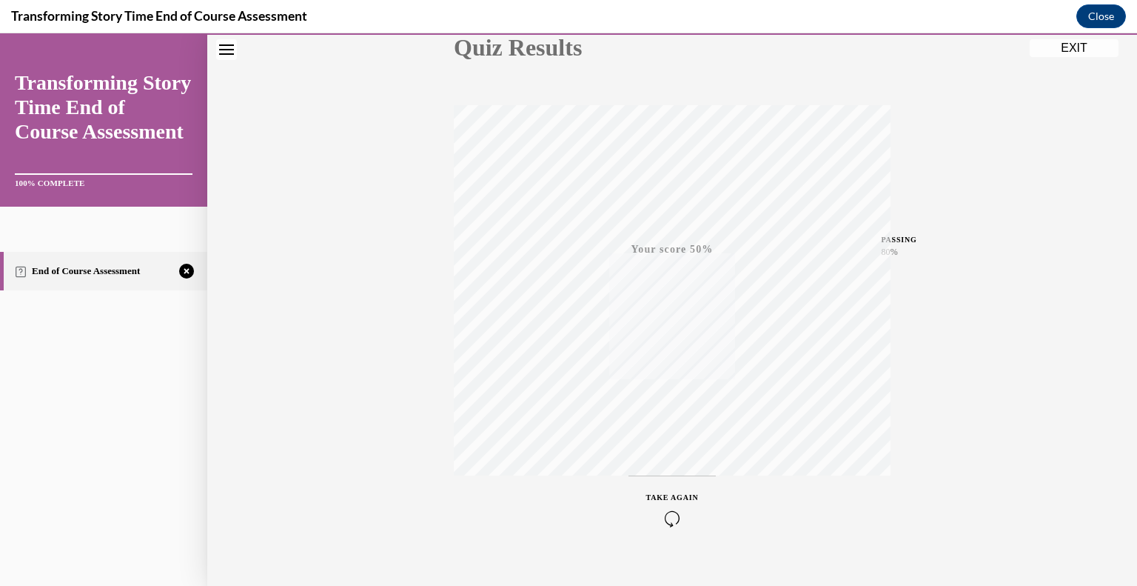
scroll to position [206, 0]
click at [661, 481] on div "TAKE AGAIN" at bounding box center [672, 487] width 53 height 35
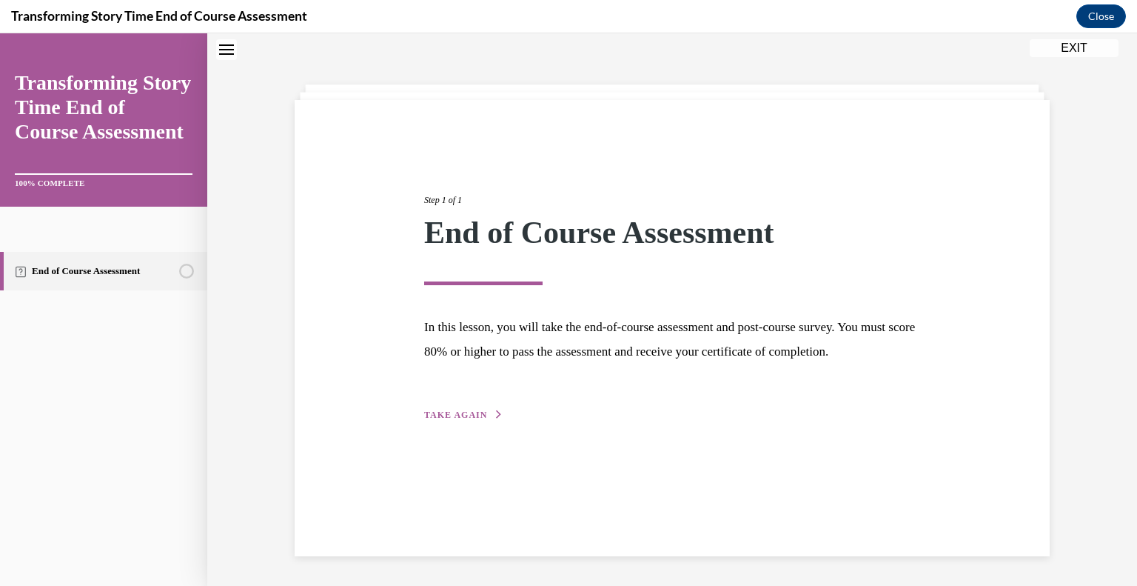
scroll to position [47, 0]
click at [474, 420] on span "TAKE AGAIN" at bounding box center [455, 415] width 63 height 10
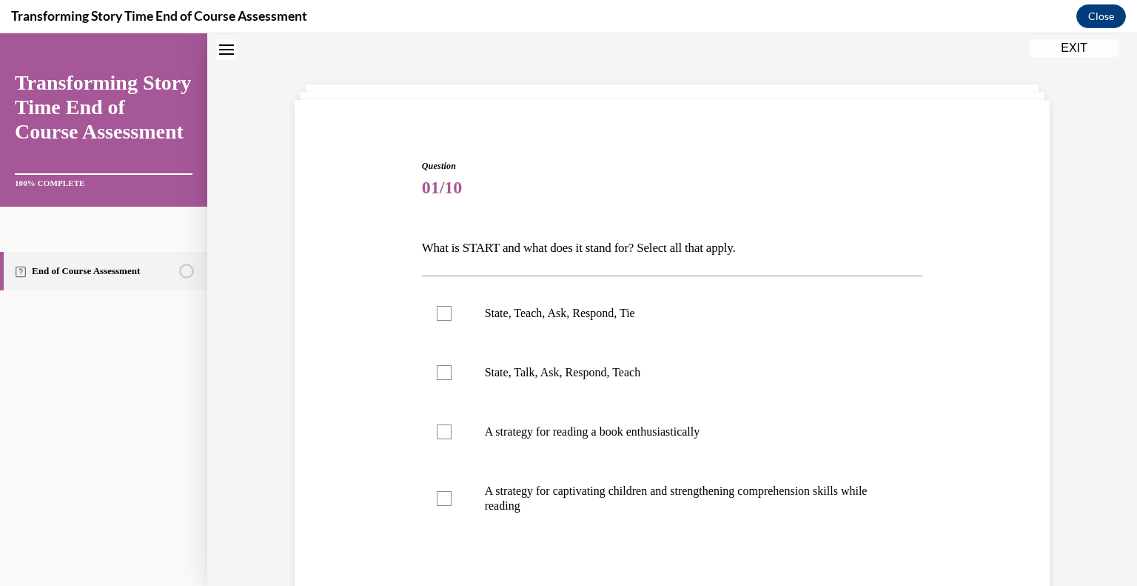
scroll to position [44, 0]
click at [461, 497] on label "A strategy for captivating children and strengthening comprehension skills whil…" at bounding box center [672, 501] width 501 height 74
click at [452, 497] on input "A strategy for captivating children and strengthening comprehension skills whil…" at bounding box center [444, 500] width 15 height 15
checkbox input "true"
click at [447, 331] on label "State, Teach, Ask, Respond, Tie" at bounding box center [672, 315] width 501 height 59
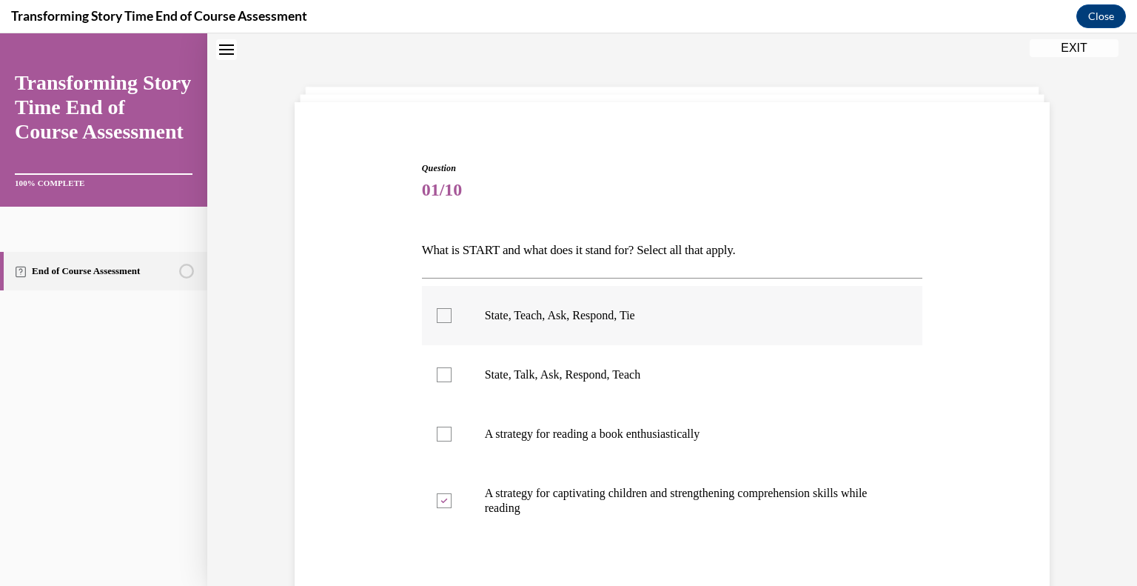
click at [447, 323] on input "State, Teach, Ask, Respond, Tie" at bounding box center [444, 315] width 15 height 15
checkbox input "true"
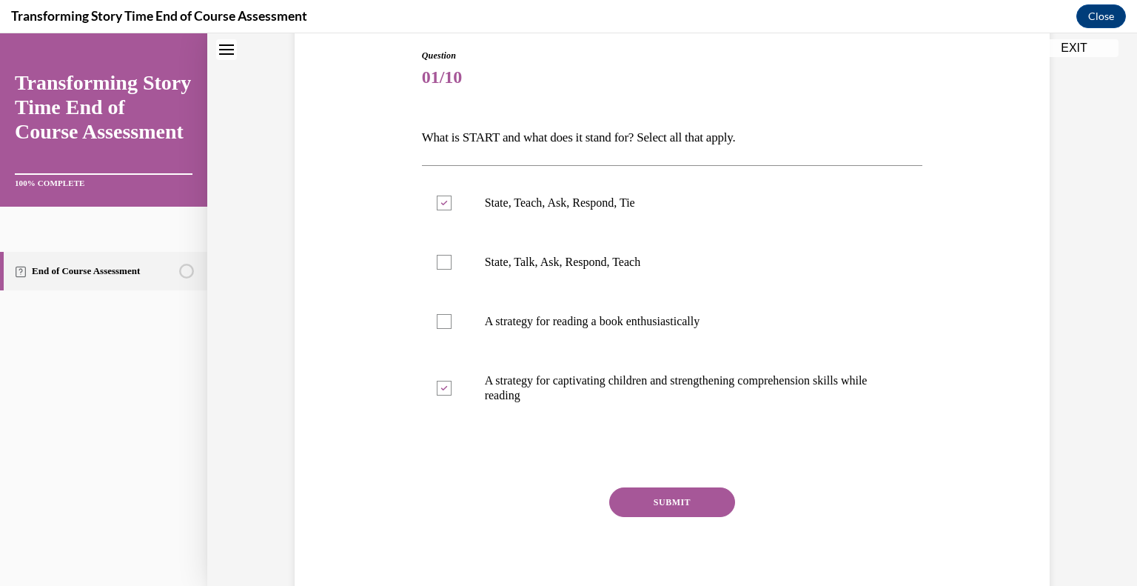
scroll to position [164, 0]
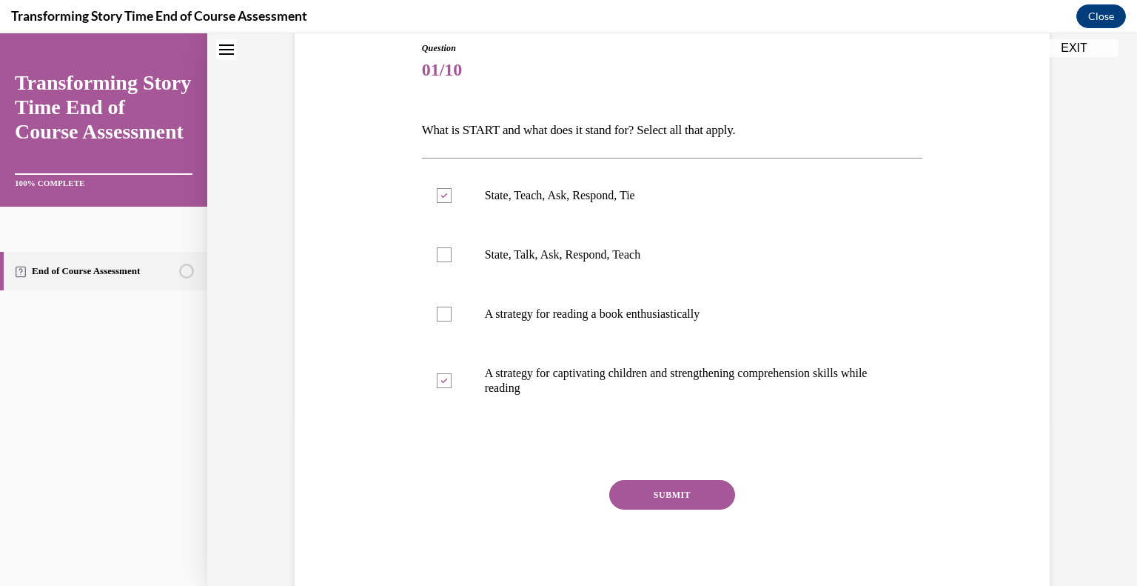
click at [697, 506] on button "SUBMIT" at bounding box center [672, 495] width 126 height 30
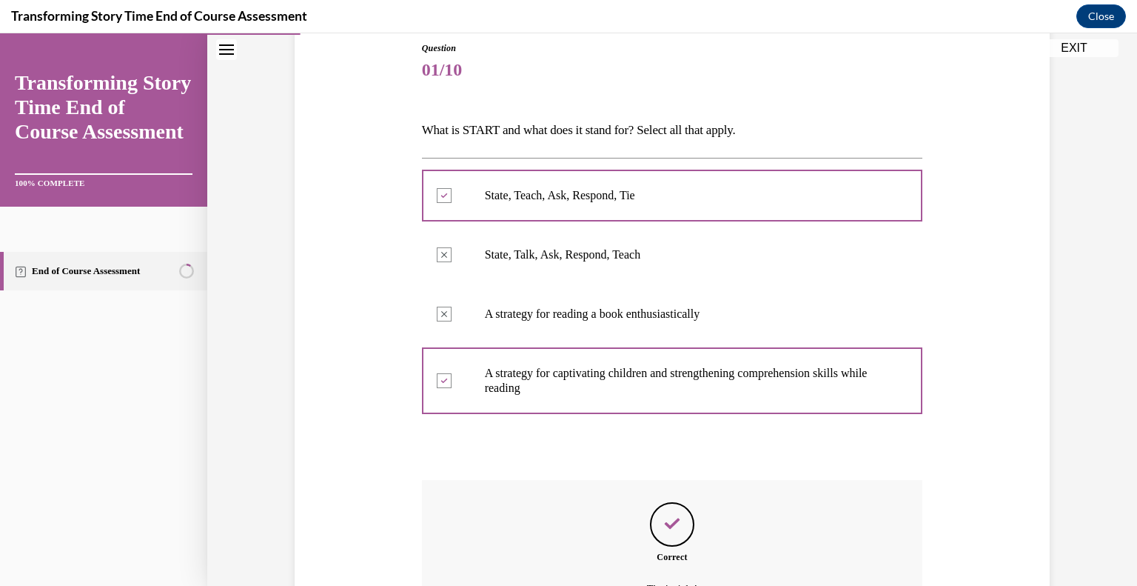
scroll to position [329, 0]
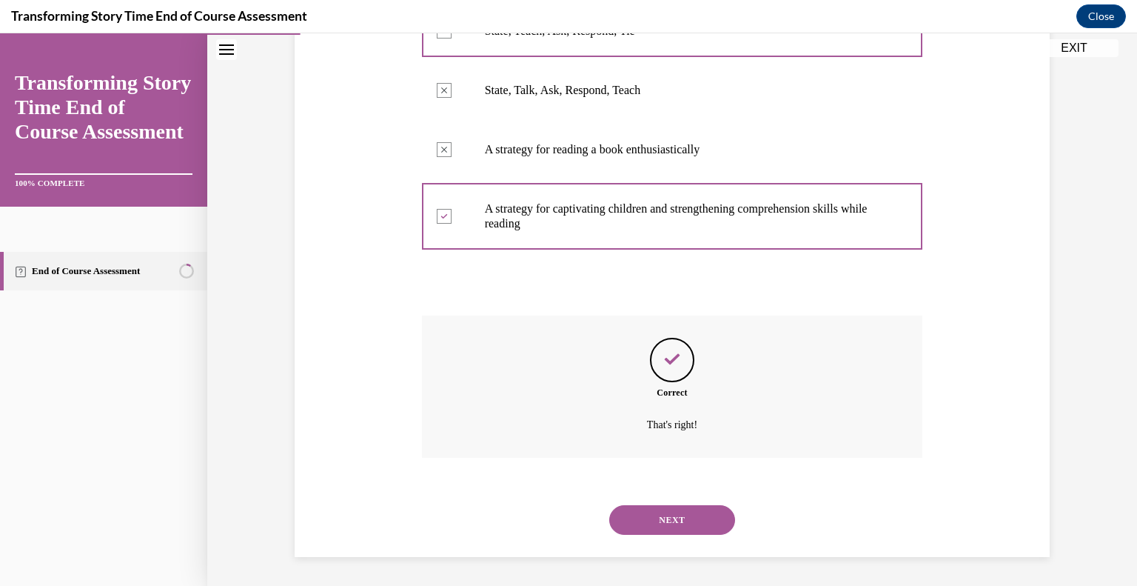
click at [639, 509] on button "NEXT" at bounding box center [672, 520] width 126 height 30
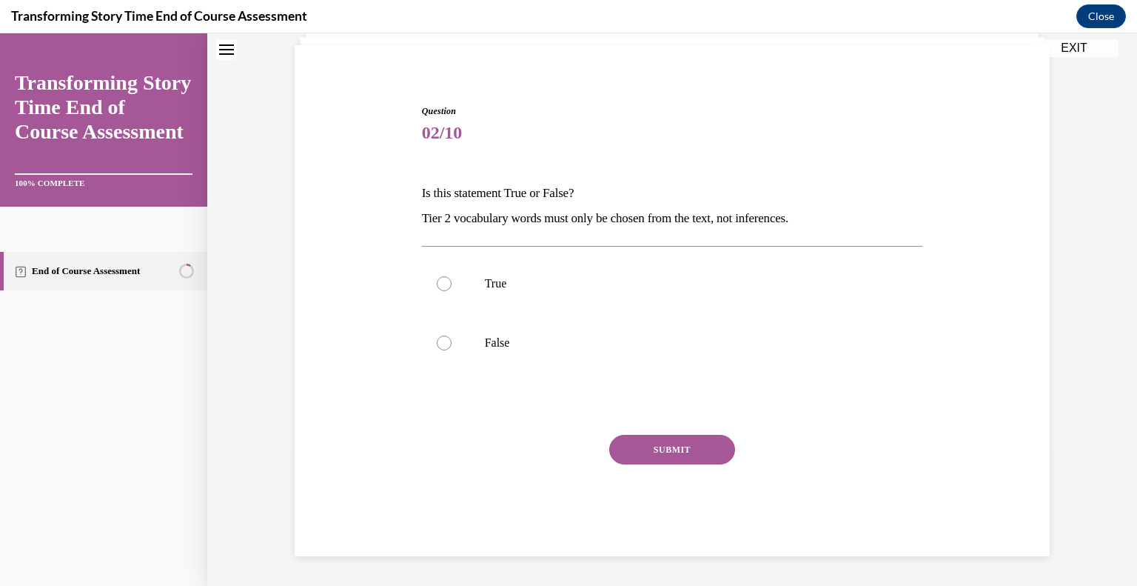
scroll to position [44, 0]
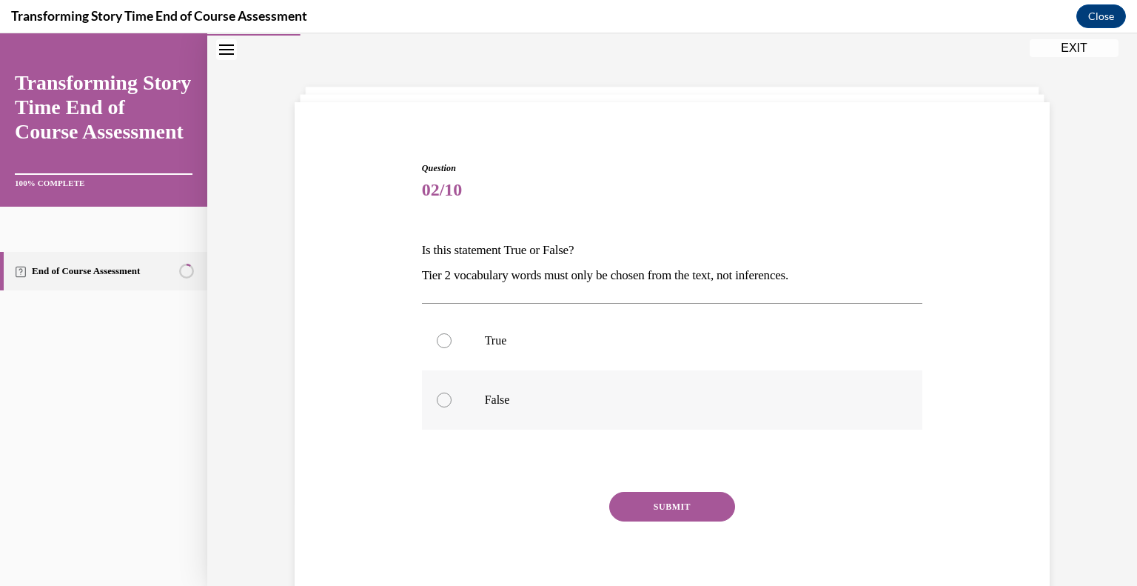
click at [468, 408] on label "False" at bounding box center [672, 399] width 501 height 59
click at [452, 407] on input "False" at bounding box center [444, 399] width 15 height 15
radio input "true"
click at [652, 507] on button "SUBMIT" at bounding box center [672, 507] width 126 height 30
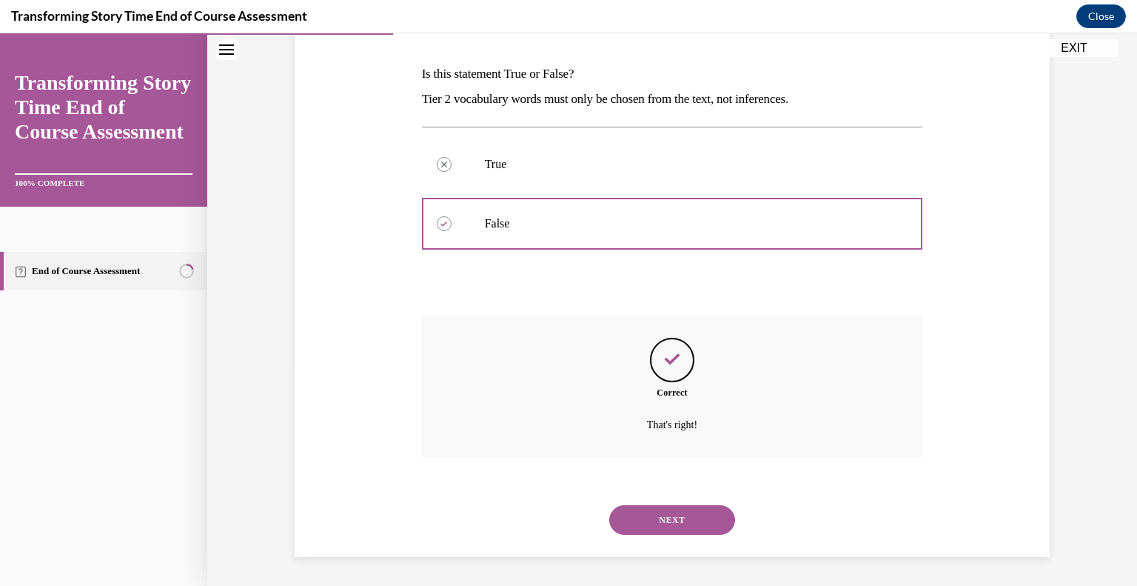
click at [652, 507] on button "NEXT" at bounding box center [672, 520] width 126 height 30
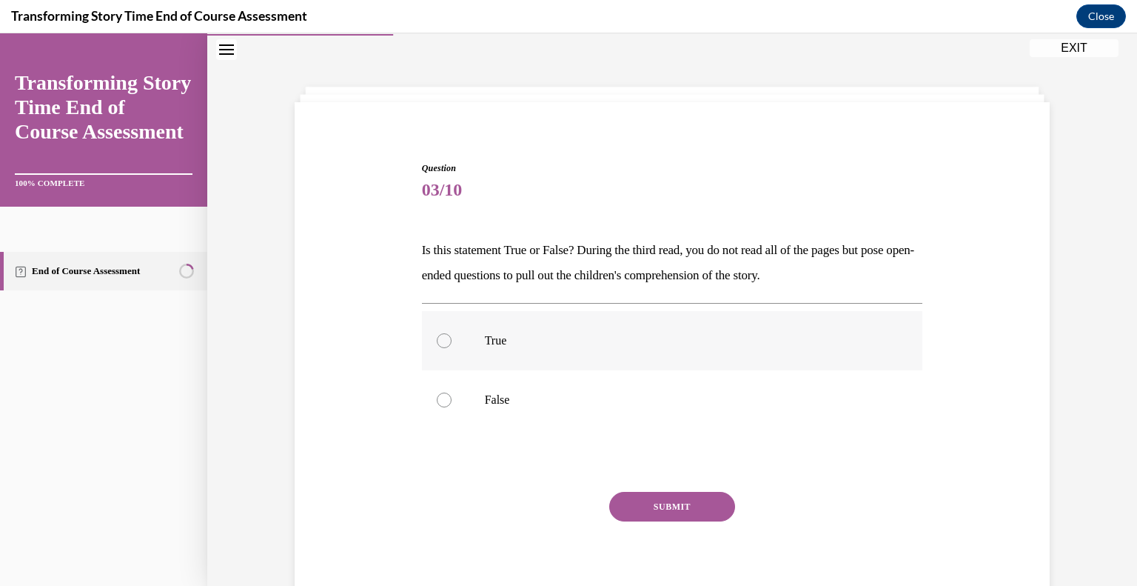
click at [495, 336] on p "True" at bounding box center [685, 340] width 401 height 15
click at [452, 336] on input "True" at bounding box center [444, 340] width 15 height 15
radio input "true"
click at [634, 496] on button "SUBMIT" at bounding box center [672, 507] width 126 height 30
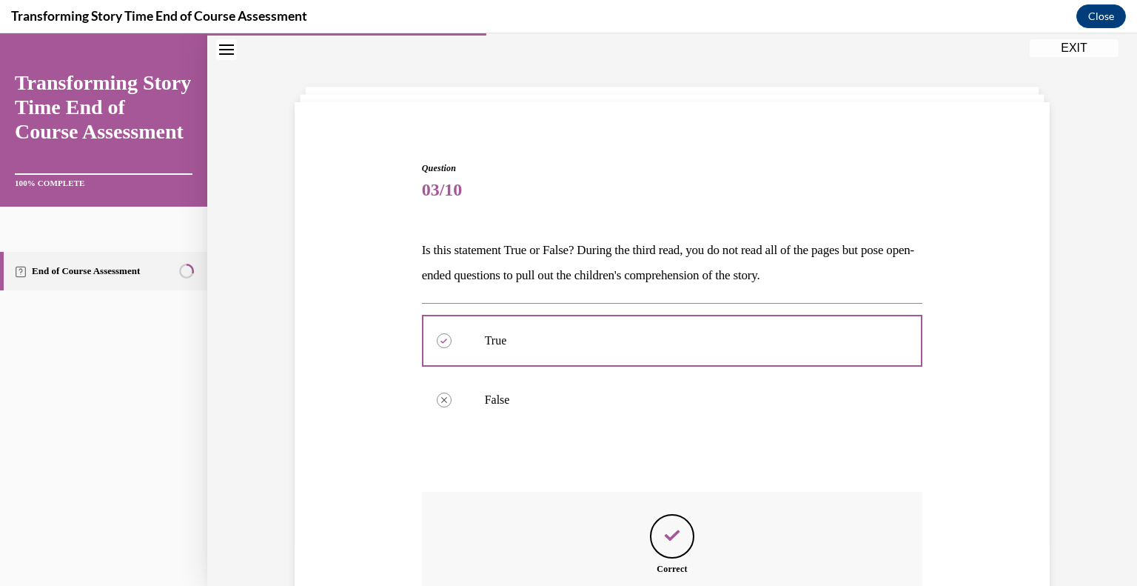
scroll to position [221, 0]
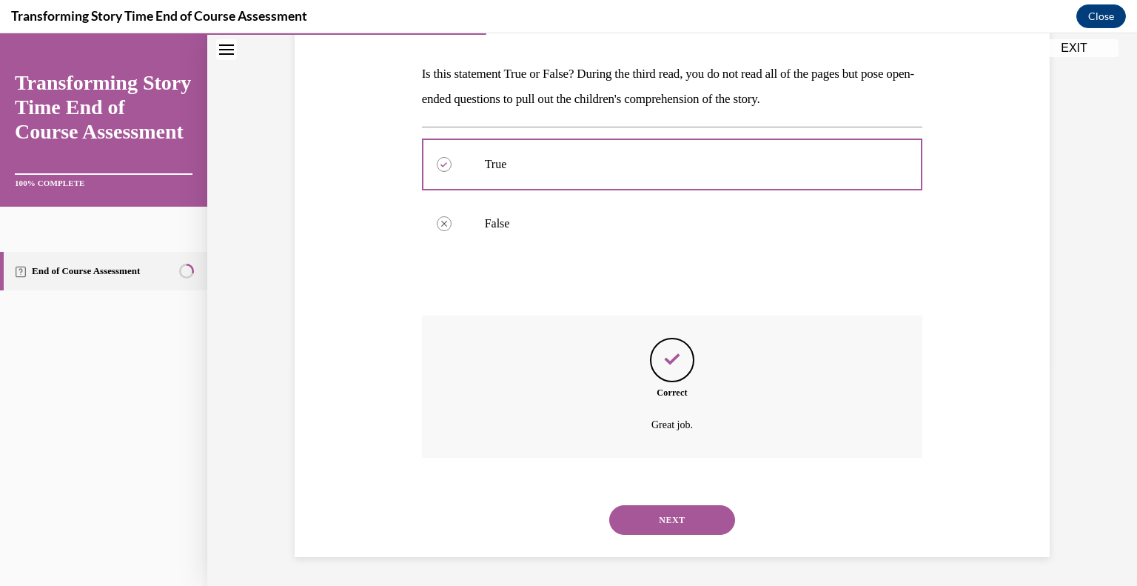
click at [638, 509] on button "NEXT" at bounding box center [672, 520] width 126 height 30
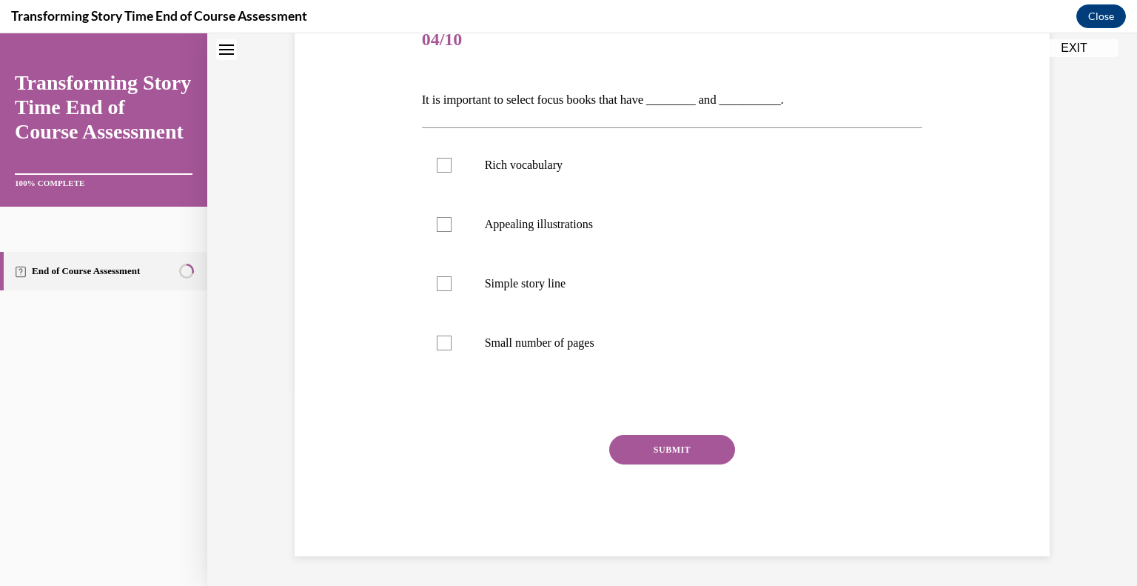
scroll to position [44, 0]
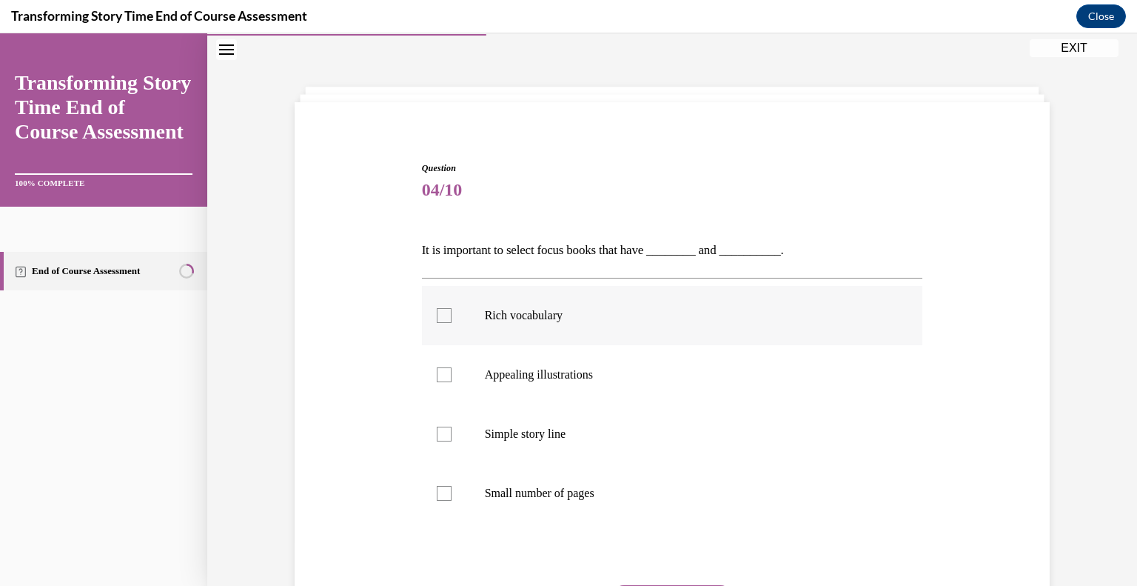
click at [528, 328] on label "Rich vocabulary" at bounding box center [672, 315] width 501 height 59
click at [452, 323] on input "Rich vocabulary" at bounding box center [444, 315] width 15 height 15
checkbox input "true"
click at [526, 373] on p "Appealing illustrations" at bounding box center [685, 374] width 401 height 15
click at [452, 373] on input "Appealing illustrations" at bounding box center [444, 374] width 15 height 15
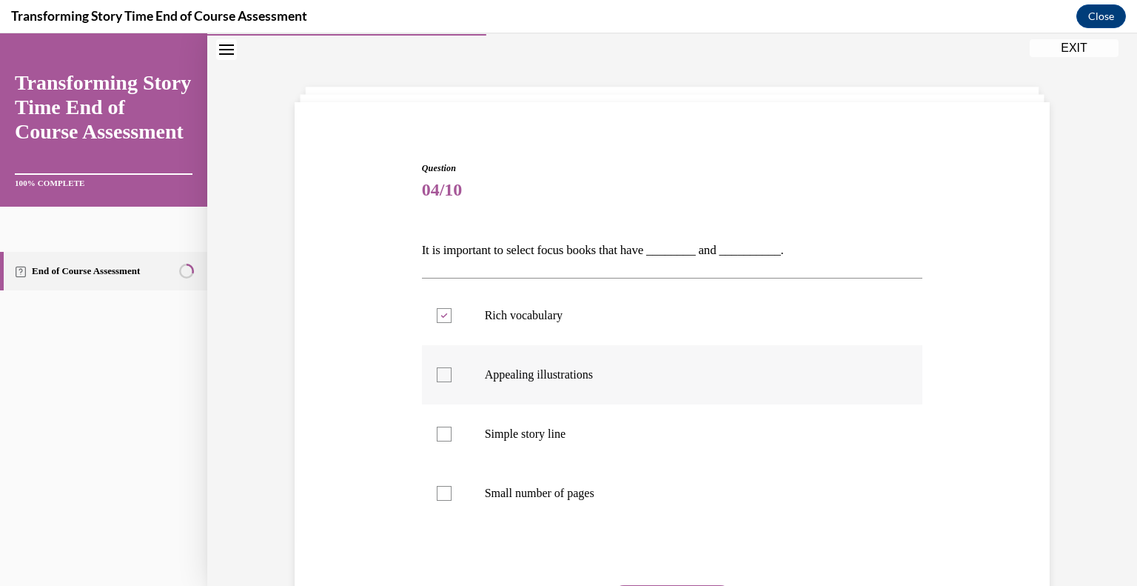
checkbox input "true"
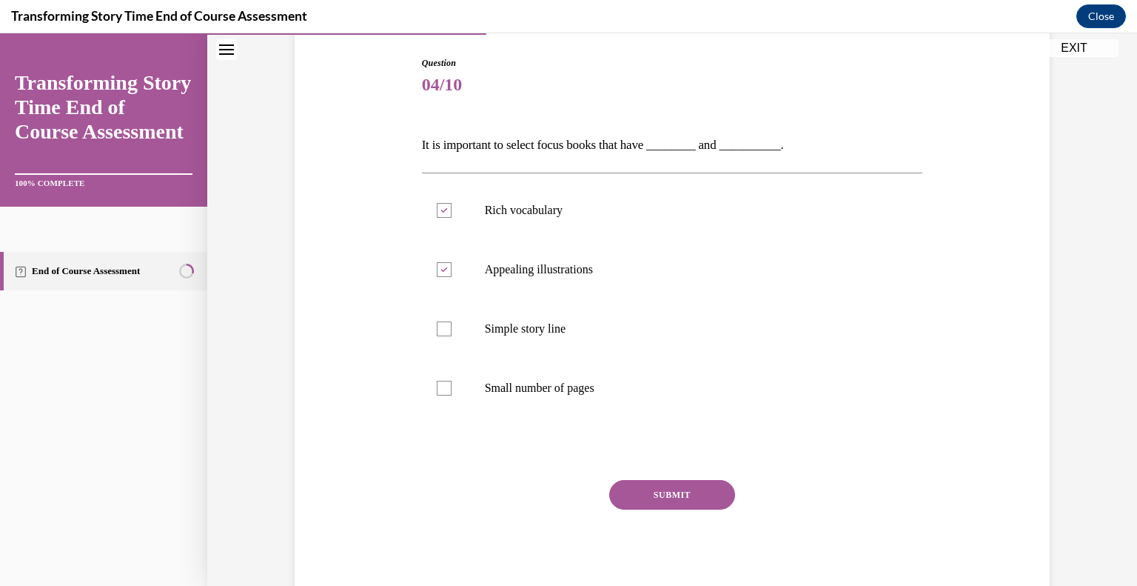
click at [649, 507] on button "SUBMIT" at bounding box center [672, 495] width 126 height 30
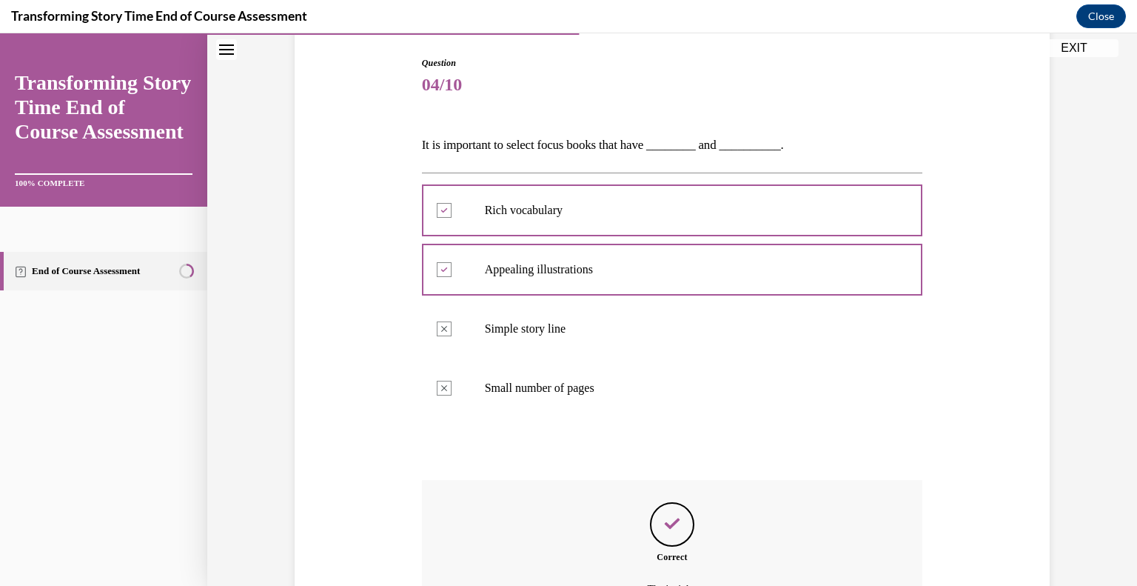
scroll to position [314, 0]
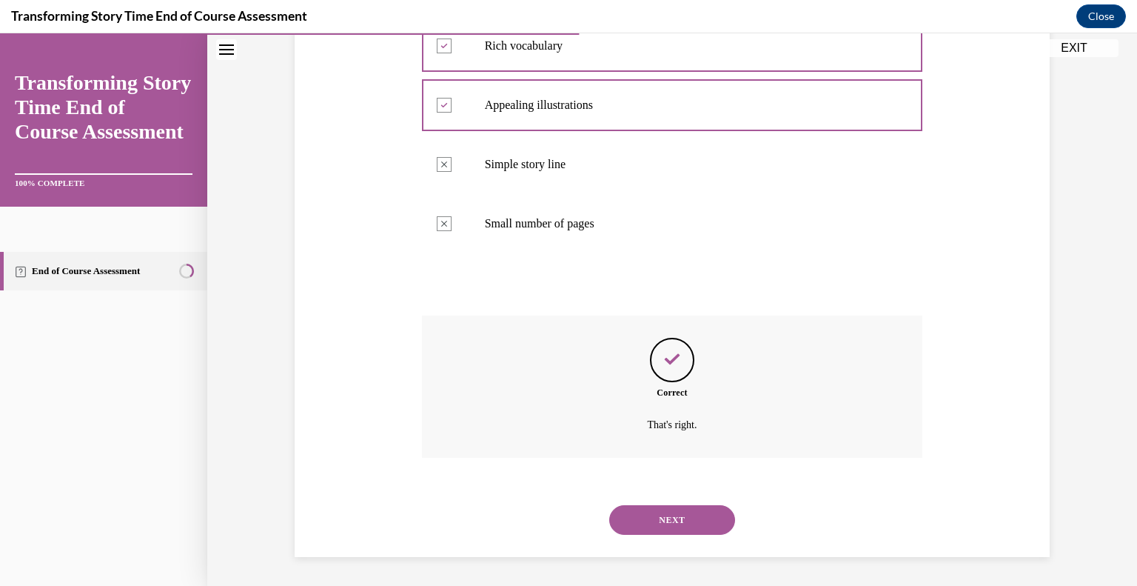
click at [649, 507] on button "NEXT" at bounding box center [672, 520] width 126 height 30
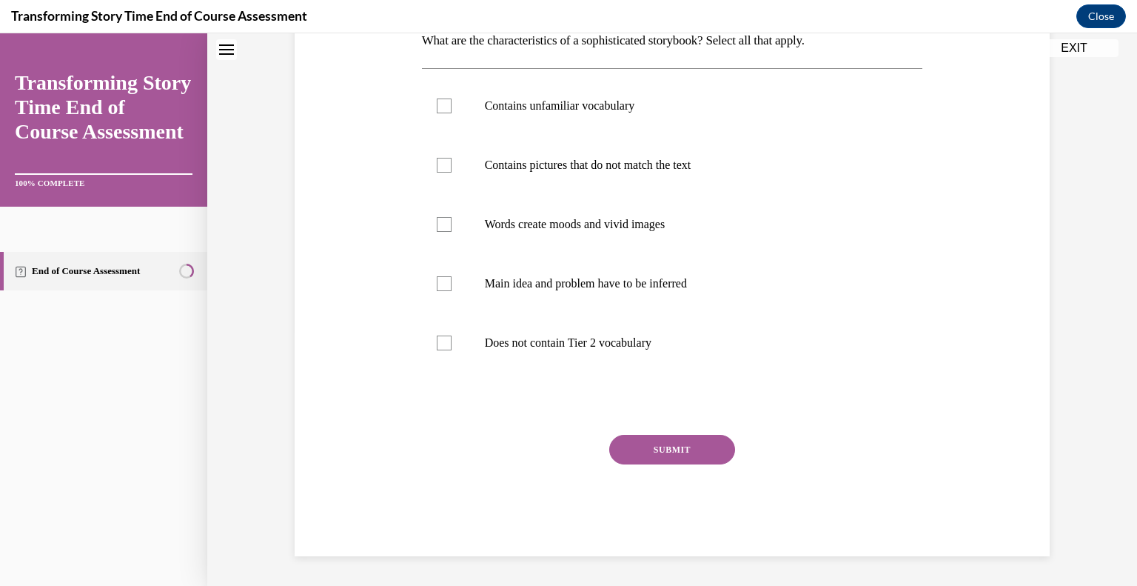
scroll to position [44, 0]
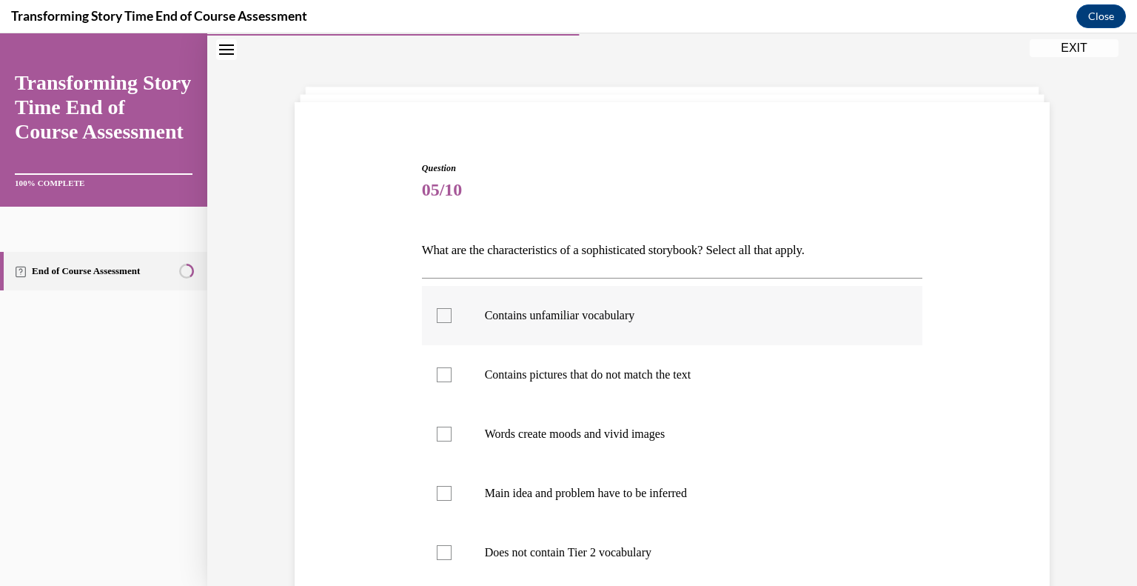
click at [532, 329] on label "Contains unfamiliar vocabulary" at bounding box center [672, 315] width 501 height 59
click at [452, 323] on input "Contains unfamiliar vocabulary" at bounding box center [444, 315] width 15 height 15
checkbox input "true"
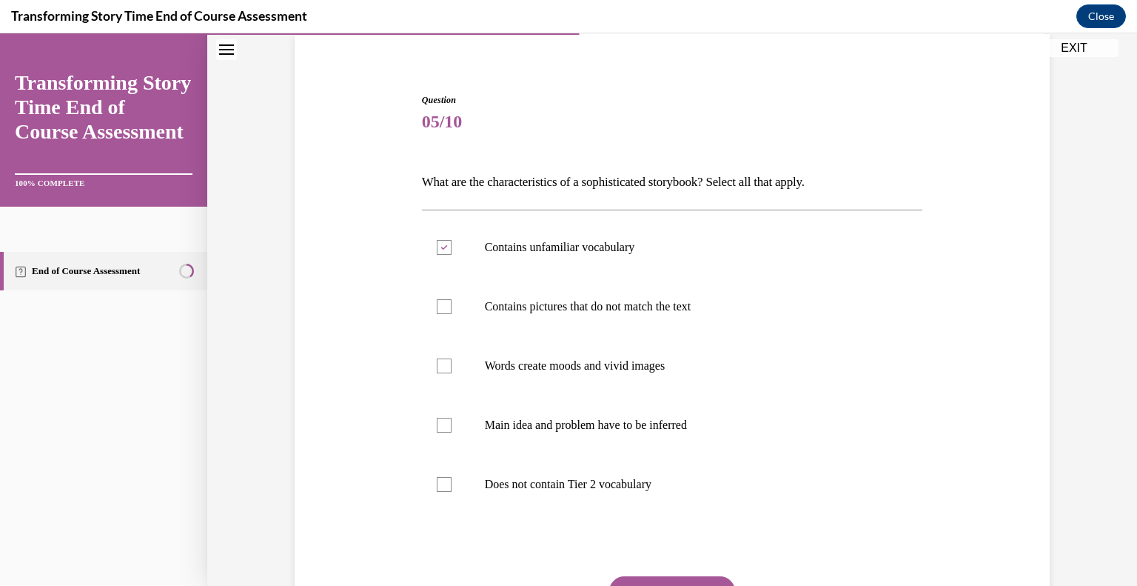
scroll to position [113, 0]
click at [519, 349] on label "Words create moods and vivid images" at bounding box center [672, 365] width 501 height 59
click at [452, 358] on input "Words create moods and vivid images" at bounding box center [444, 365] width 15 height 15
checkbox input "true"
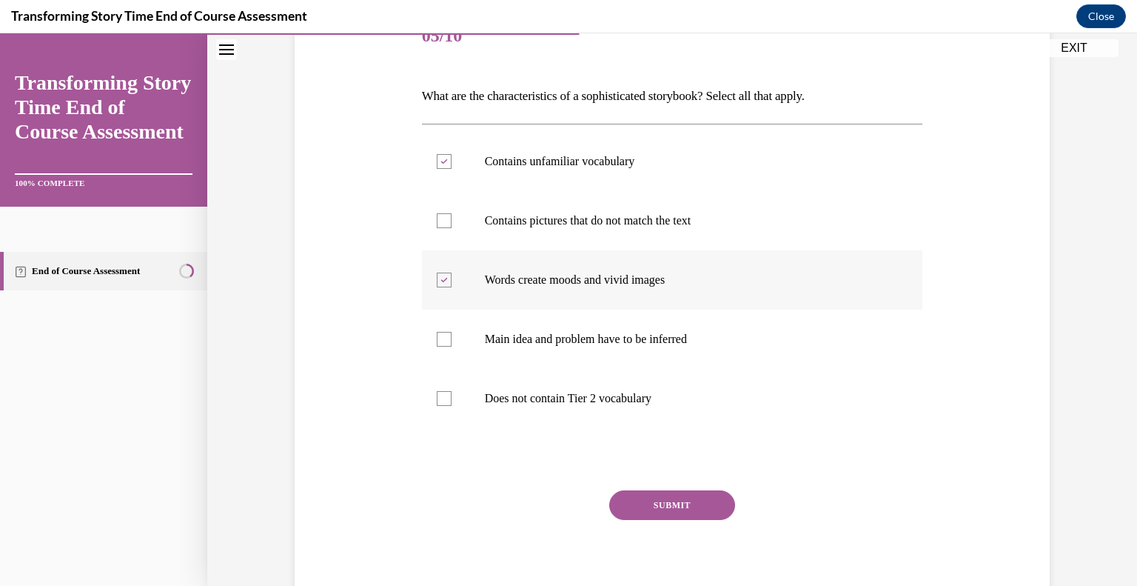
scroll to position [201, 0]
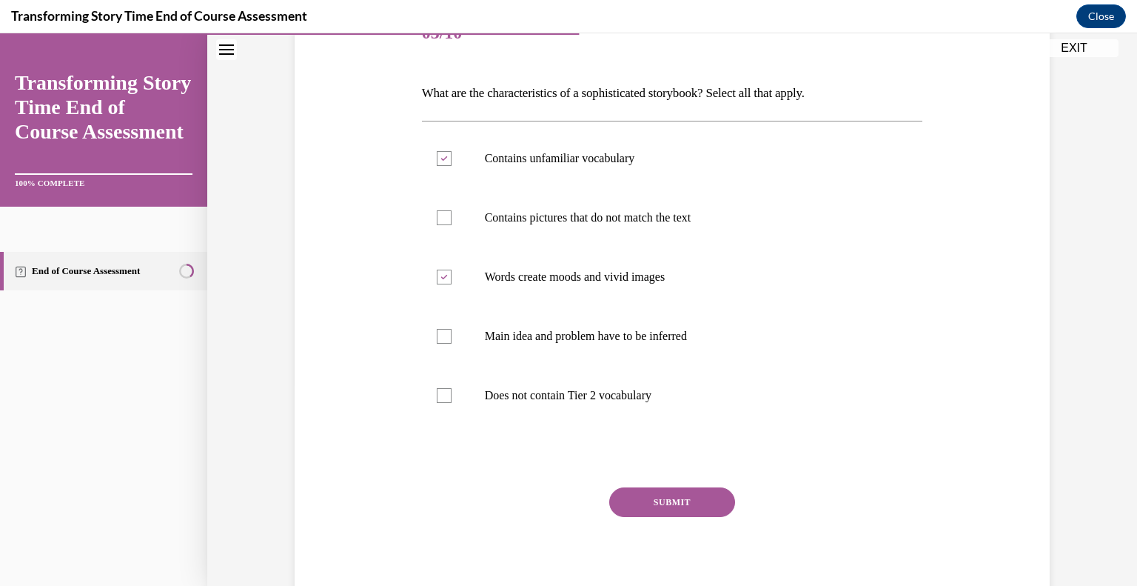
click at [651, 503] on button "SUBMIT" at bounding box center [672, 502] width 126 height 30
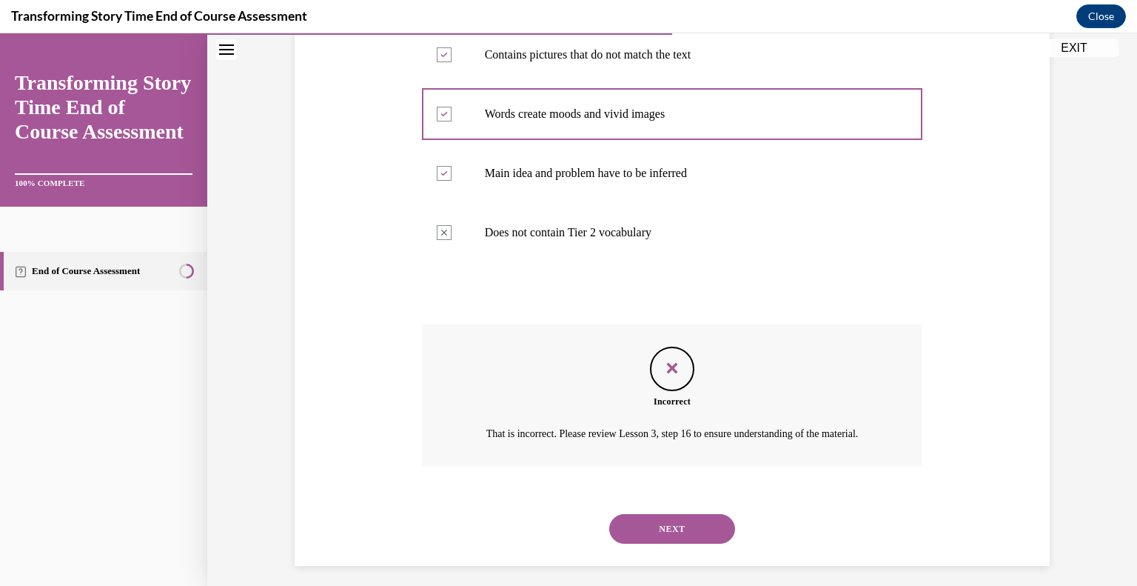
scroll to position [368, 0]
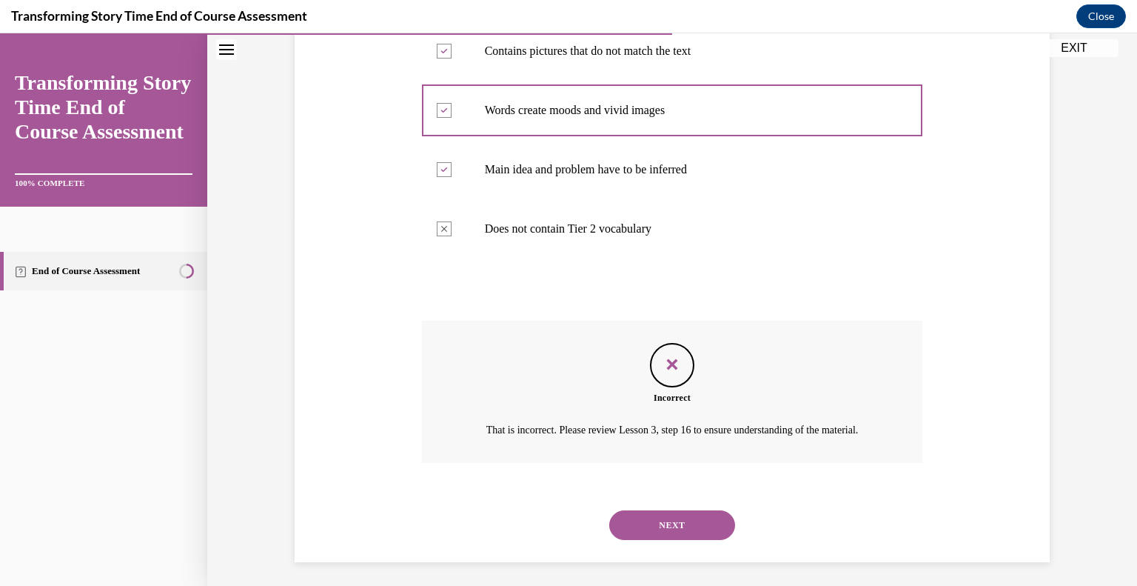
click at [654, 536] on button "NEXT" at bounding box center [672, 525] width 126 height 30
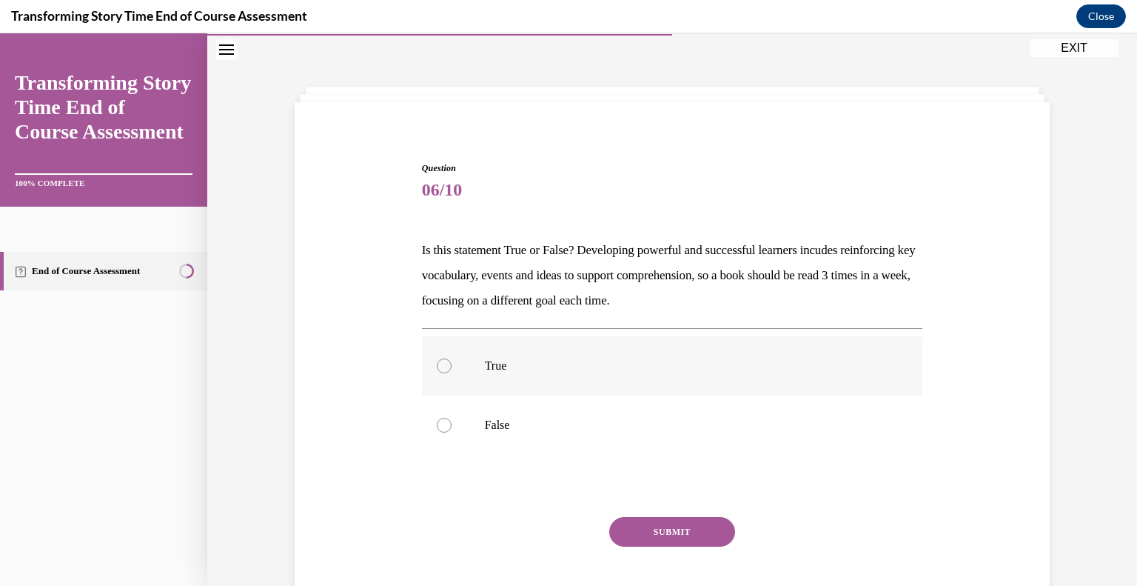
click at [509, 355] on label "True" at bounding box center [672, 365] width 501 height 59
click at [452, 358] on input "True" at bounding box center [444, 365] width 15 height 15
radio input "true"
click at [653, 532] on button "SUBMIT" at bounding box center [672, 532] width 126 height 30
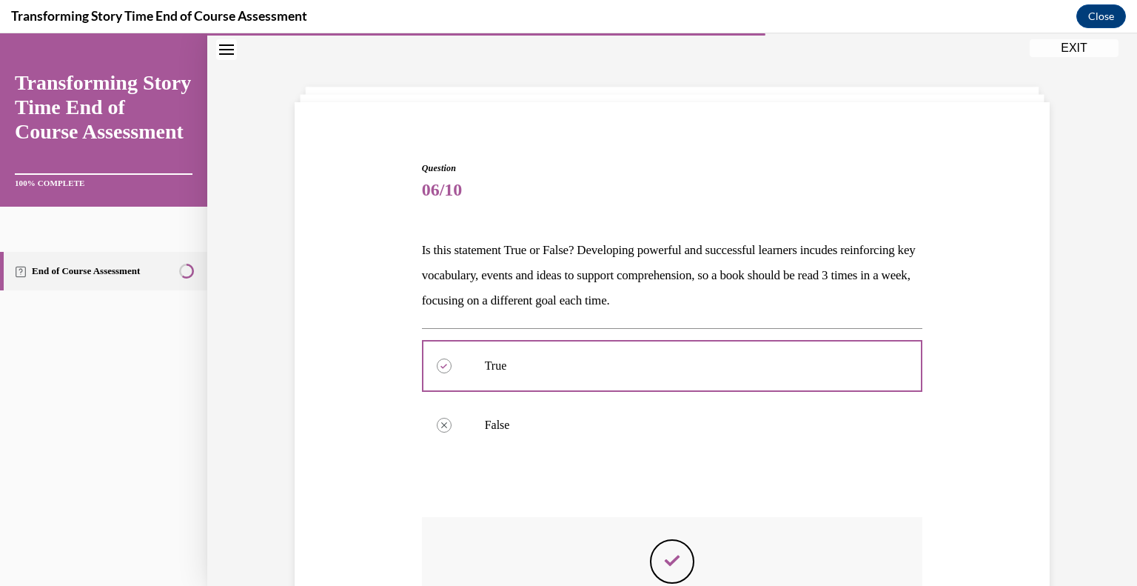
scroll to position [246, 0]
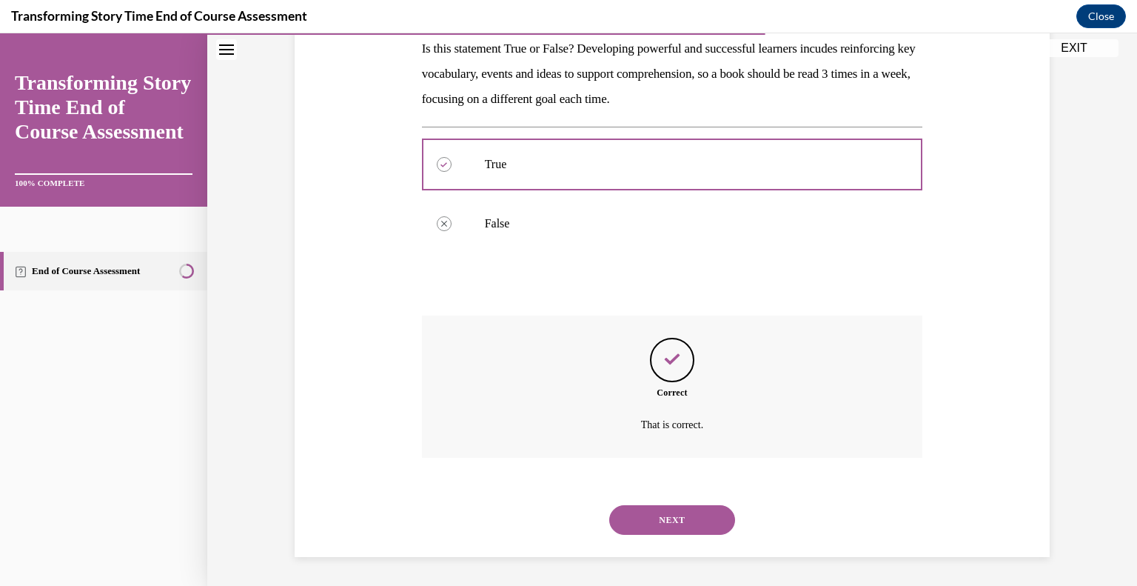
drag, startPoint x: 653, startPoint y: 532, endPoint x: 621, endPoint y: 528, distance: 32.2
click at [621, 528] on button "NEXT" at bounding box center [672, 520] width 126 height 30
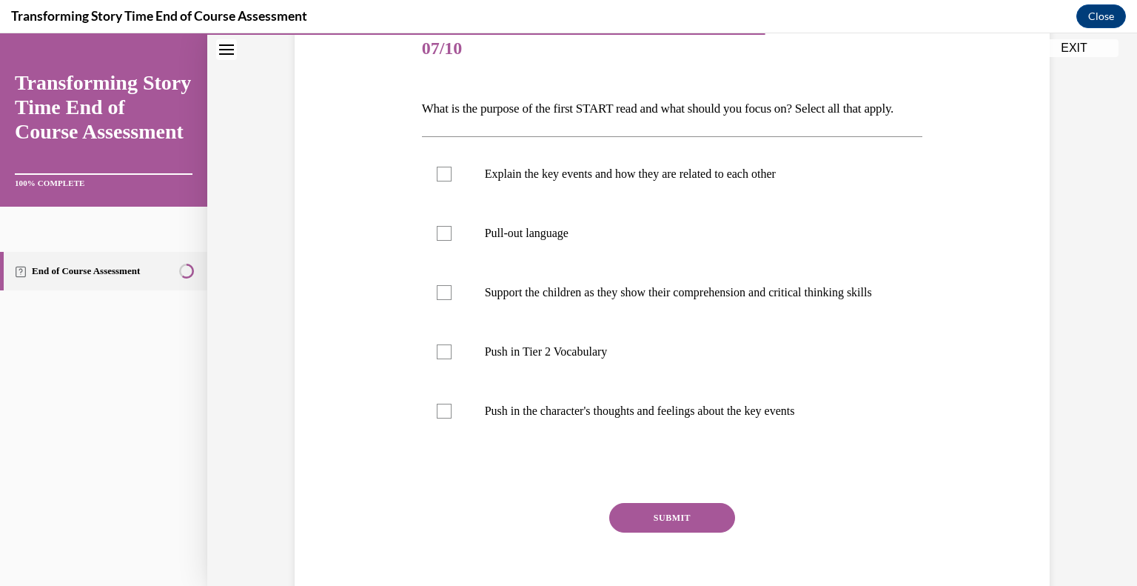
scroll to position [184, 0]
click at [432, 205] on label "Explain the key events and how they are related to each other" at bounding box center [672, 175] width 501 height 59
click at [437, 183] on input "Explain the key events and how they are related to each other" at bounding box center [444, 175] width 15 height 15
checkbox input "true"
click at [452, 383] on label "Push in Tier 2 Vocabulary" at bounding box center [672, 353] width 501 height 59
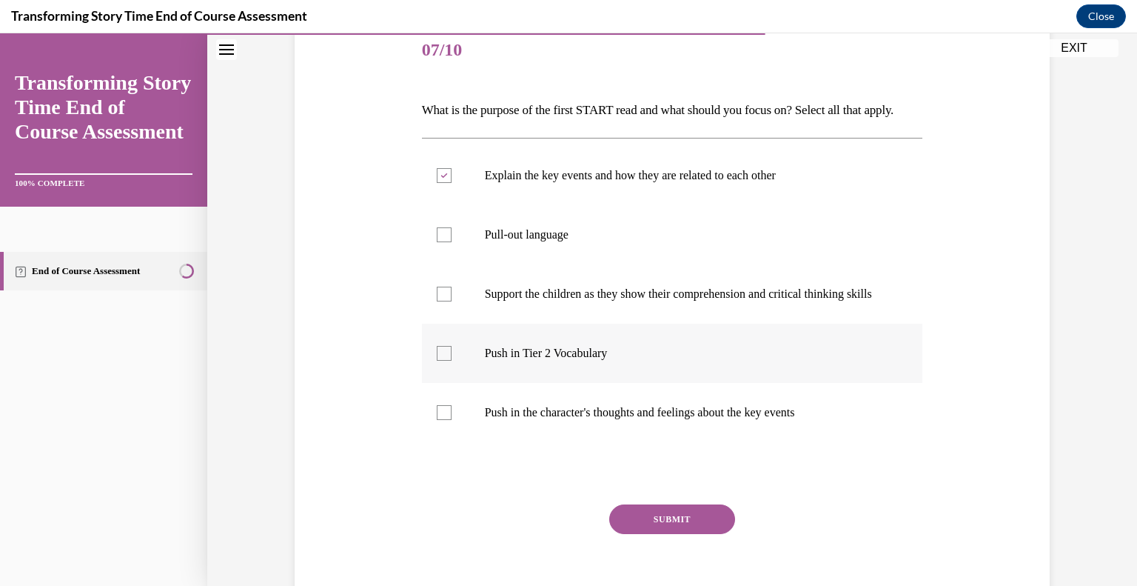
click at [452, 361] on input "Push in Tier 2 Vocabulary" at bounding box center [444, 353] width 15 height 15
checkbox input "true"
click at [628, 534] on button "SUBMIT" at bounding box center [672, 519] width 126 height 30
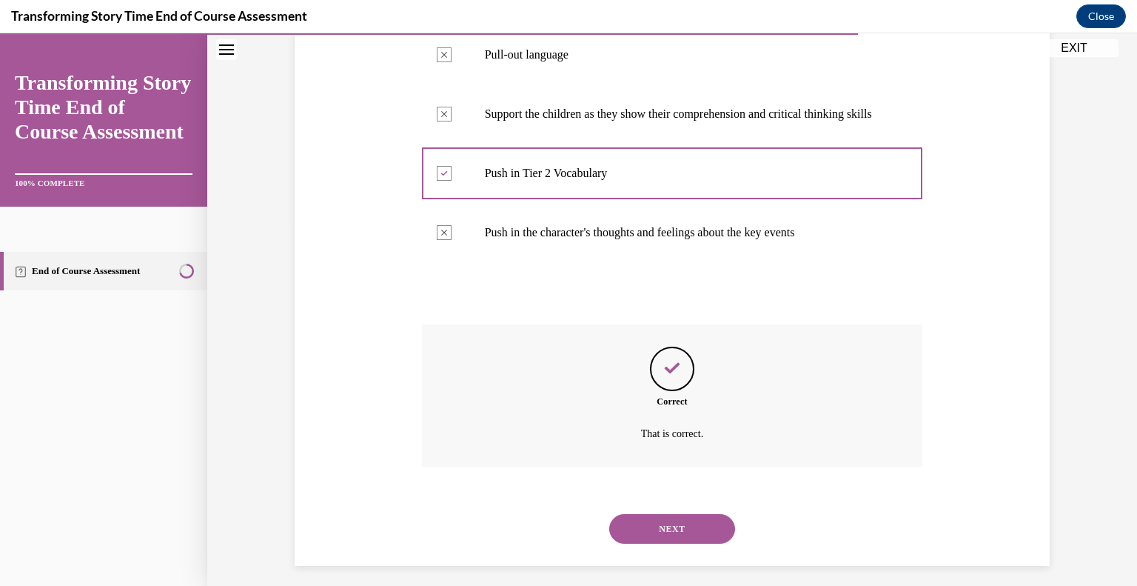
scroll to position [413, 0]
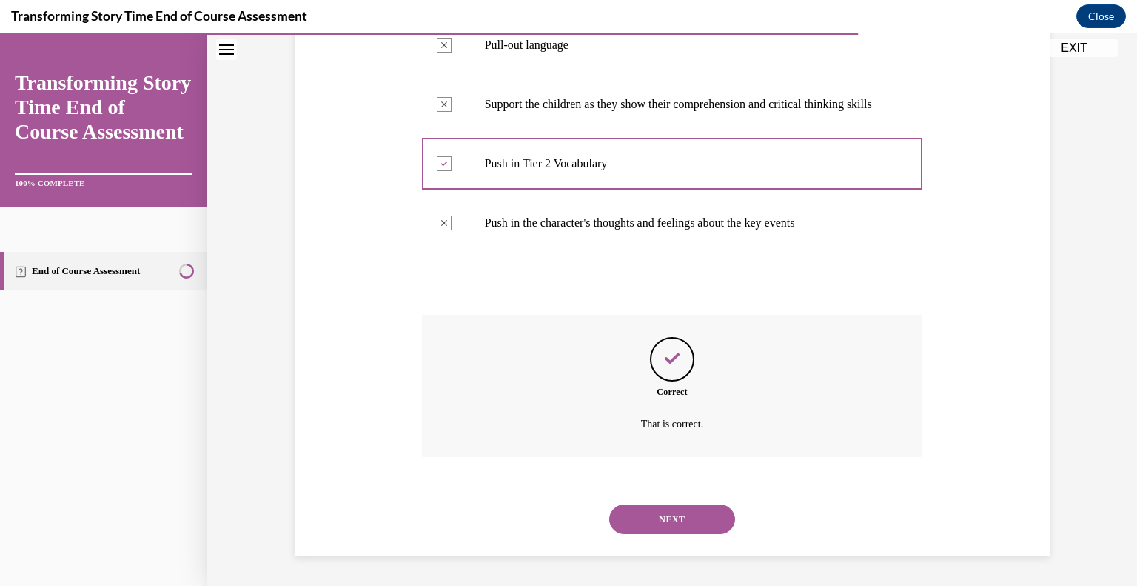
click at [640, 515] on button "NEXT" at bounding box center [672, 519] width 126 height 30
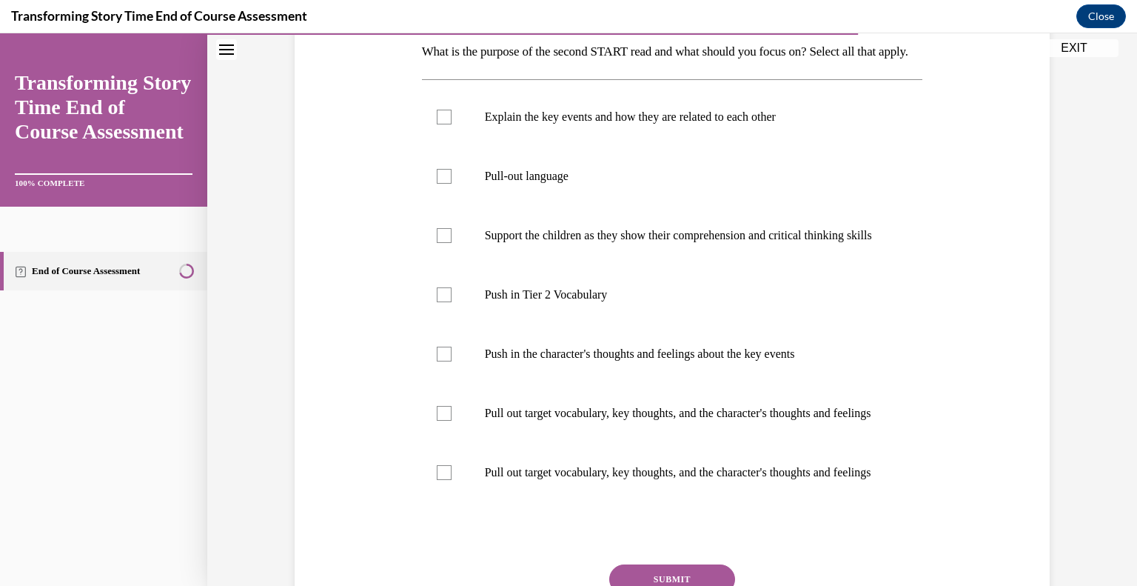
scroll to position [243, 0]
click at [530, 324] on label "Push in Tier 2 Vocabulary" at bounding box center [672, 294] width 501 height 59
click at [452, 302] on input "Push in Tier 2 Vocabulary" at bounding box center [444, 294] width 15 height 15
checkbox input "true"
click at [509, 384] on label "Push in the character's thoughts and feelings about the key events" at bounding box center [672, 353] width 501 height 59
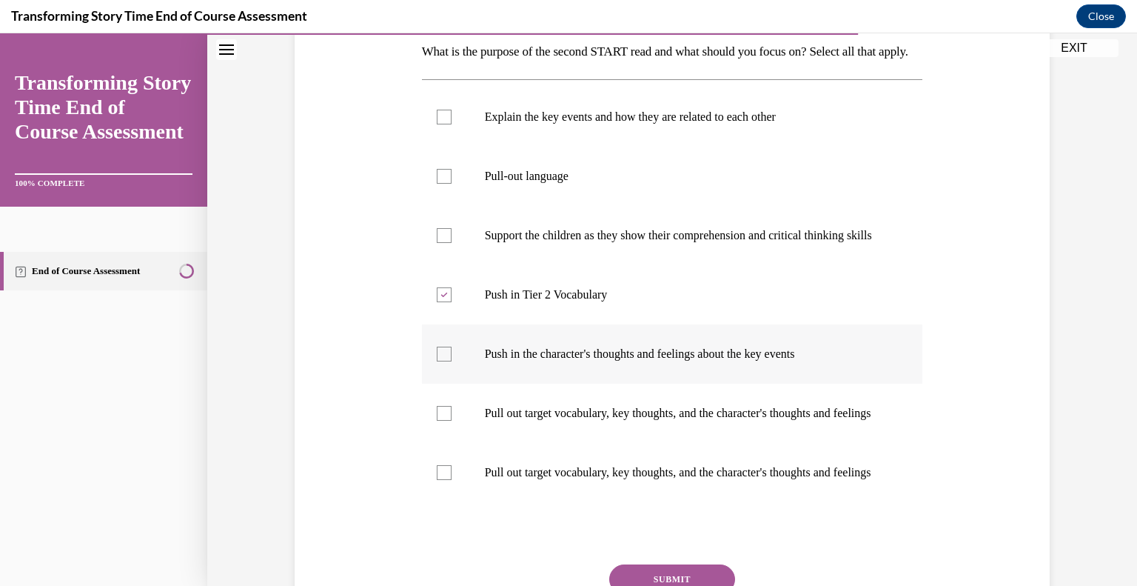
click at [452, 361] on input "Push in the character's thoughts and feelings about the key events" at bounding box center [444, 354] width 15 height 15
checkbox input "true"
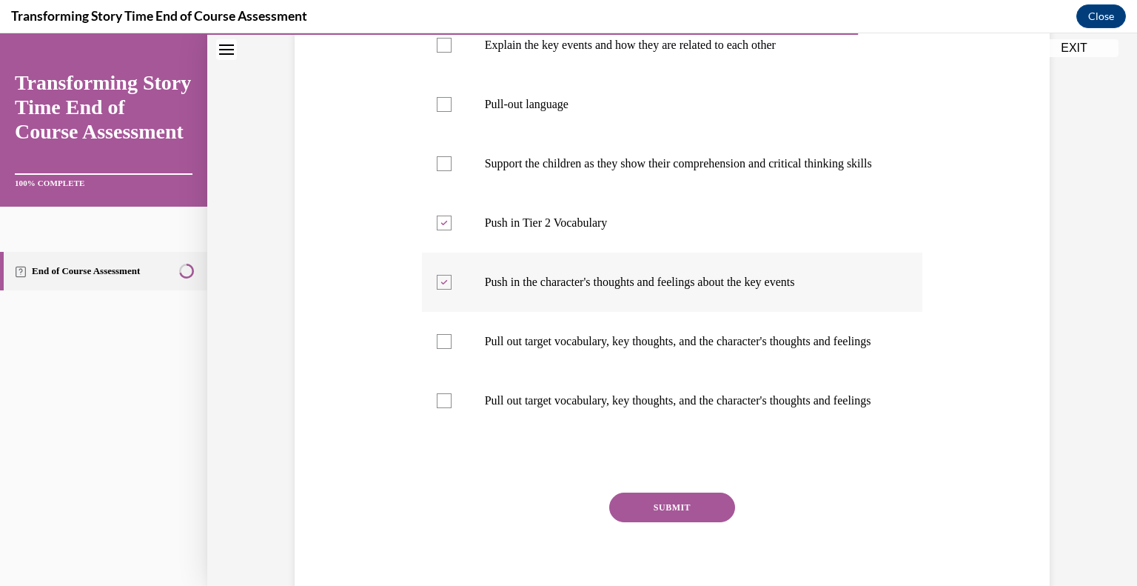
scroll to position [397, 0]
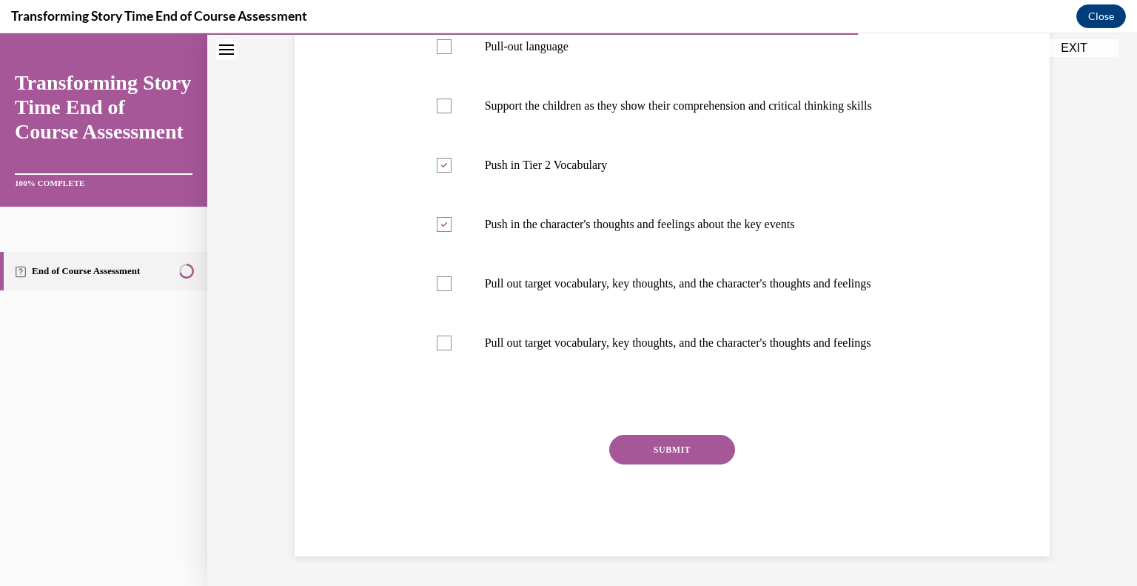
click at [640, 464] on button "SUBMIT" at bounding box center [672, 450] width 126 height 30
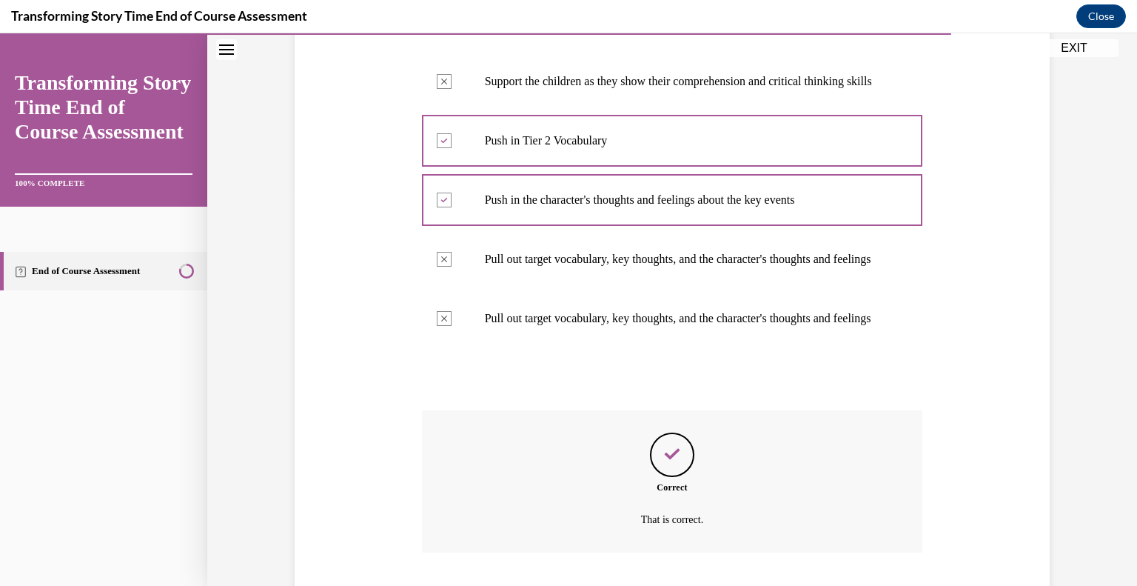
scroll to position [561, 0]
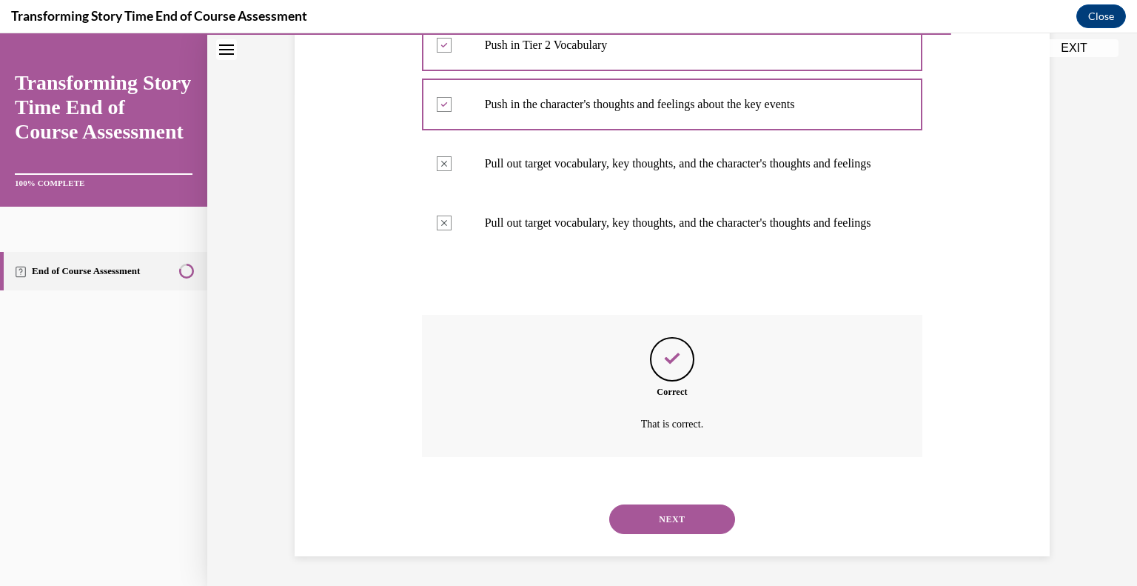
click at [643, 521] on button "NEXT" at bounding box center [672, 519] width 126 height 30
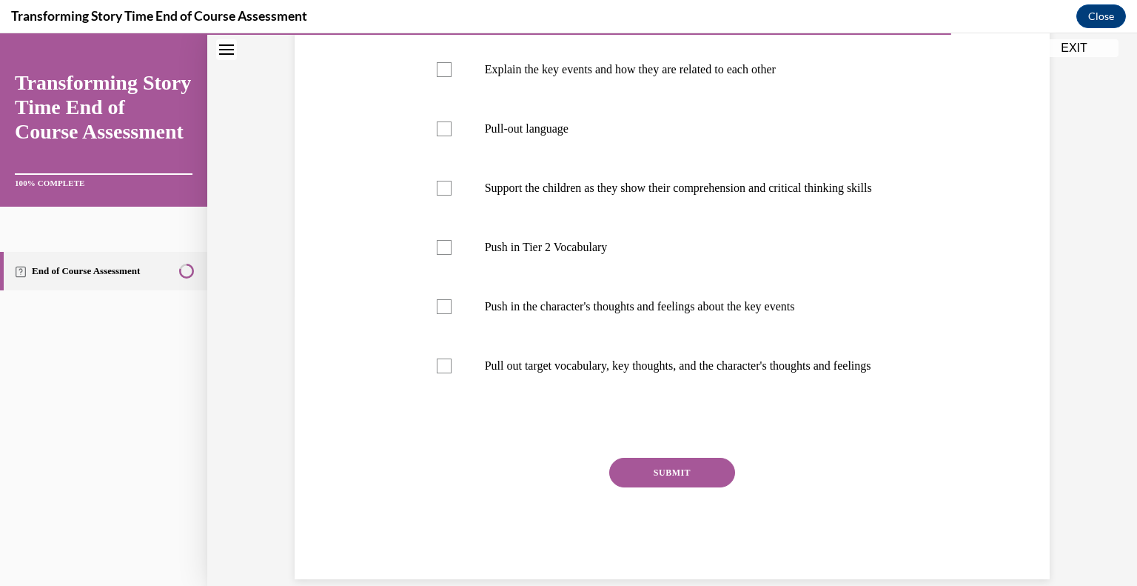
scroll to position [290, 0]
click at [515, 373] on p "Pull out target vocabulary, key thoughts, and the character's thoughts and feel…" at bounding box center [685, 365] width 401 height 15
click at [452, 373] on input "Pull out target vocabulary, key thoughts, and the character's thoughts and feel…" at bounding box center [444, 365] width 15 height 15
checkbox input "true"
click at [508, 136] on p "Pull-out language" at bounding box center [685, 128] width 401 height 15
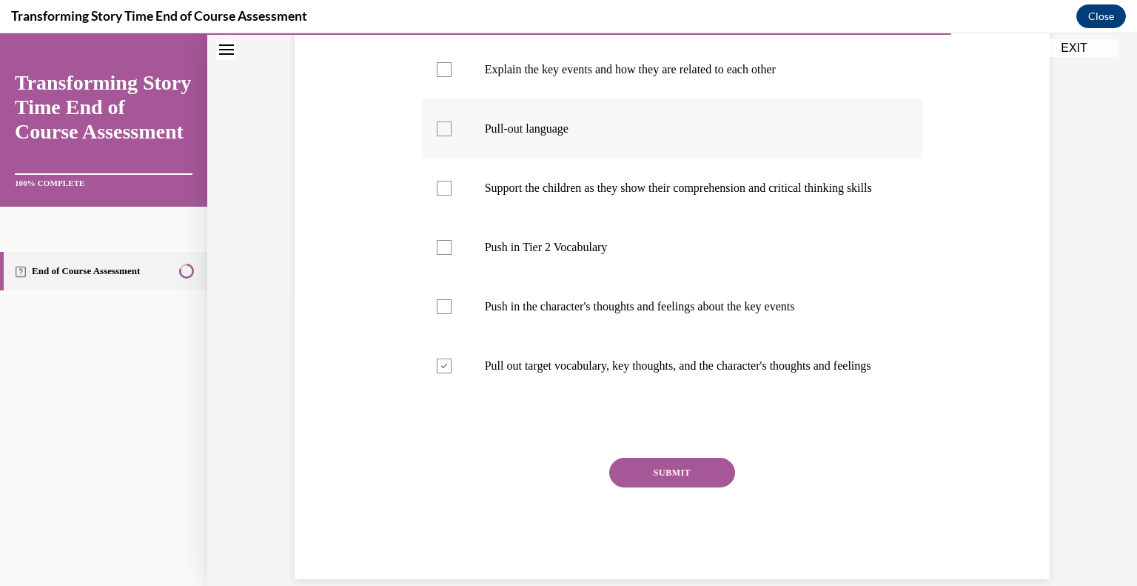
click at [452, 136] on input "Pull-out language" at bounding box center [444, 128] width 15 height 15
checkbox input "true"
click at [508, 196] on p "Support the children as they show their comprehension and critical thinking ski…" at bounding box center [685, 188] width 401 height 15
click at [452, 196] on input "Support the children as they show their comprehension and critical thinking ski…" at bounding box center [444, 188] width 15 height 15
checkbox input "true"
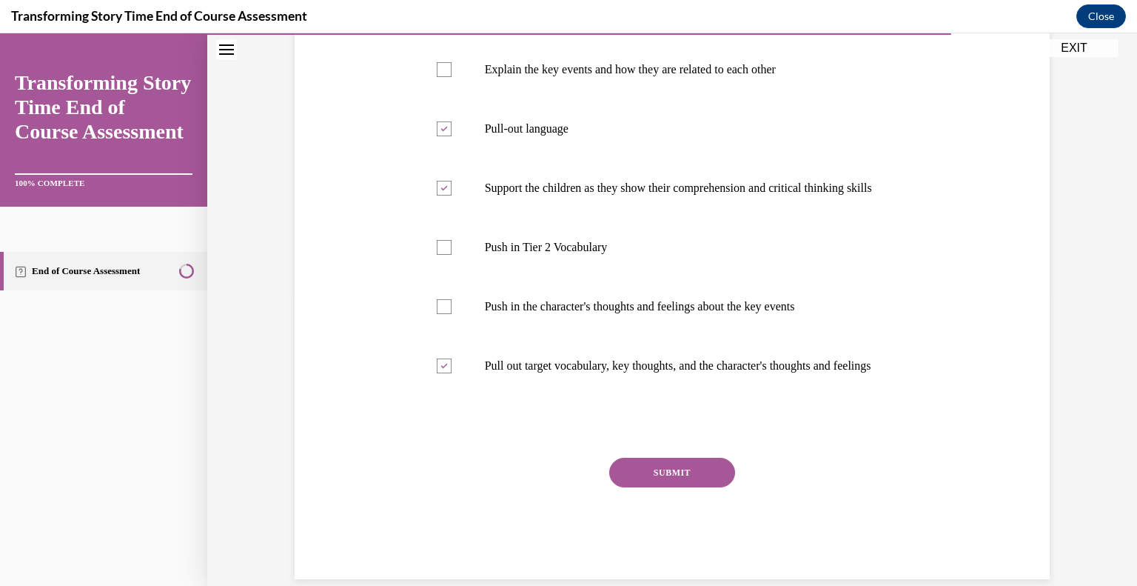
click at [631, 487] on button "SUBMIT" at bounding box center [672, 473] width 126 height 30
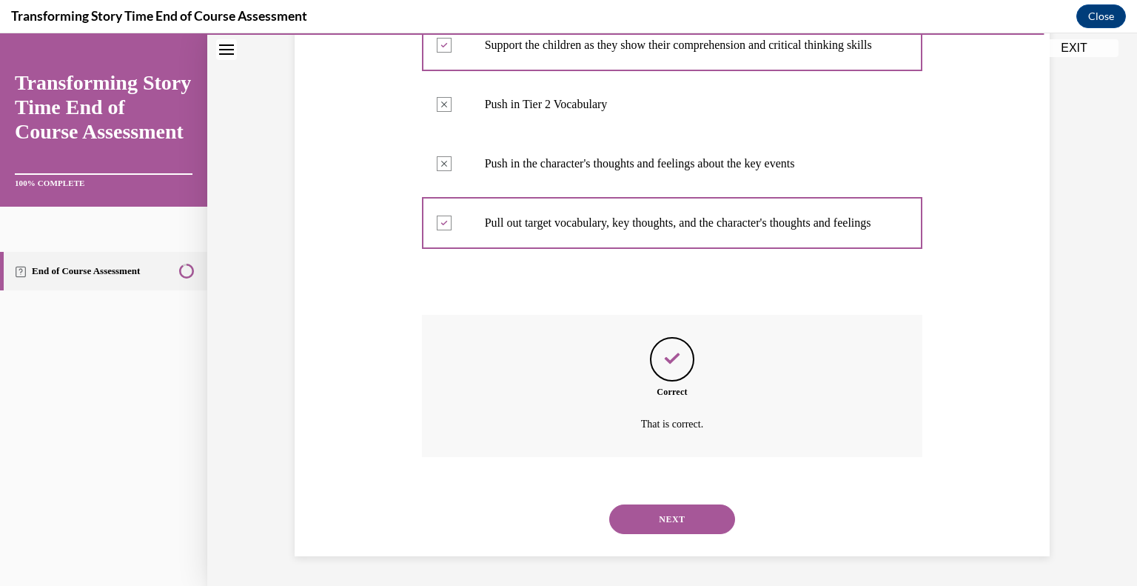
click at [631, 518] on button "NEXT" at bounding box center [672, 519] width 126 height 30
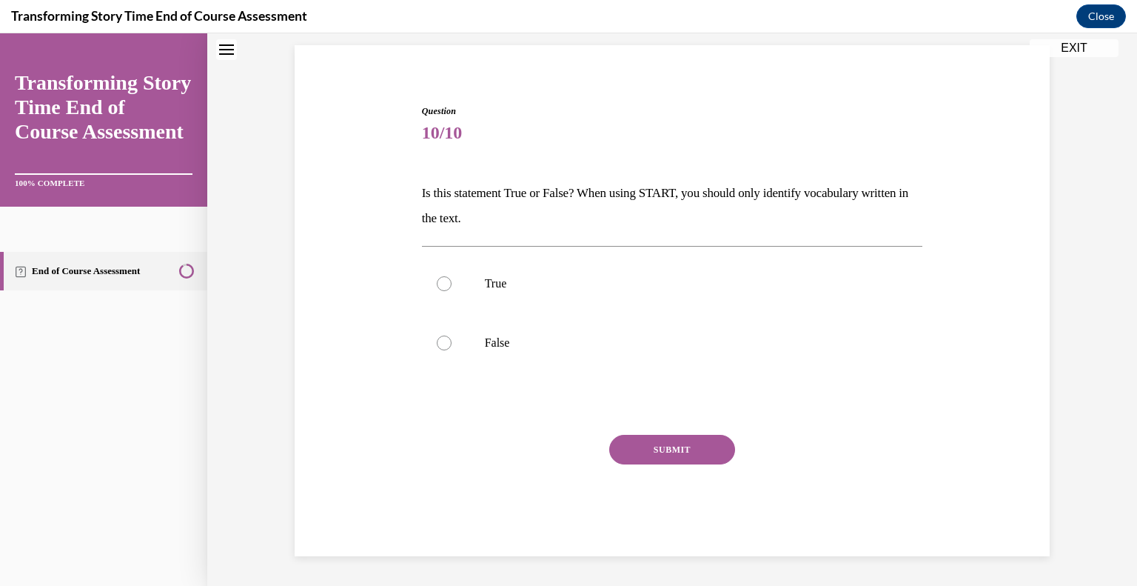
scroll to position [44, 0]
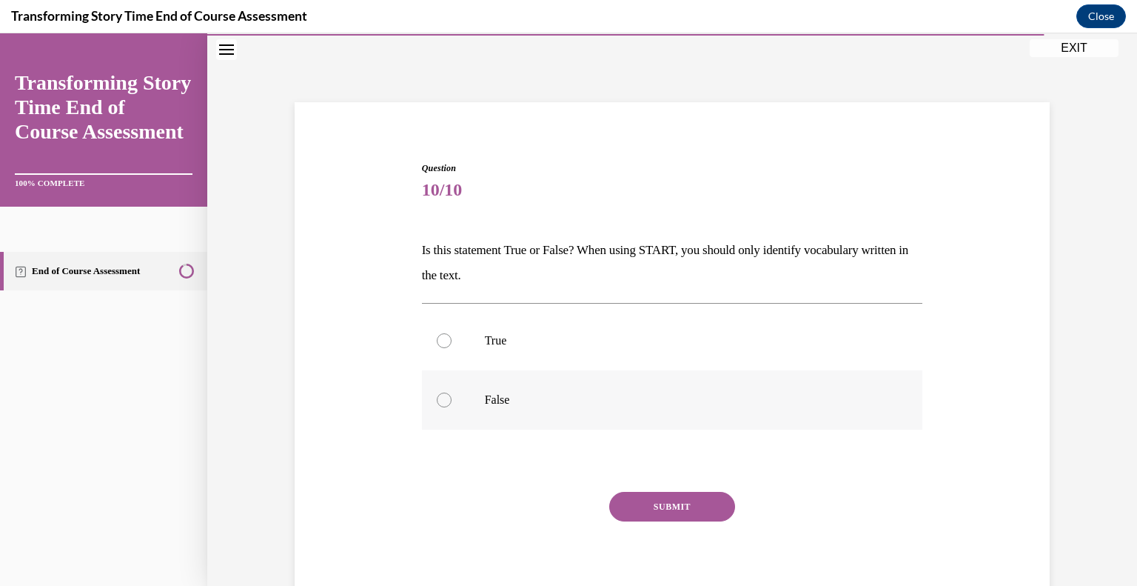
click at [471, 384] on label "False" at bounding box center [672, 399] width 501 height 59
click at [452, 392] on input "False" at bounding box center [444, 399] width 15 height 15
radio input "true"
click at [621, 498] on button "SUBMIT" at bounding box center [672, 507] width 126 height 30
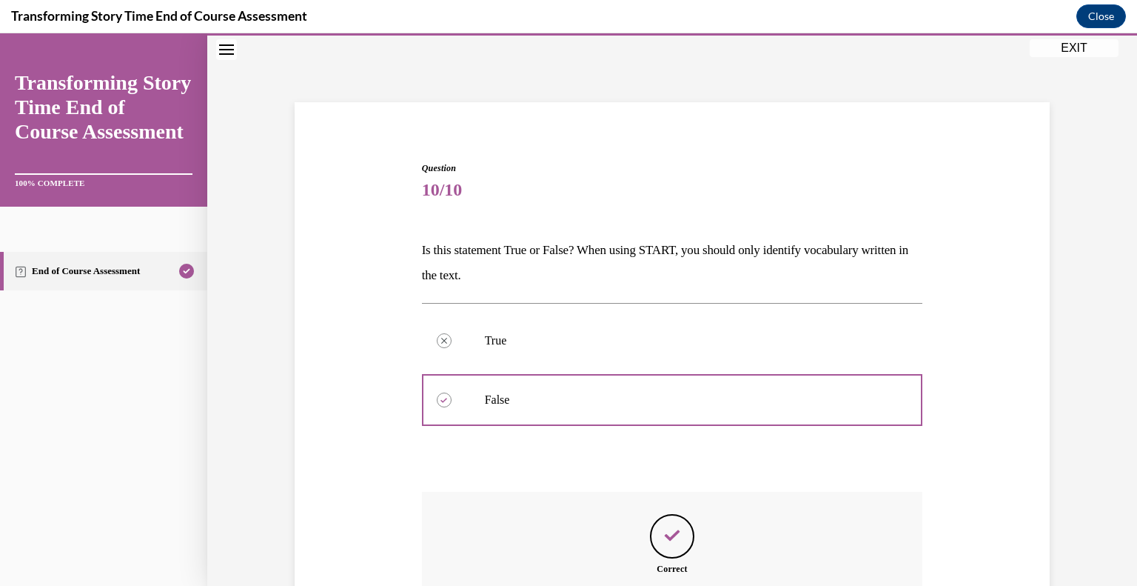
scroll to position [221, 0]
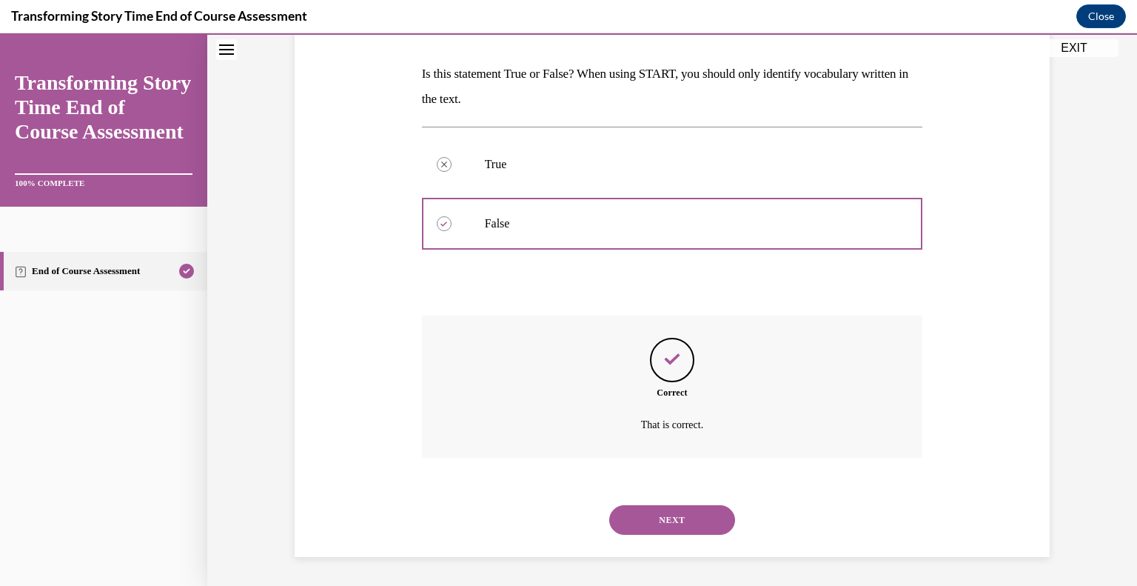
click at [646, 524] on button "NEXT" at bounding box center [672, 520] width 126 height 30
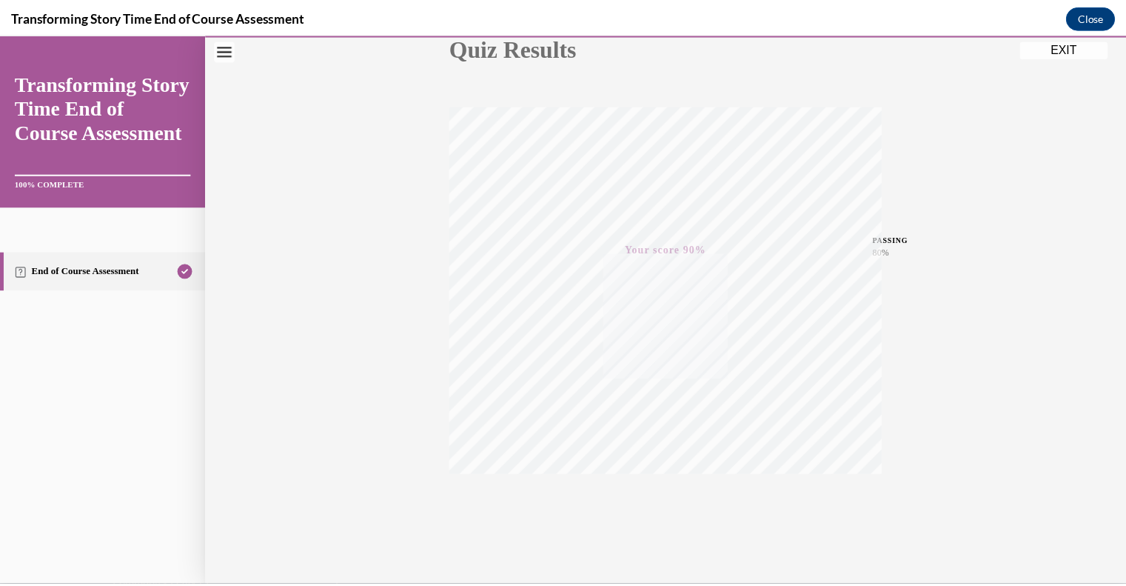
scroll to position [206, 0]
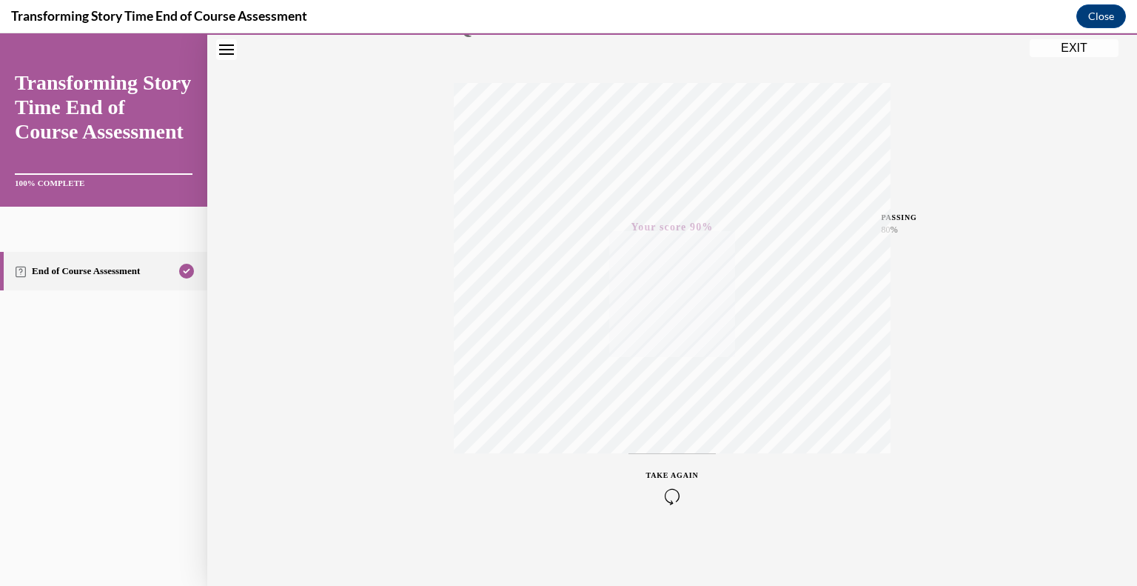
click at [1063, 41] on button "EXIT" at bounding box center [1074, 48] width 89 height 18
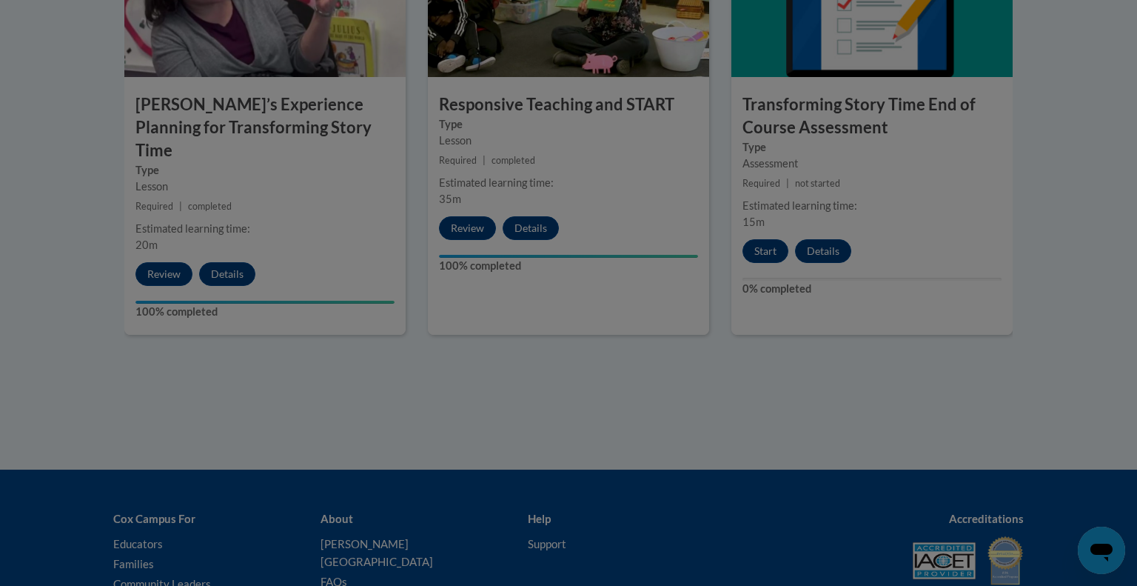
drag, startPoint x: 1063, startPoint y: -105, endPoint x: 927, endPoint y: 121, distance: 263.8
click at [927, 98] on body "</div></body> </html> Saving progress." at bounding box center [568, 163] width 1137 height 552
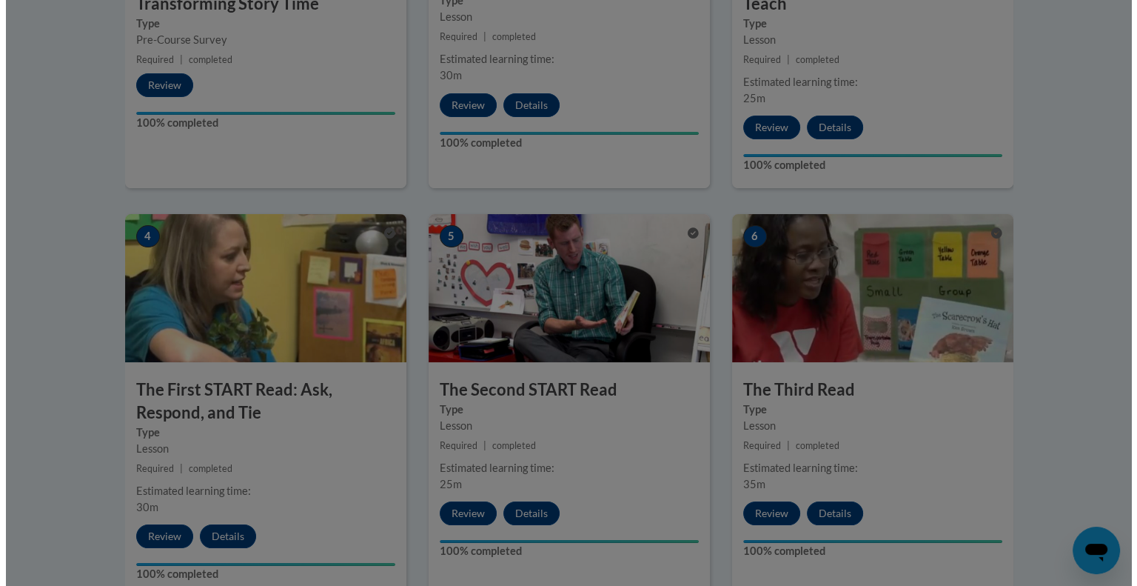
scroll to position [447, 0]
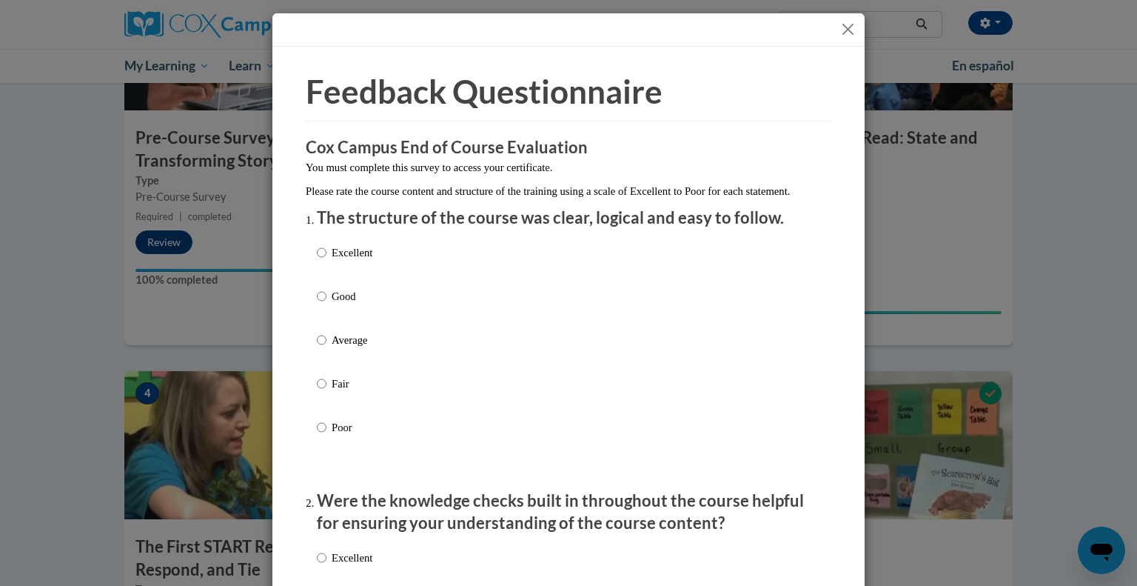
click at [346, 304] on p "Good" at bounding box center [352, 296] width 41 height 16
click at [327, 304] on input "Good" at bounding box center [322, 296] width 10 height 16
radio input "true"
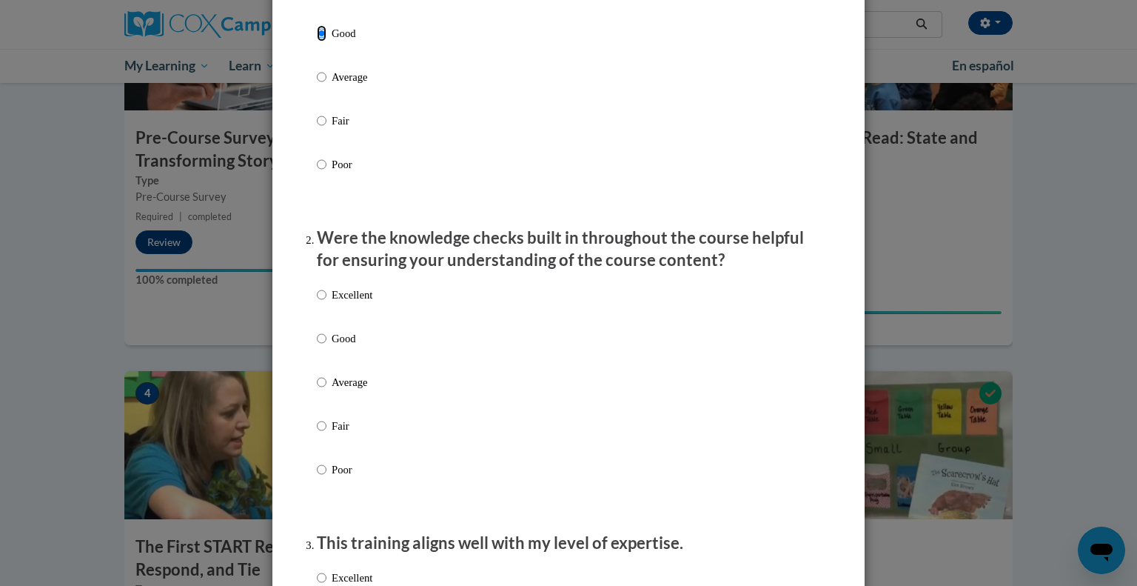
scroll to position [264, 0]
click at [336, 364] on label "Good" at bounding box center [345, 350] width 56 height 40
click at [327, 346] on input "Good" at bounding box center [322, 338] width 10 height 16
radio input "true"
click at [344, 390] on p "Average" at bounding box center [352, 381] width 41 height 16
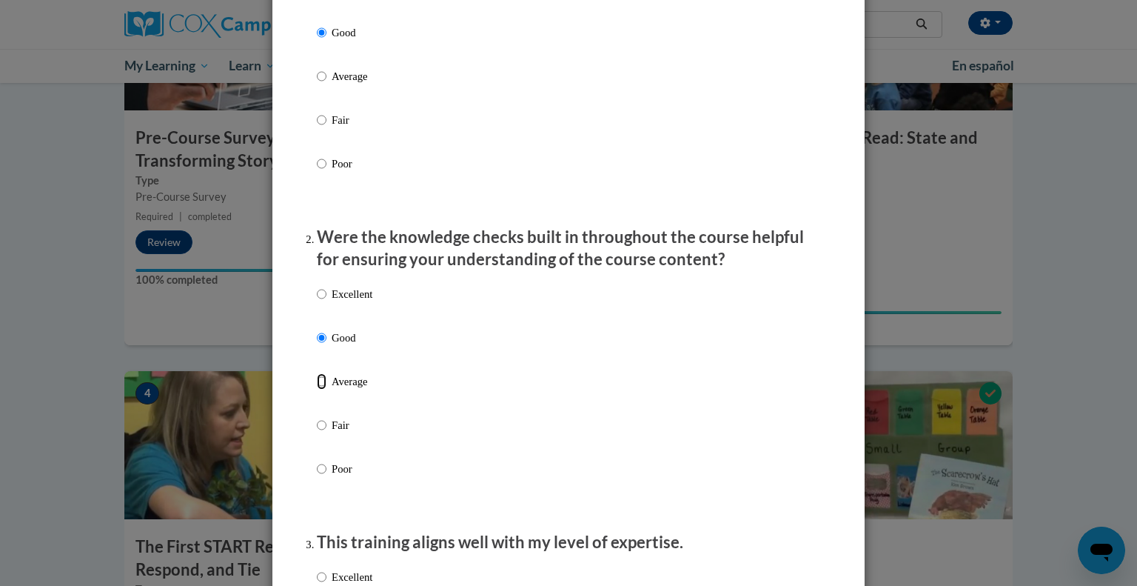
click at [327, 390] on input "Average" at bounding box center [322, 381] width 10 height 16
radio input "true"
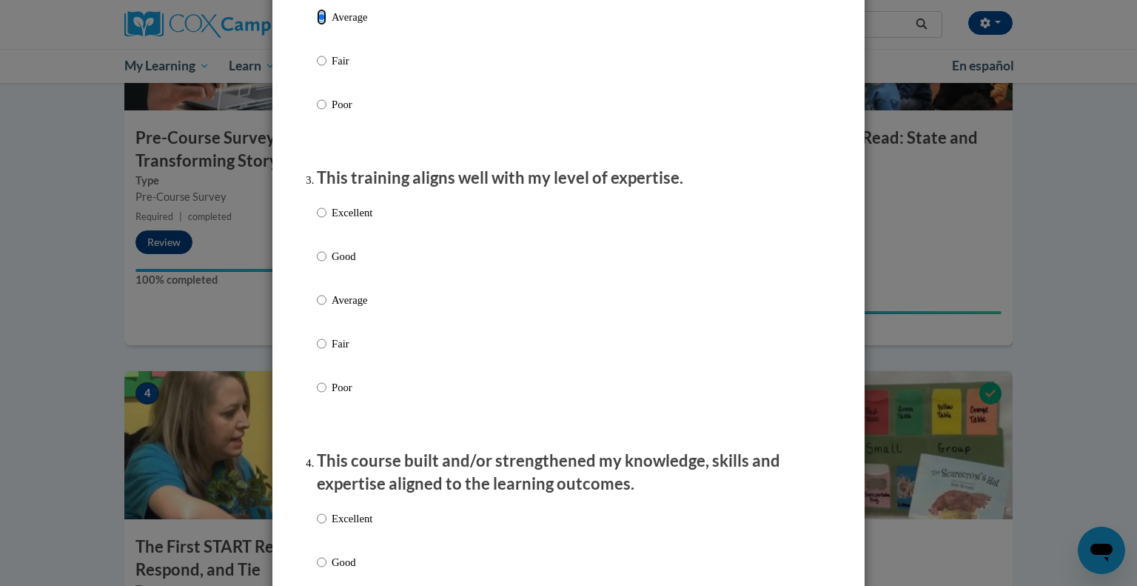
scroll to position [630, 0]
click at [347, 281] on label "Good" at bounding box center [345, 266] width 56 height 40
click at [327, 262] on input "Good" at bounding box center [322, 254] width 10 height 16
radio input "true"
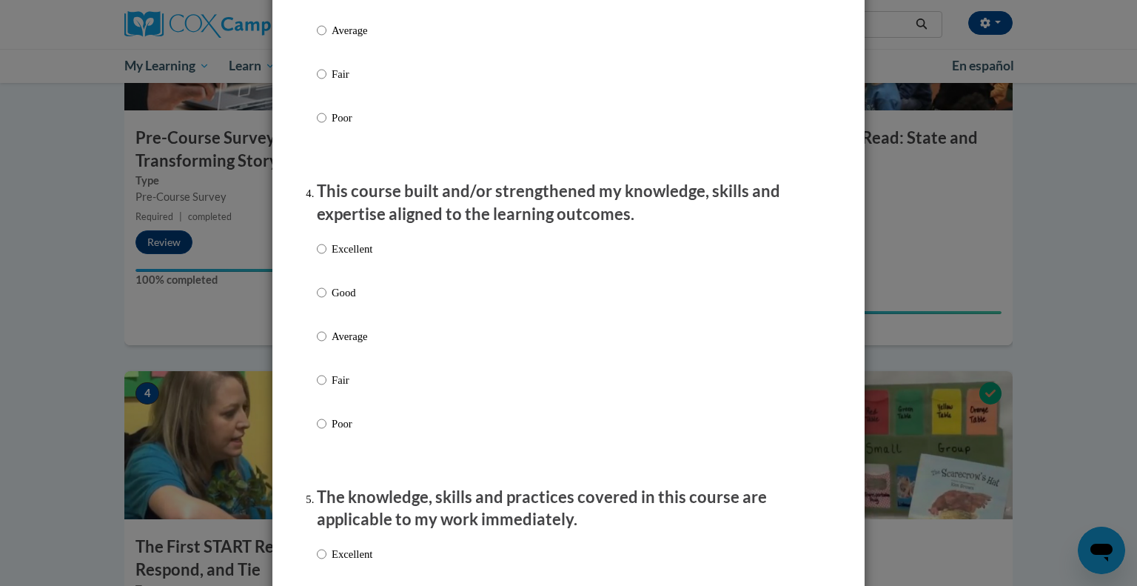
scroll to position [921, 0]
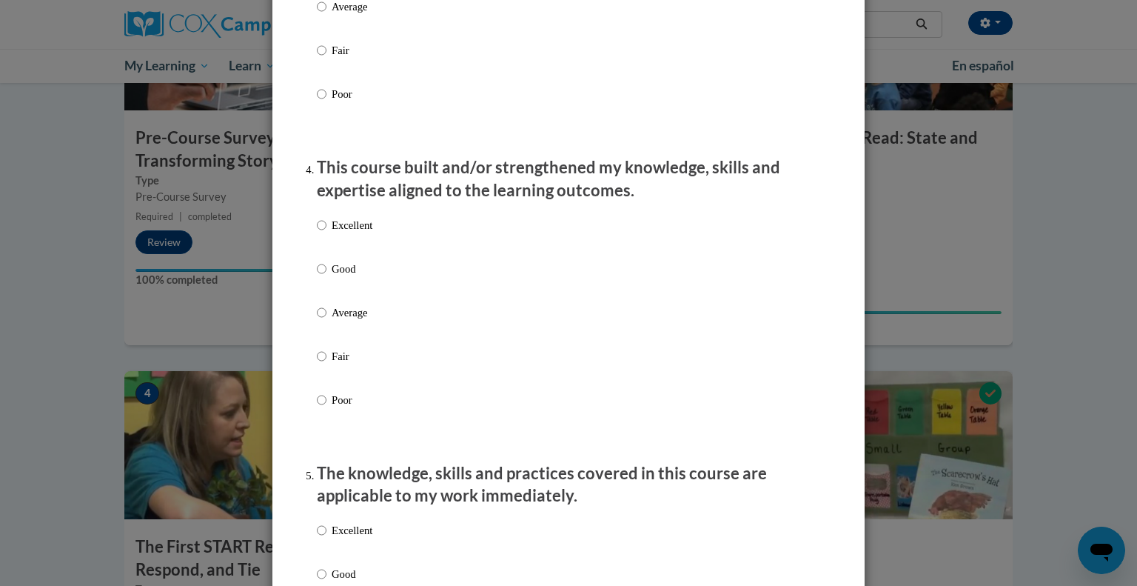
click at [333, 277] on p "Good" at bounding box center [352, 269] width 41 height 16
click at [327, 277] on input "Good" at bounding box center [322, 269] width 10 height 16
radio input "true"
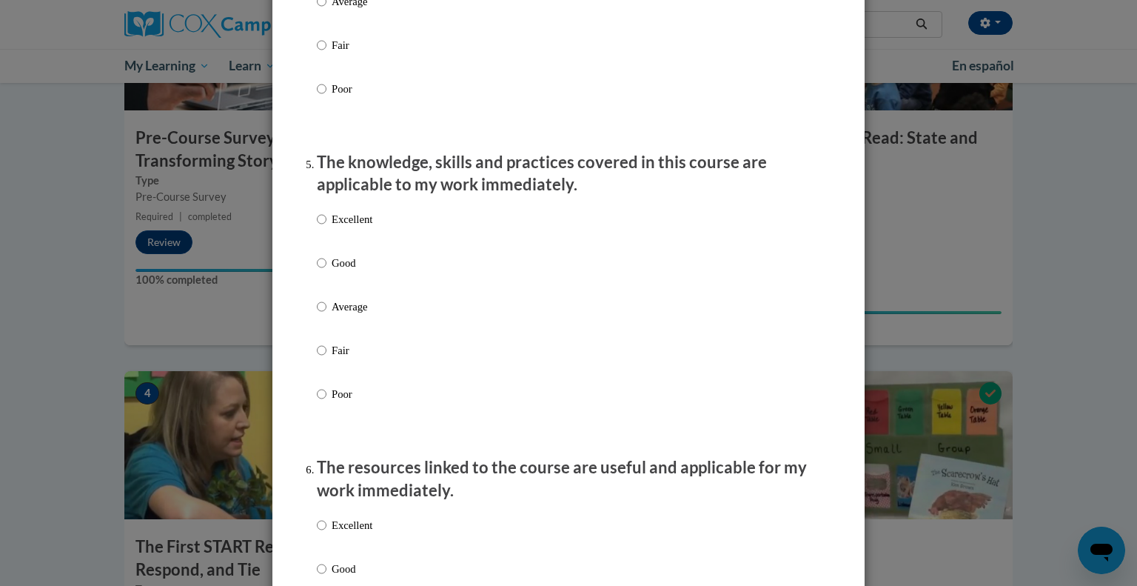
scroll to position [1232, 0]
click at [333, 271] on p "Good" at bounding box center [352, 263] width 41 height 16
click at [327, 271] on input "Good" at bounding box center [322, 263] width 10 height 16
radio input "true"
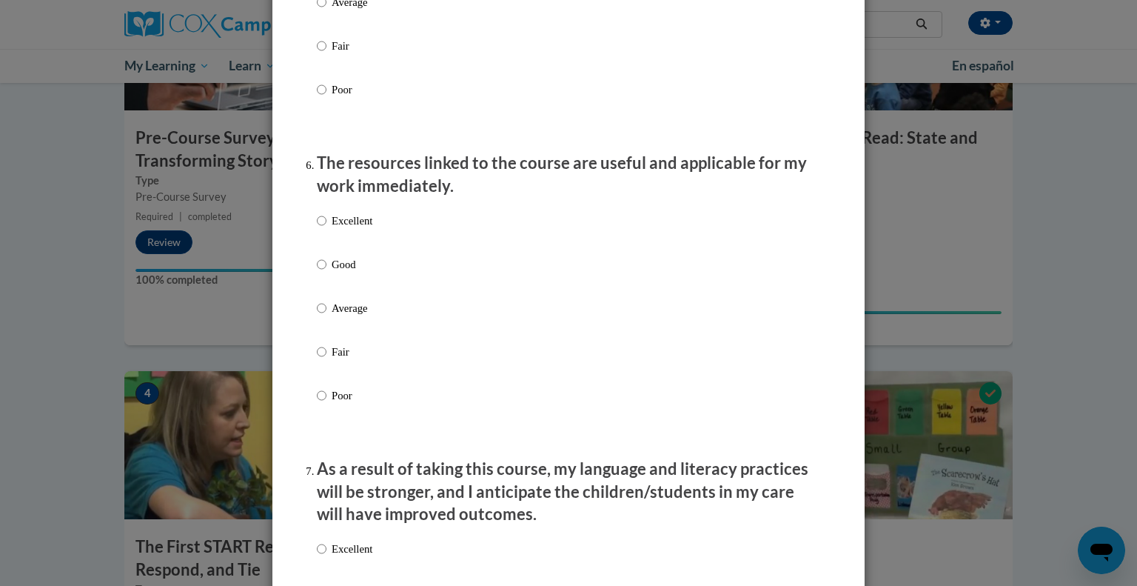
scroll to position [1537, 0]
click at [333, 272] on p "Good" at bounding box center [352, 263] width 41 height 16
click at [327, 272] on input "Good" at bounding box center [322, 263] width 10 height 16
radio input "true"
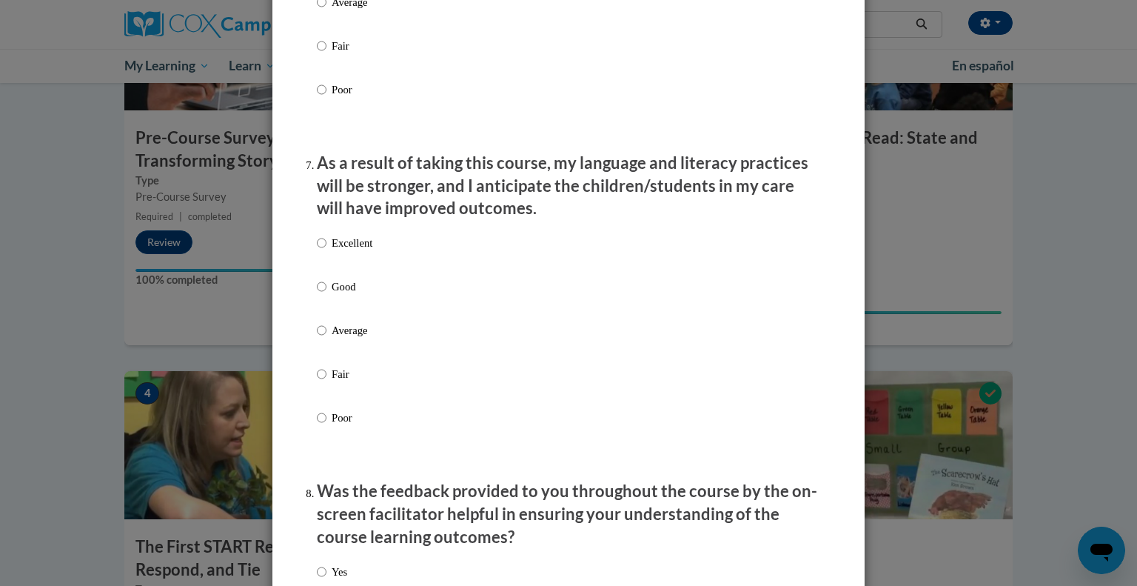
scroll to position [1842, 0]
click at [332, 295] on p "Good" at bounding box center [352, 287] width 41 height 16
click at [327, 295] on input "Good" at bounding box center [322, 287] width 10 height 16
radio input "true"
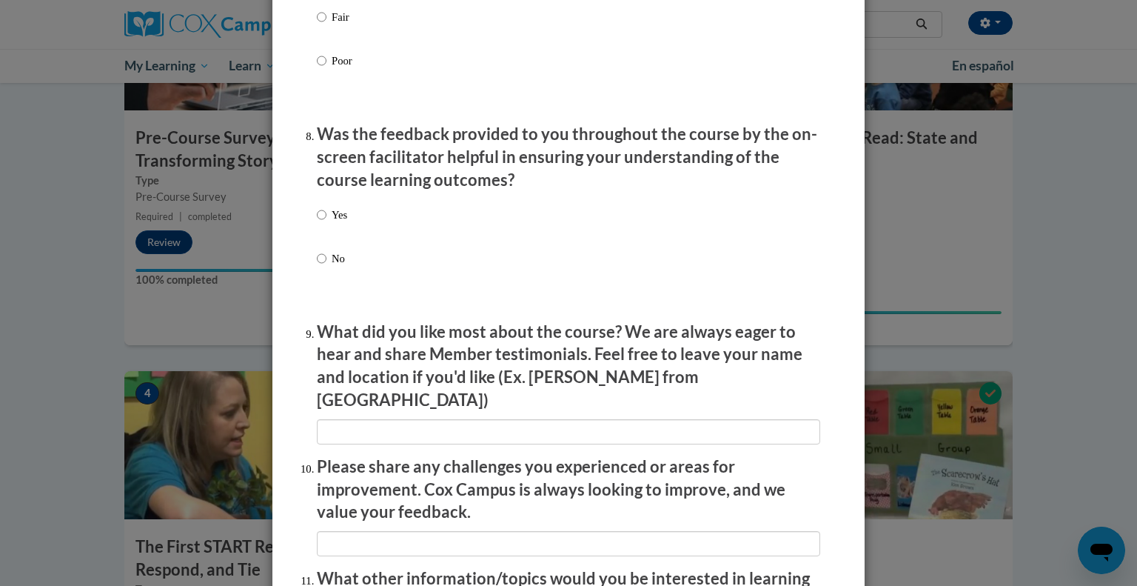
scroll to position [2204, 0]
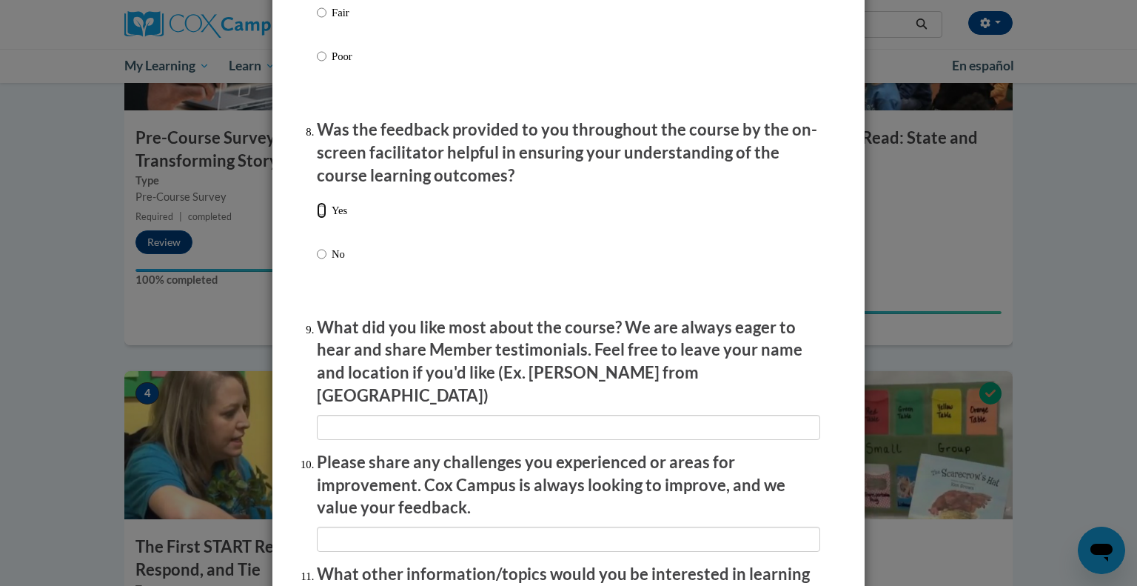
click at [317, 218] on input "Yes" at bounding box center [322, 210] width 10 height 16
radio input "true"
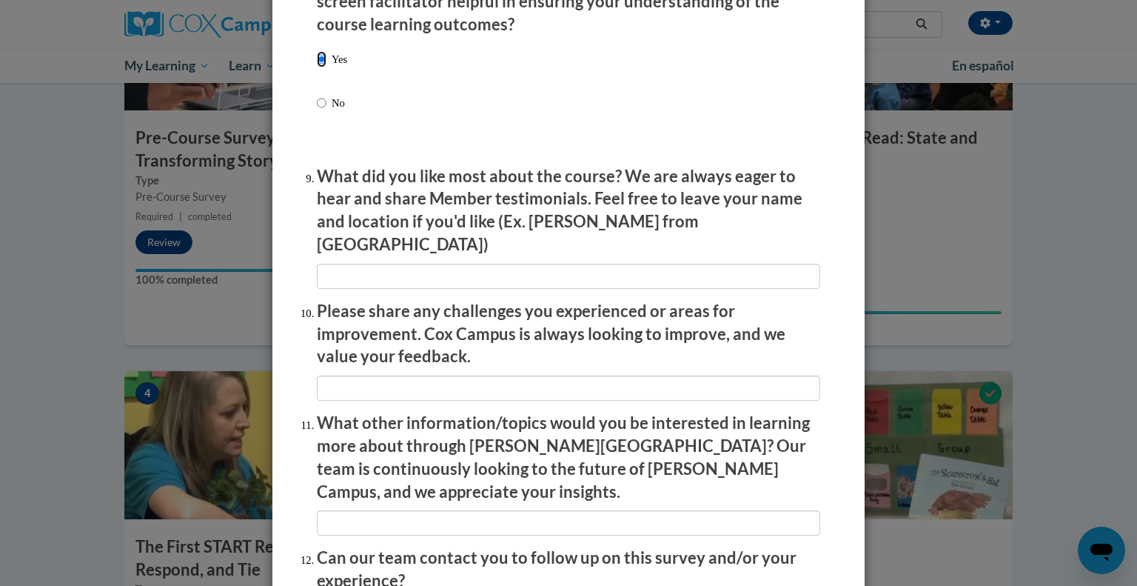
scroll to position [2498, 0]
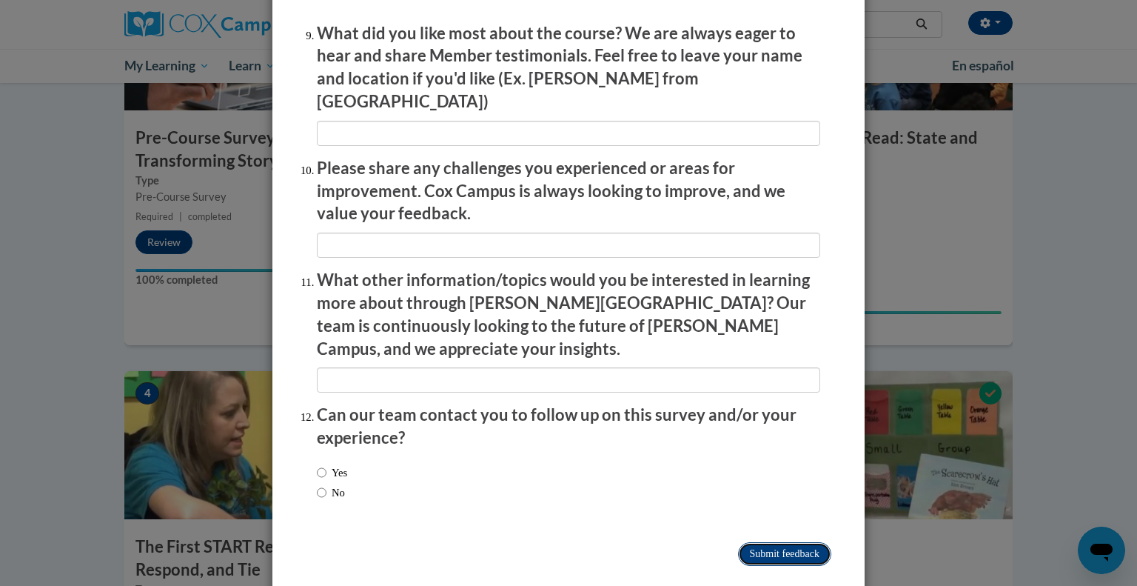
click at [768, 542] on input "Submit feedback" at bounding box center [784, 554] width 93 height 24
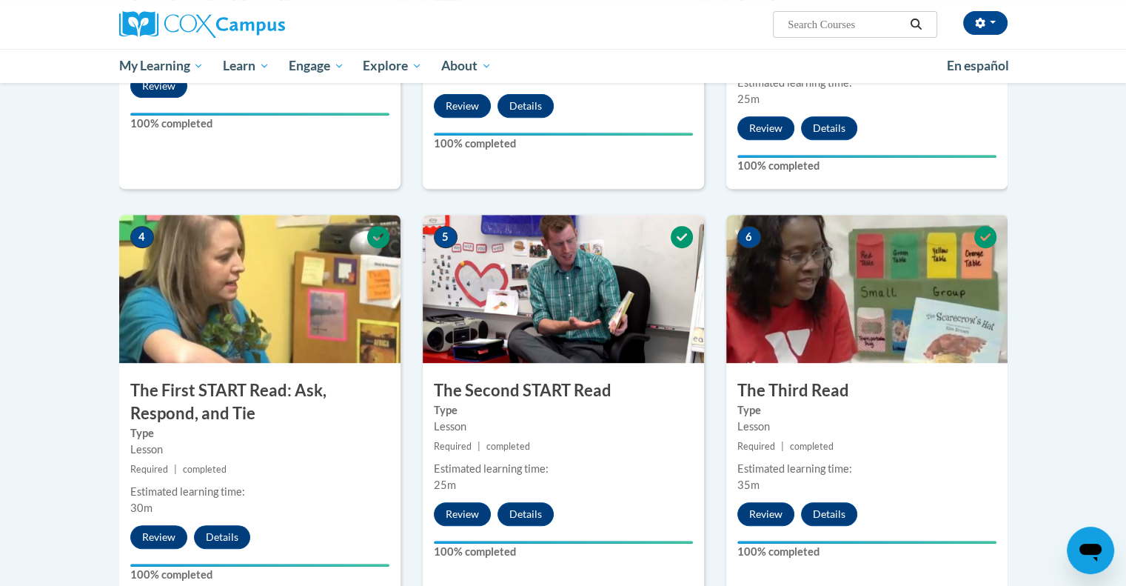
scroll to position [609, 0]
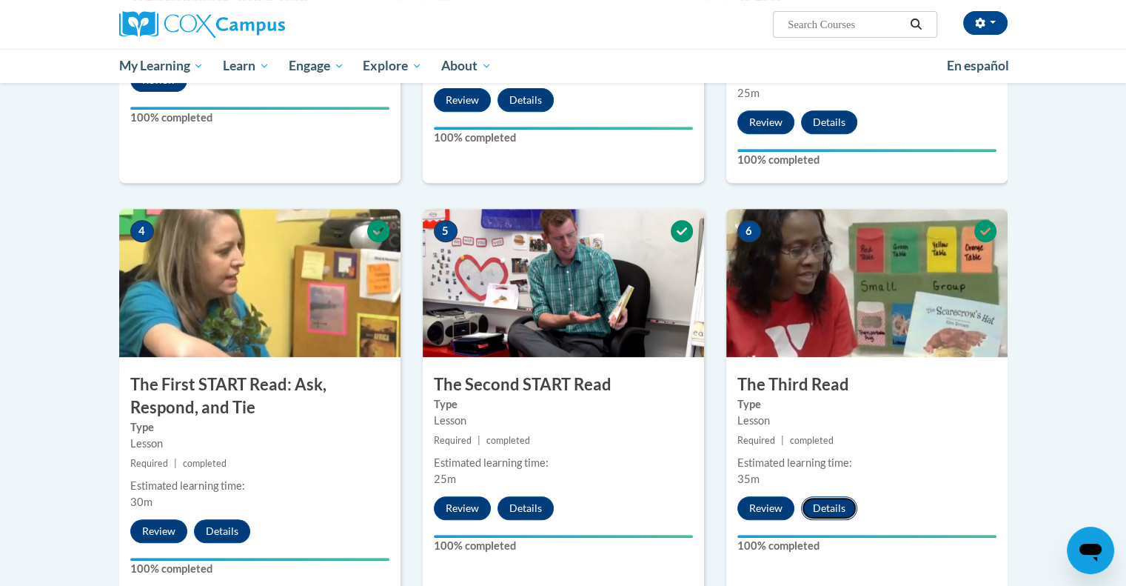
click at [823, 504] on button "Details" at bounding box center [829, 508] width 56 height 24
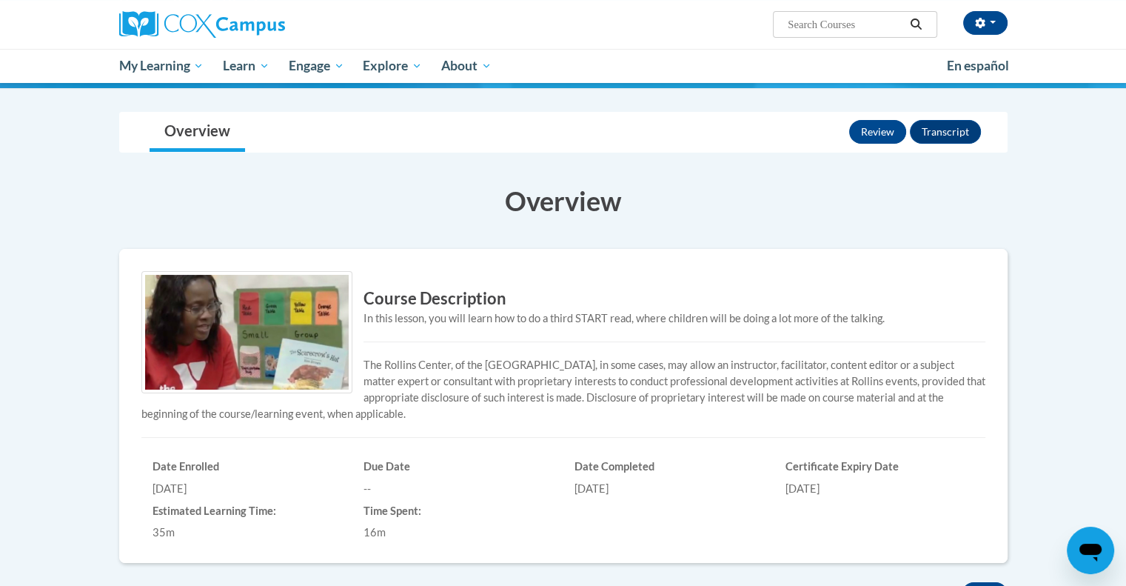
scroll to position [204, 0]
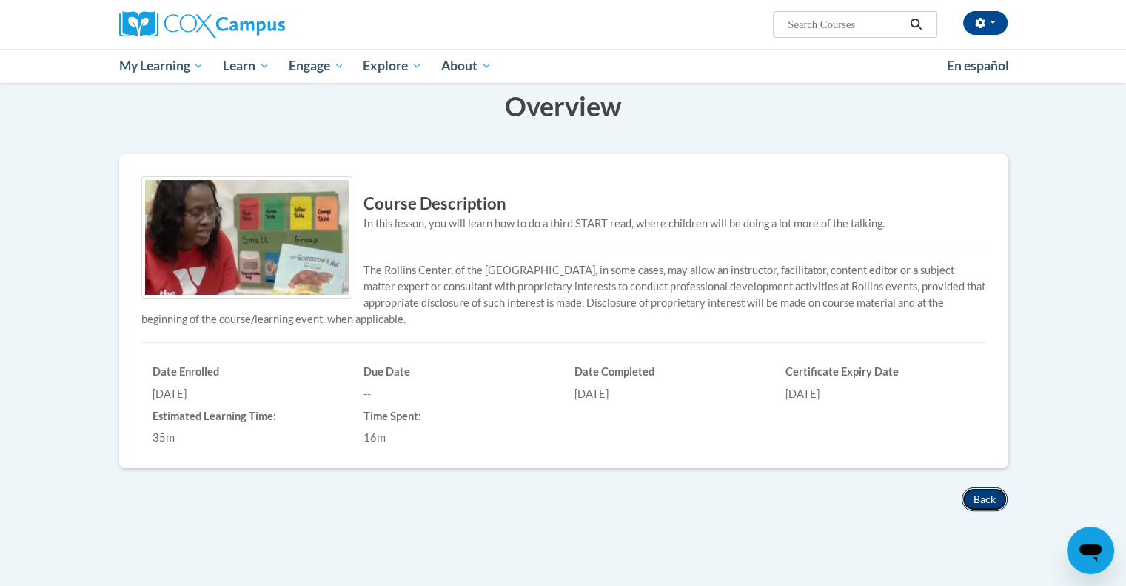
click at [980, 494] on button "Back" at bounding box center [985, 499] width 46 height 24
